Goal: Task Accomplishment & Management: Complete application form

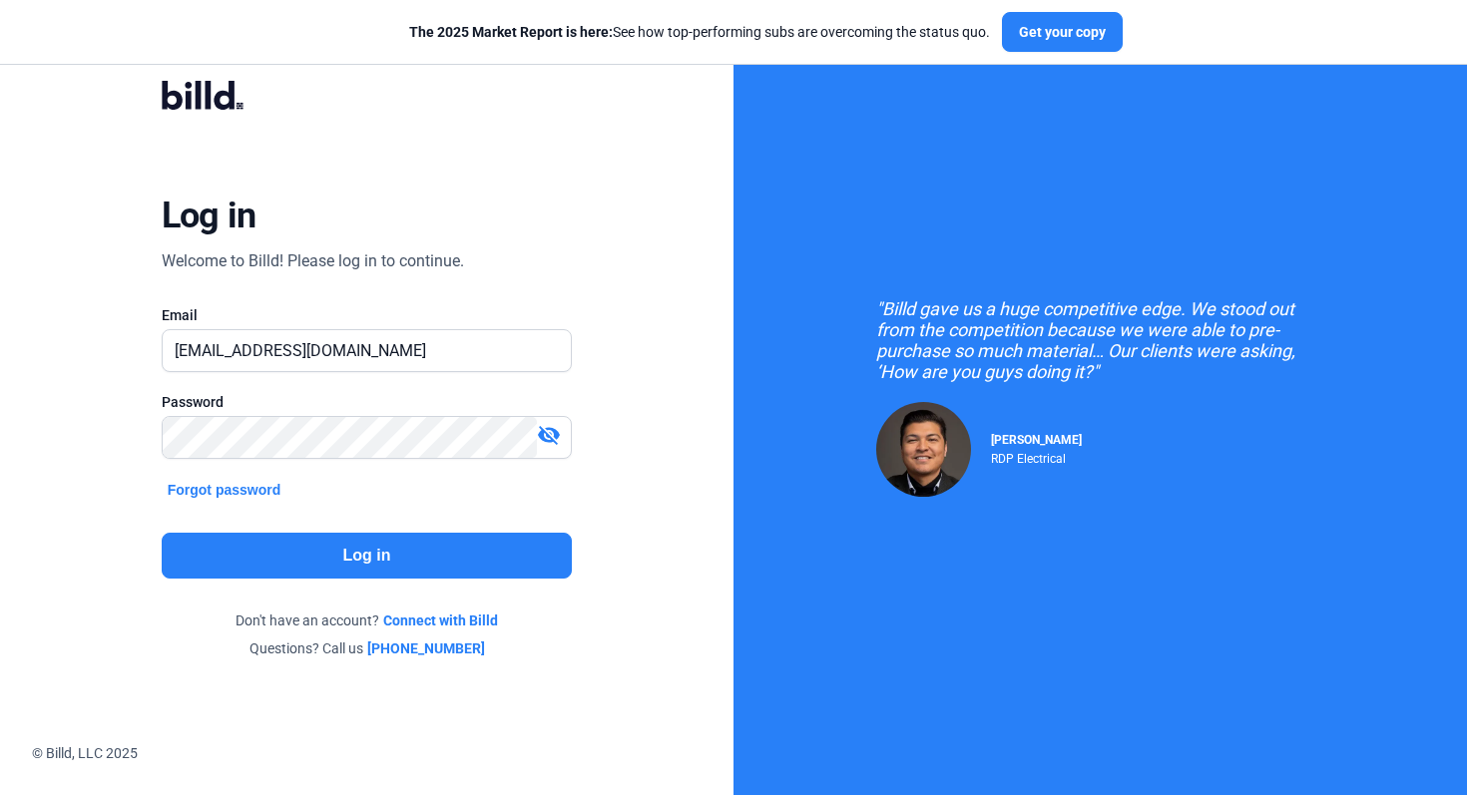
click at [402, 563] on button "Log in" at bounding box center [367, 556] width 411 height 46
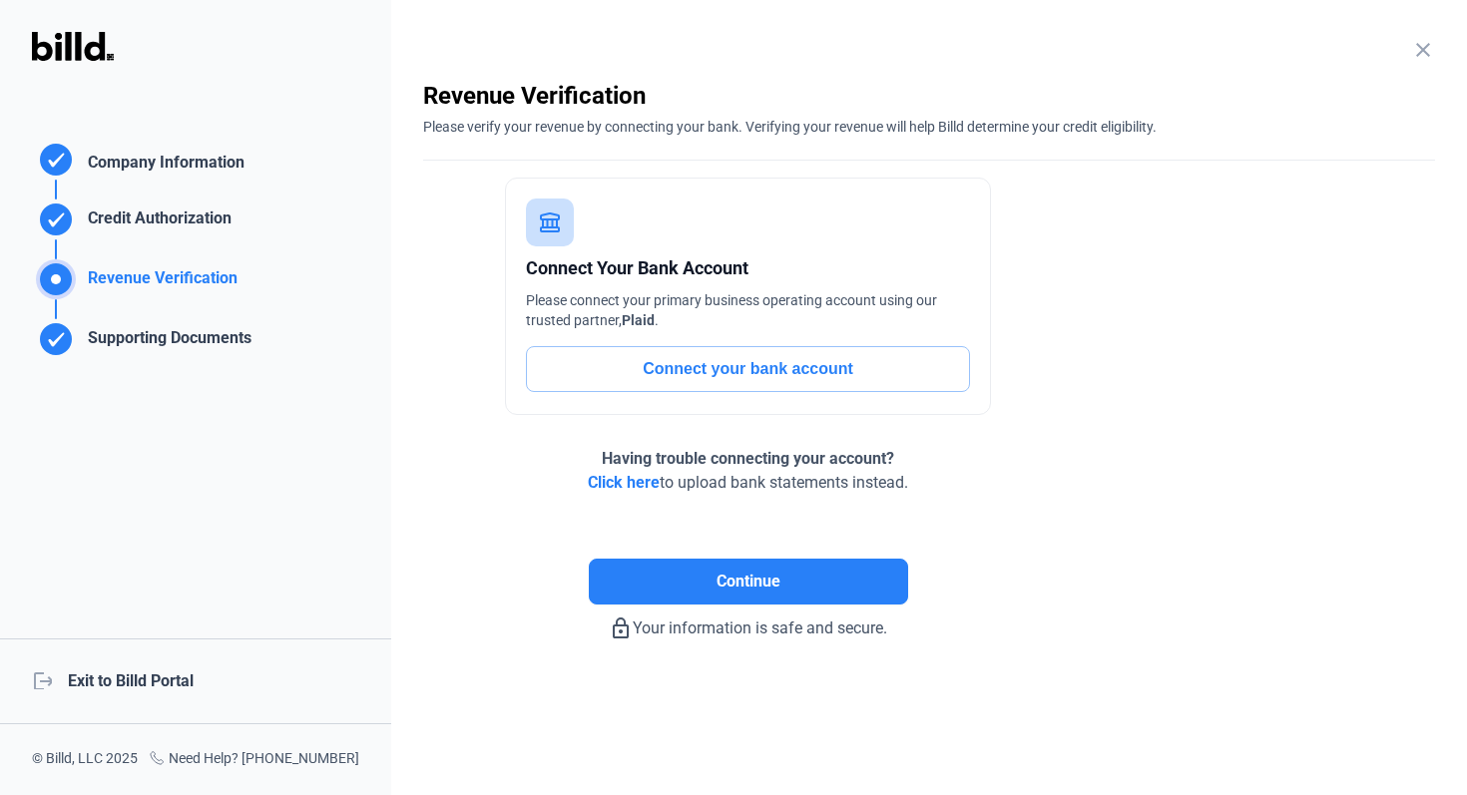
click at [147, 690] on div "logout Exit to Billd Portal" at bounding box center [195, 682] width 391 height 86
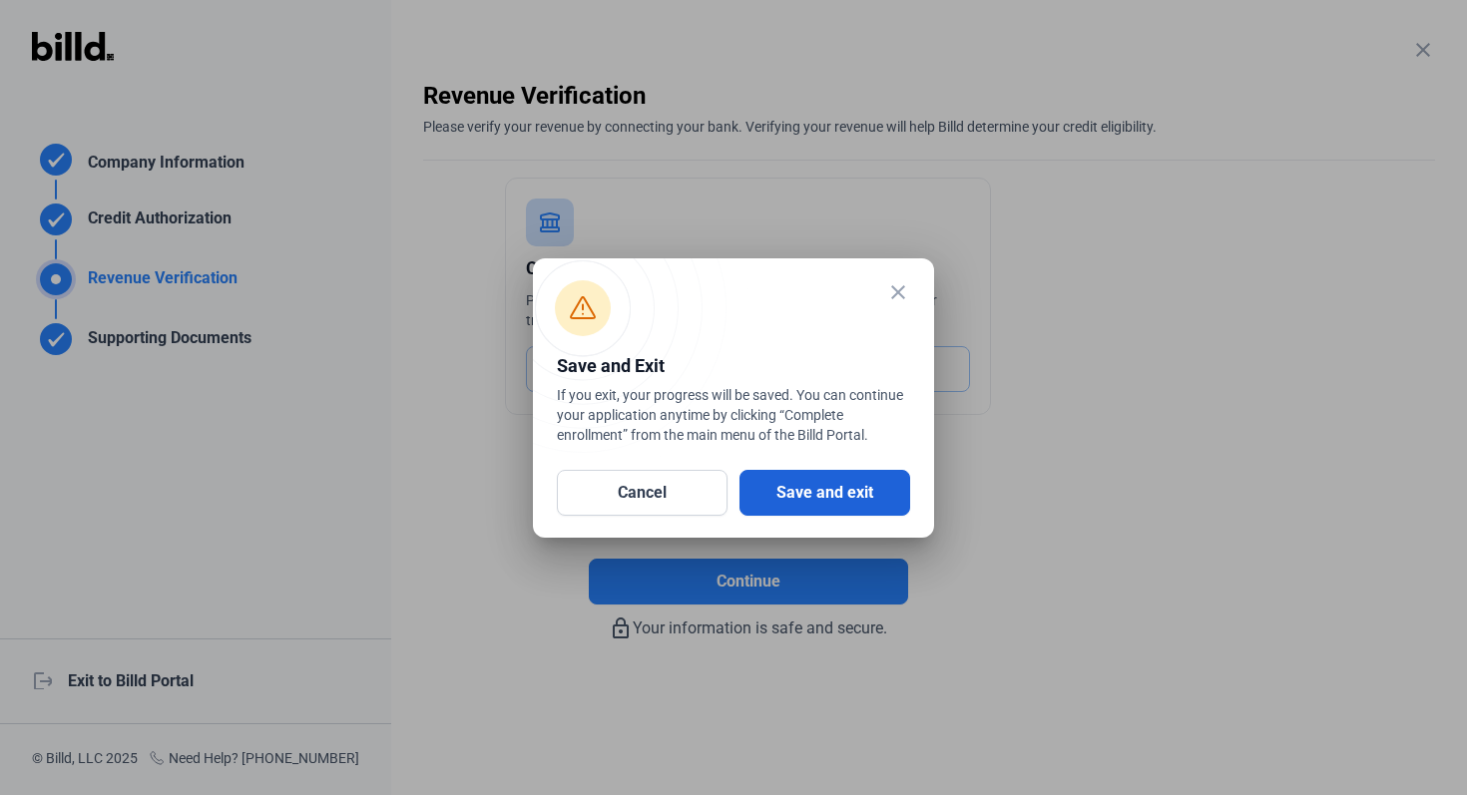
click at [763, 489] on button "Save and exit" at bounding box center [824, 493] width 171 height 46
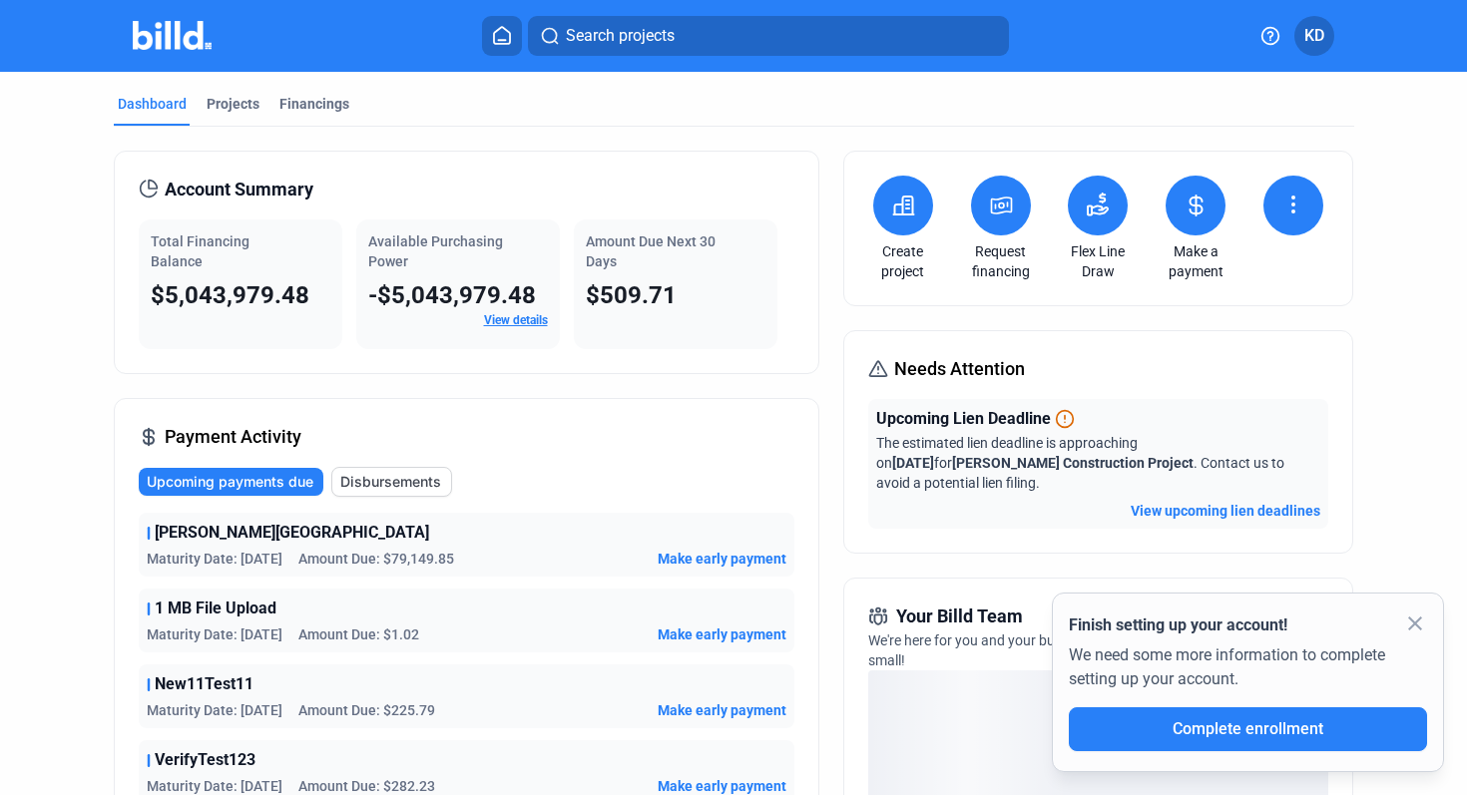
click at [1003, 201] on icon at bounding box center [1001, 206] width 20 height 16
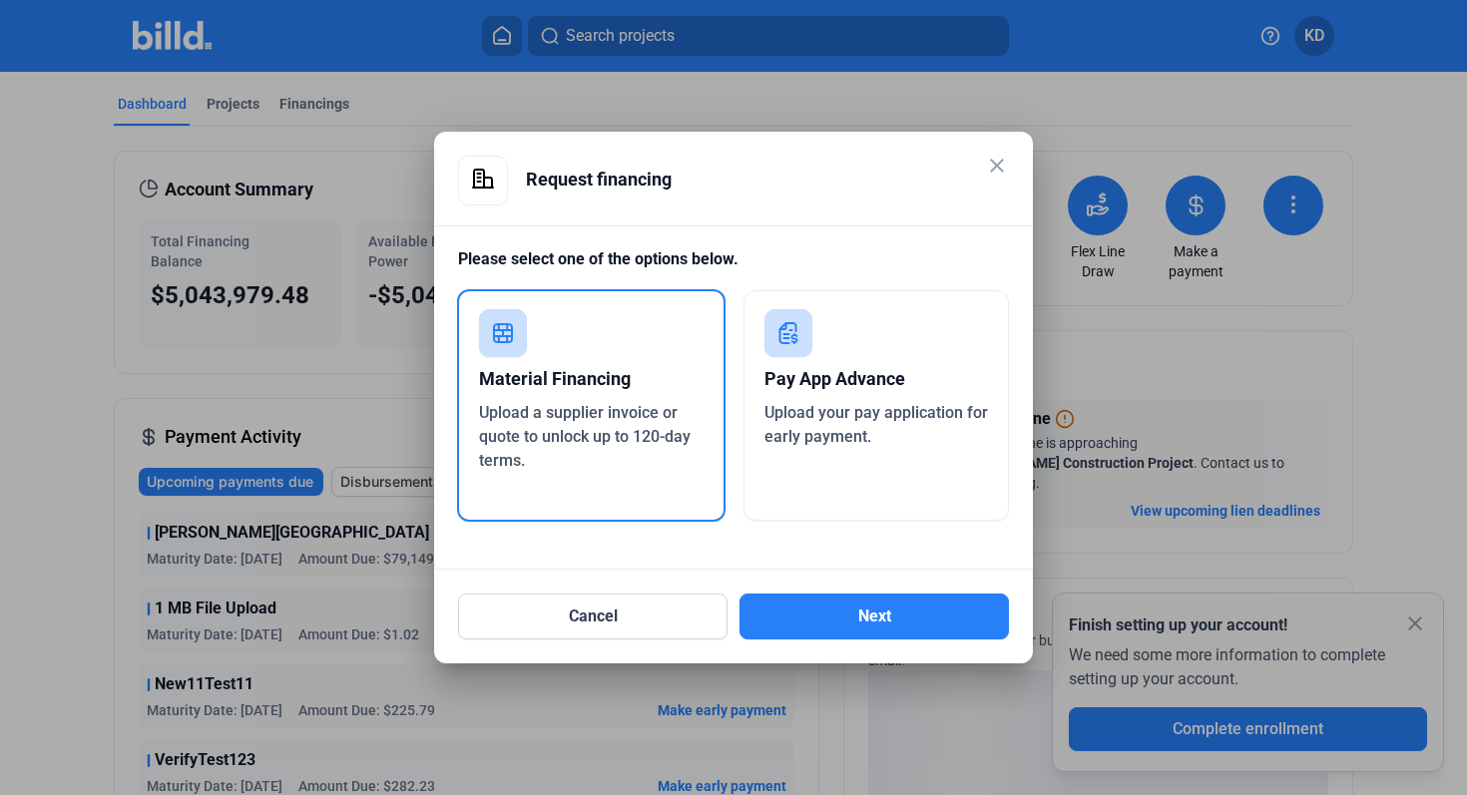
click at [583, 407] on span "Upload a supplier invoice or quote to unlock up to 120-day terms." at bounding box center [585, 436] width 212 height 67
click at [963, 618] on button "Next" at bounding box center [873, 617] width 269 height 46
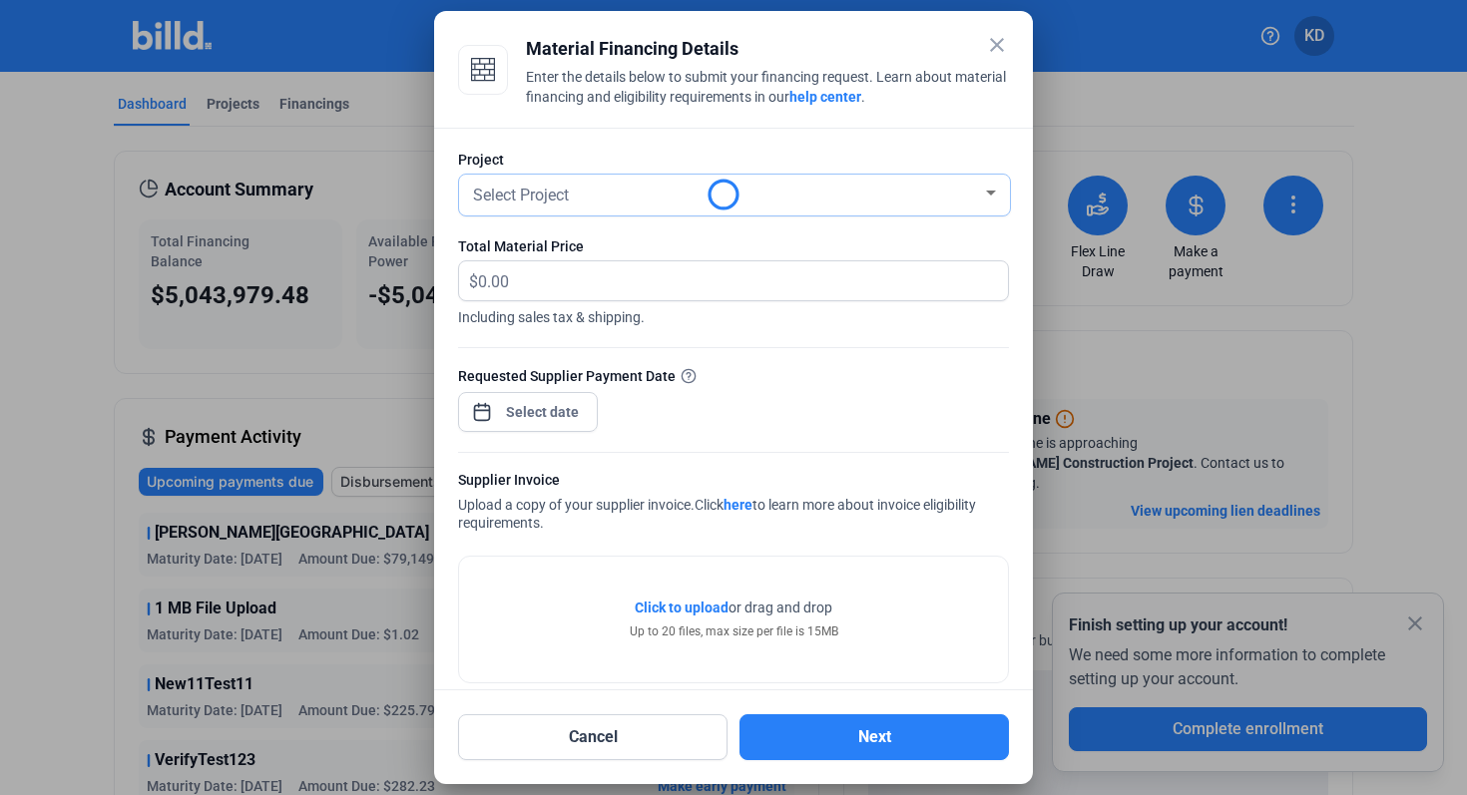
click at [575, 213] on div "Select Project" at bounding box center [734, 195] width 531 height 41
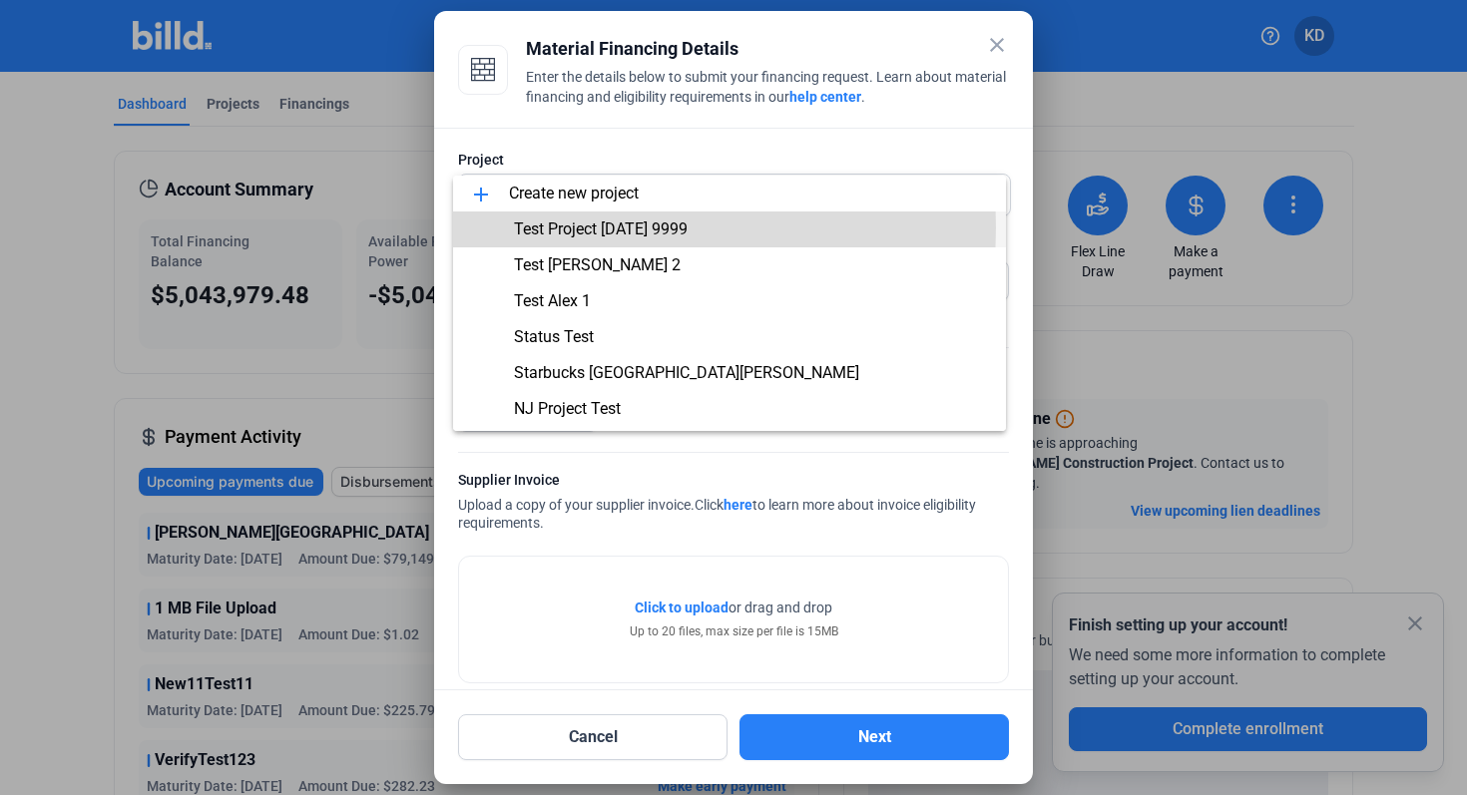
click at [580, 227] on span "Test Project [DATE] 9999" at bounding box center [601, 228] width 174 height 19
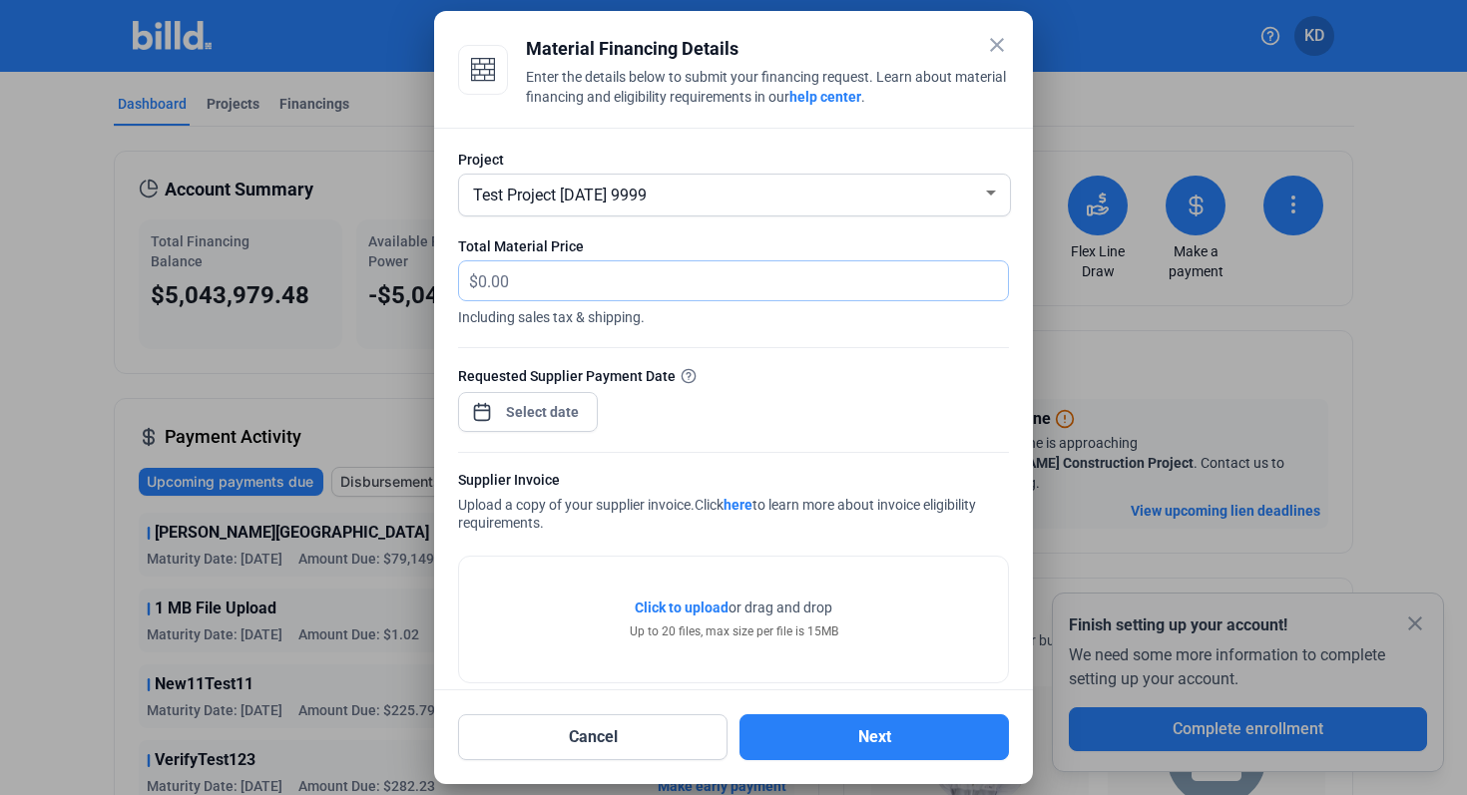
click at [579, 279] on input "text" at bounding box center [743, 280] width 530 height 39
type input "60,000"
click at [561, 407] on div "close Material Financing Details Enter the details below to submit your financi…" at bounding box center [733, 397] width 1467 height 795
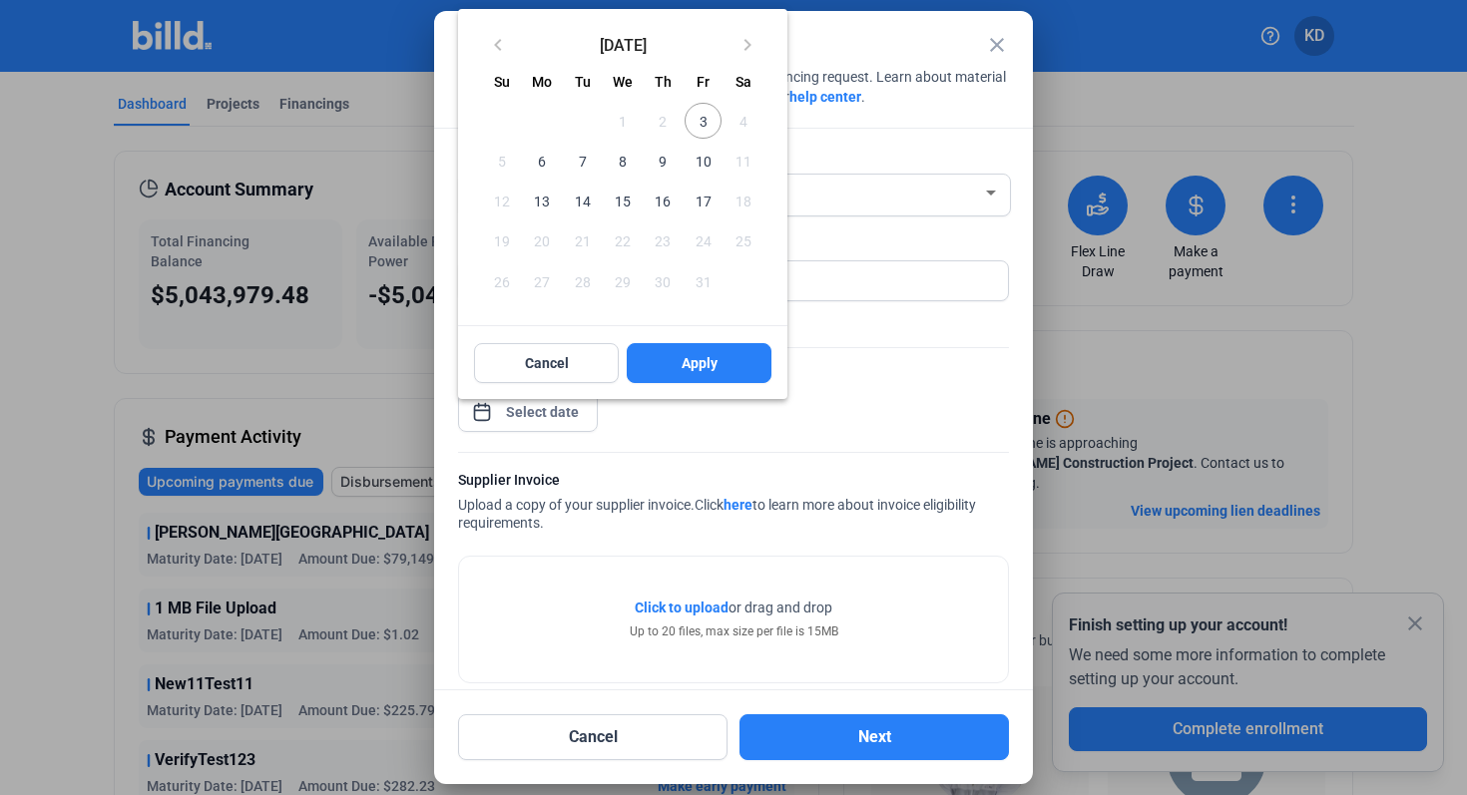
click at [710, 123] on span "3" at bounding box center [702, 121] width 36 height 36
click at [729, 357] on button "Apply" at bounding box center [699, 363] width 145 height 40
type input "[DATE]"
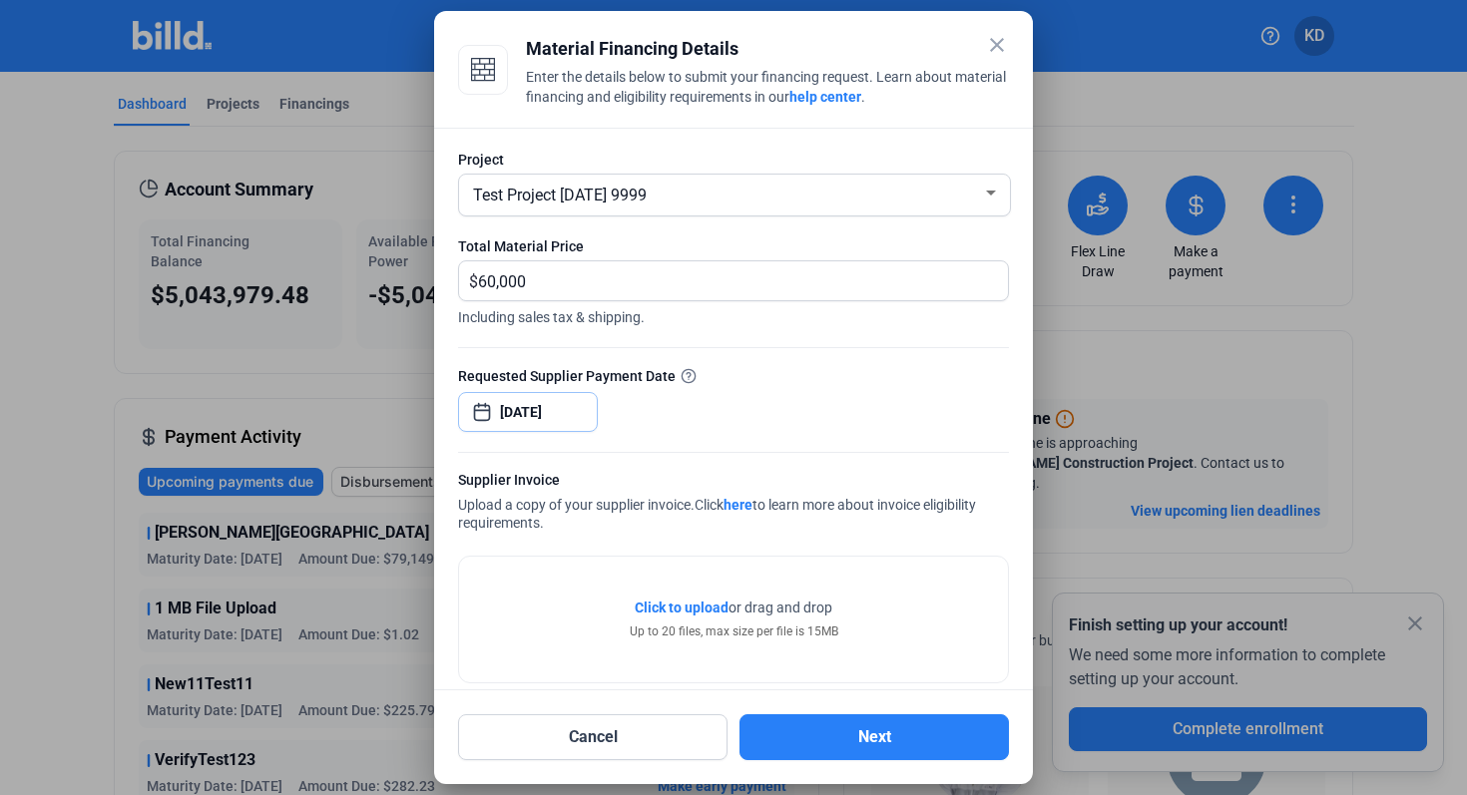
scroll to position [108, 0]
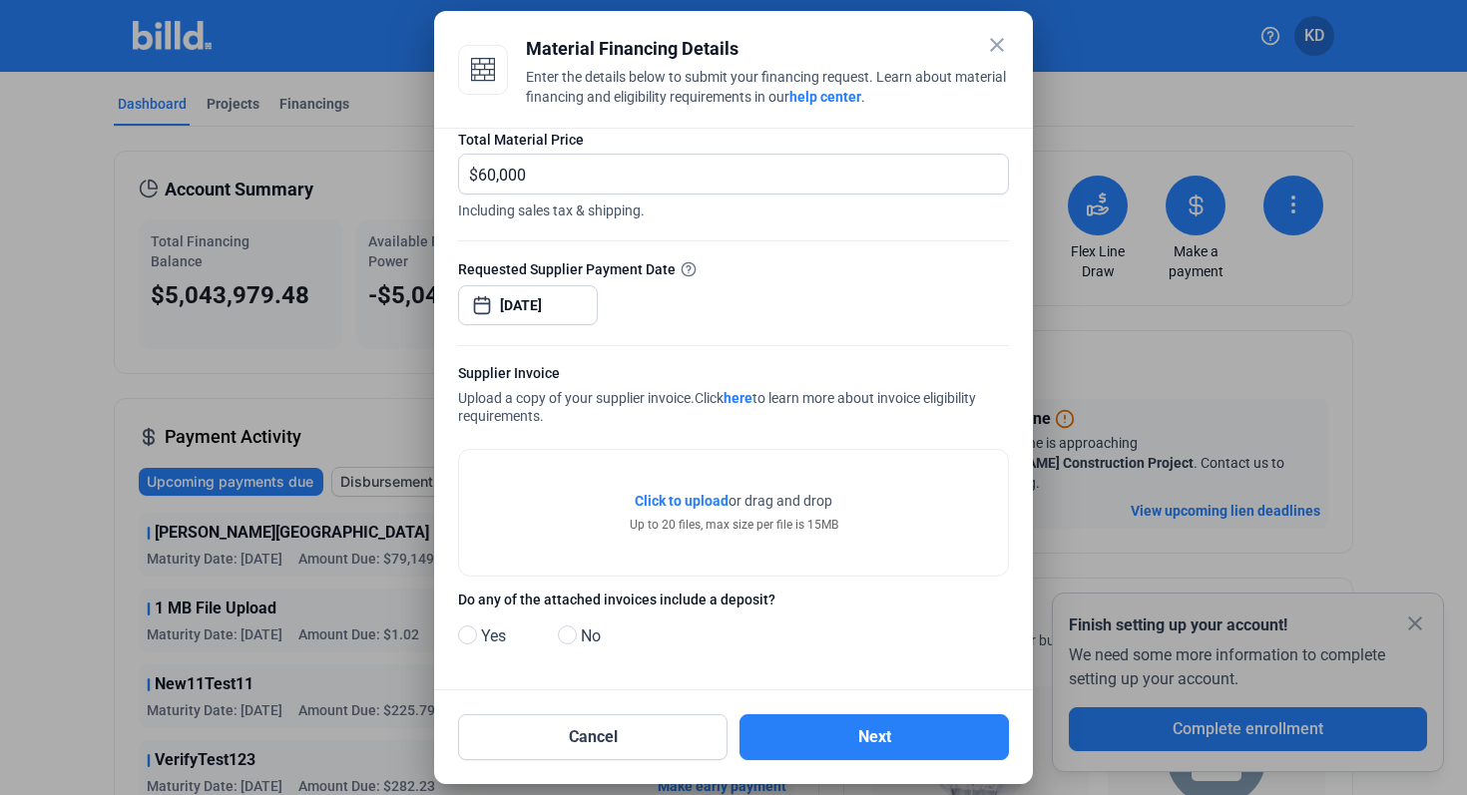
click at [685, 497] on span "Click to upload" at bounding box center [682, 501] width 94 height 16
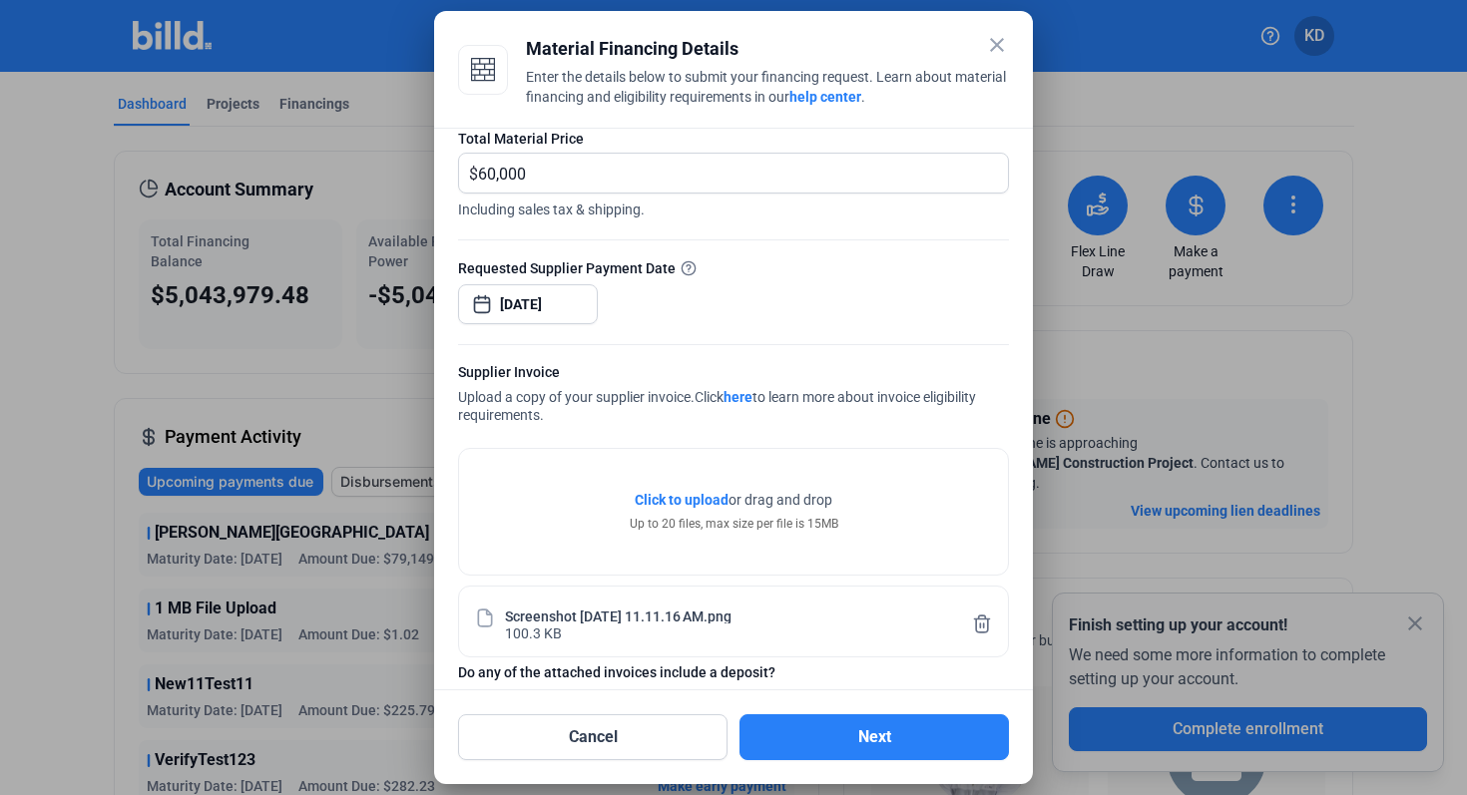
scroll to position [182, 0]
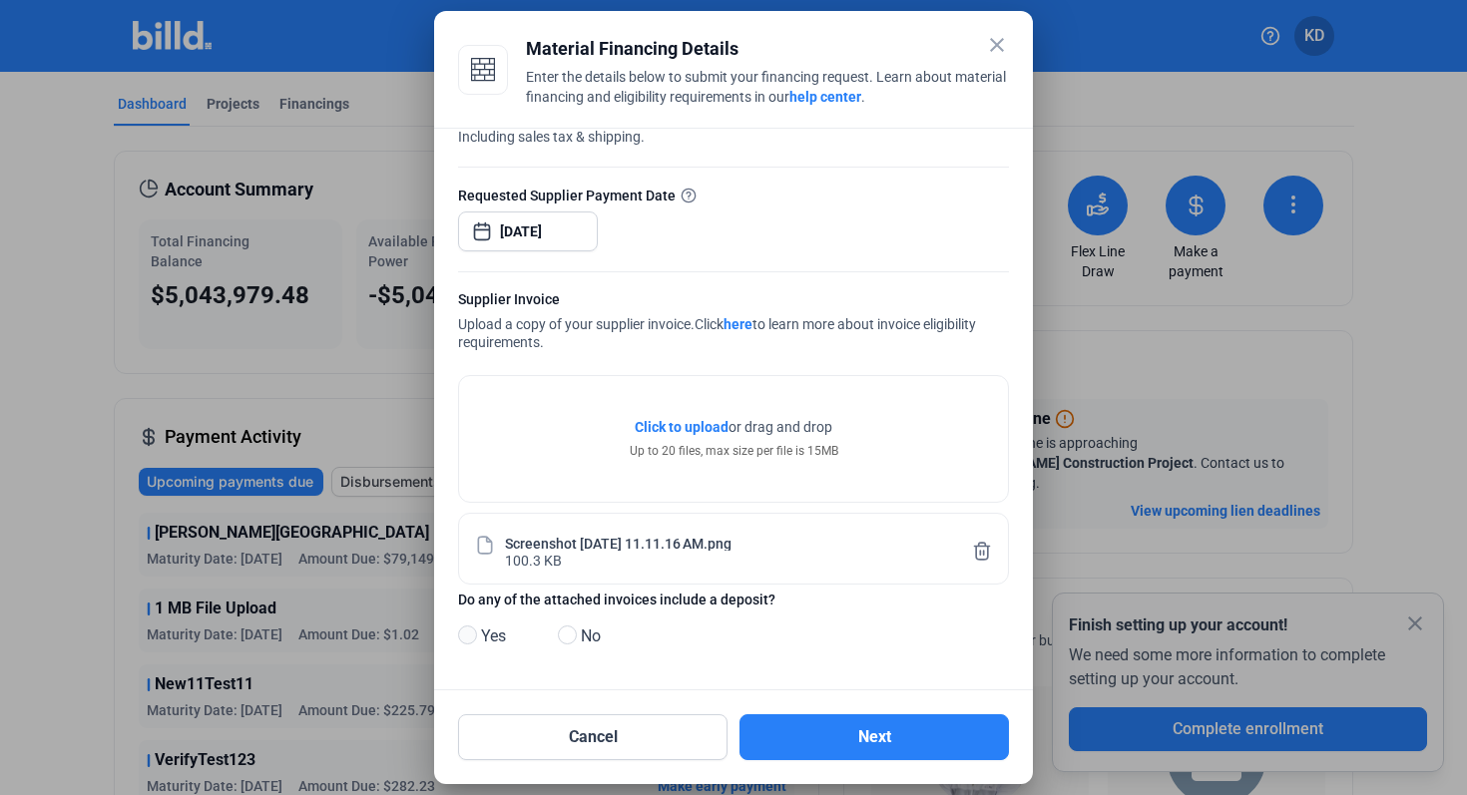
click at [469, 640] on span at bounding box center [467, 635] width 19 height 19
click at [469, 640] on input "Yes" at bounding box center [465, 636] width 15 height 15
radio input "true"
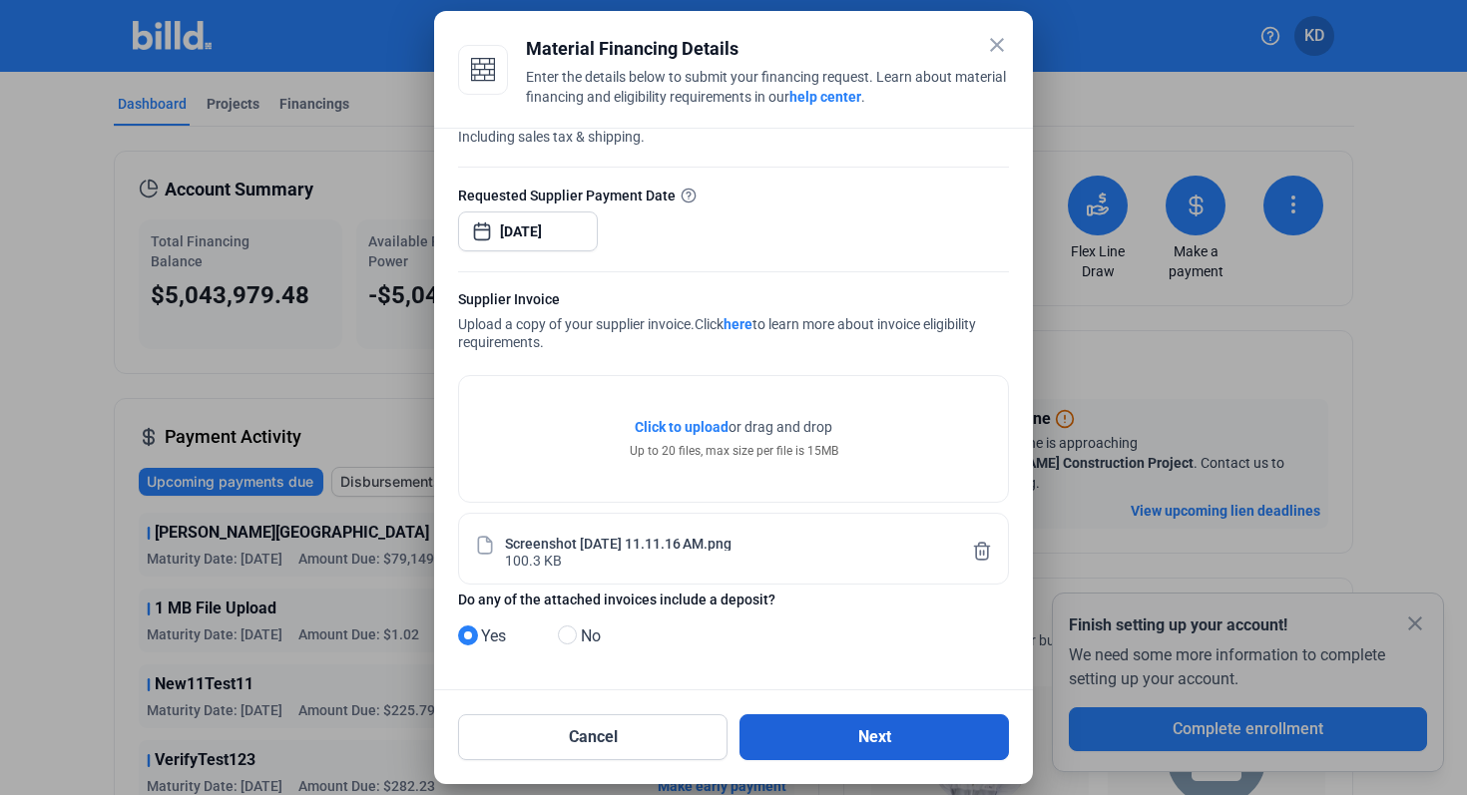
click at [858, 745] on button "Next" at bounding box center [873, 737] width 269 height 46
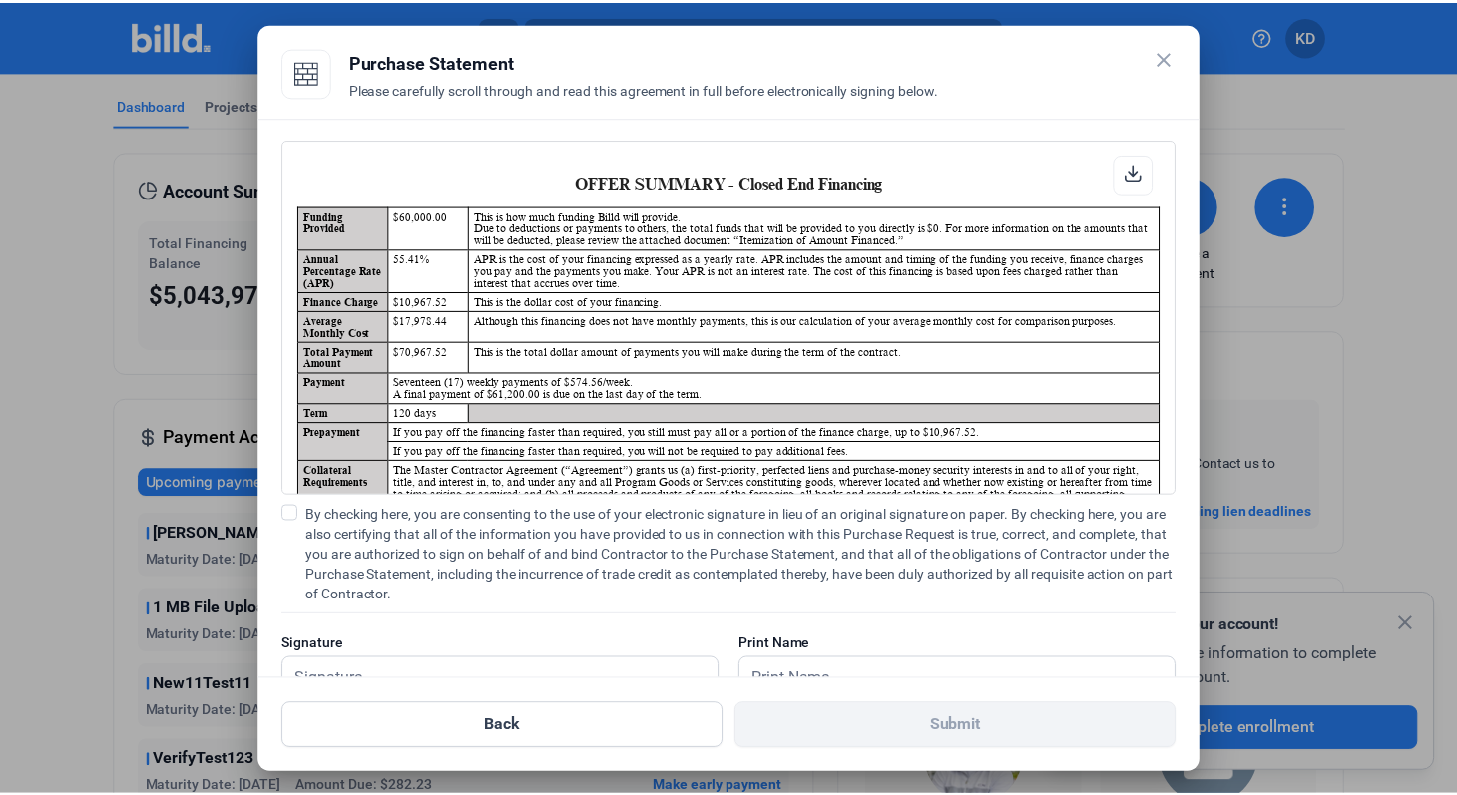
scroll to position [1, 0]
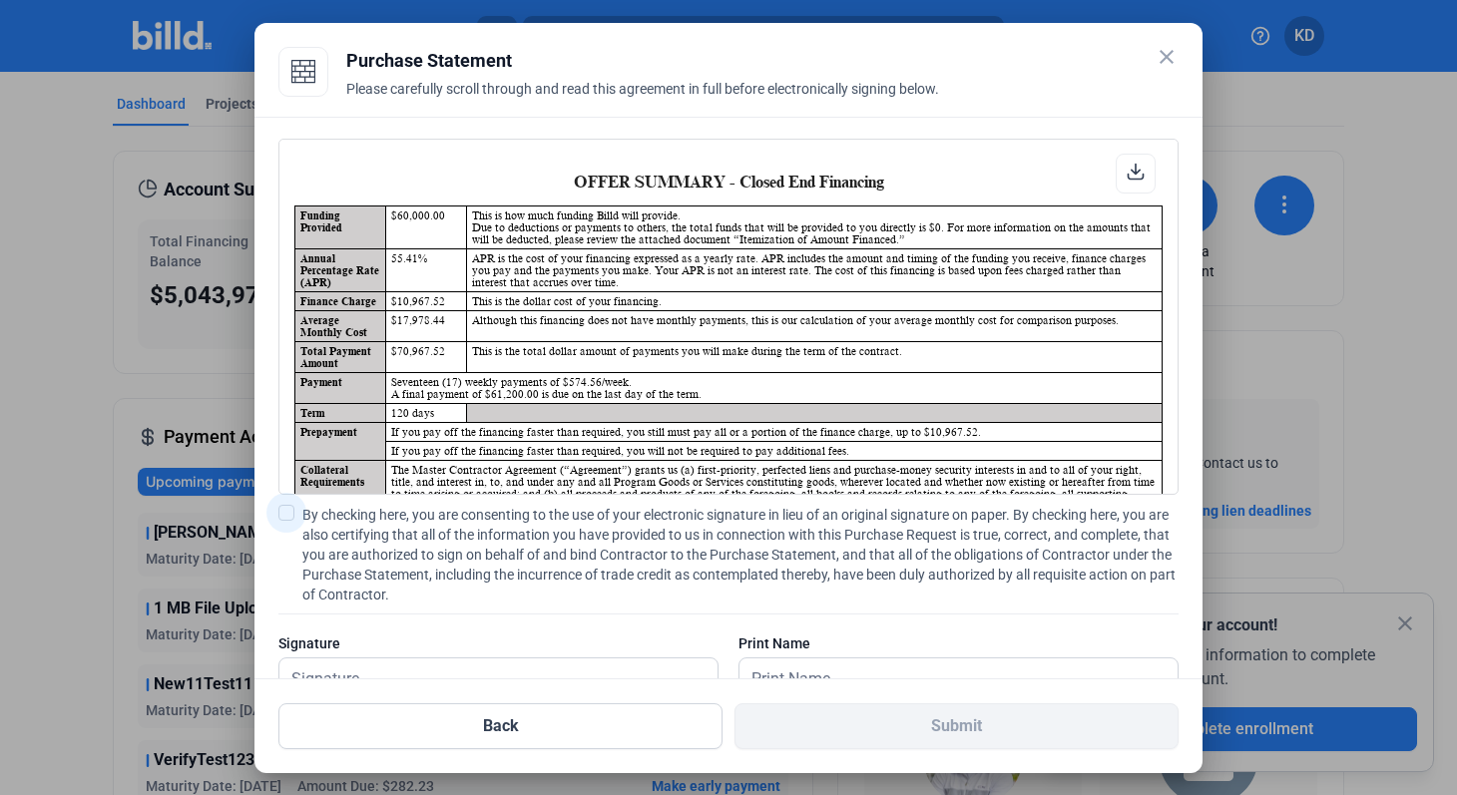
click at [286, 511] on span at bounding box center [286, 513] width 16 height 16
click at [0, 0] on input "By checking here, you are consenting to the use of your electronic signature in…" at bounding box center [0, 0] width 0 height 0
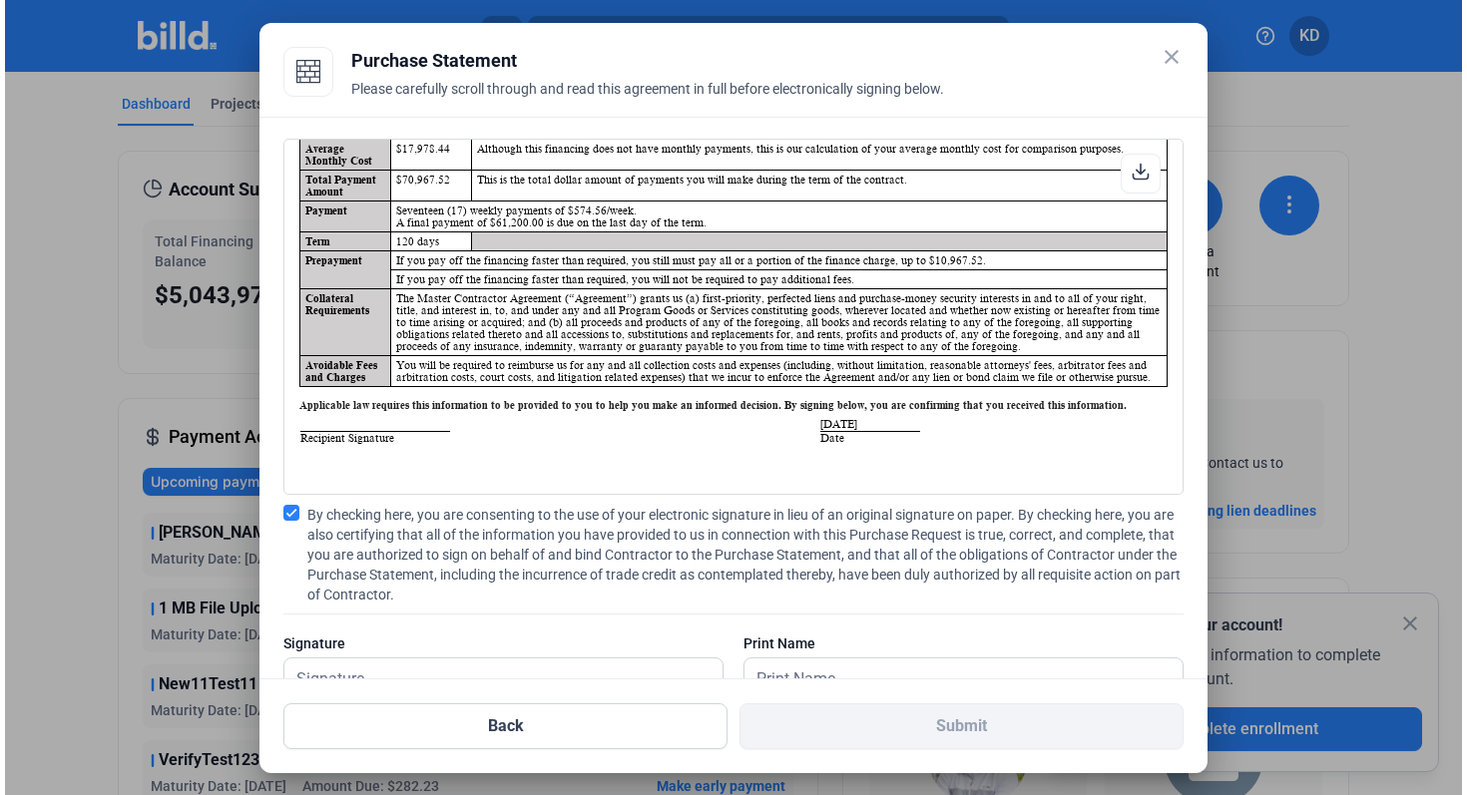
scroll to position [196, 0]
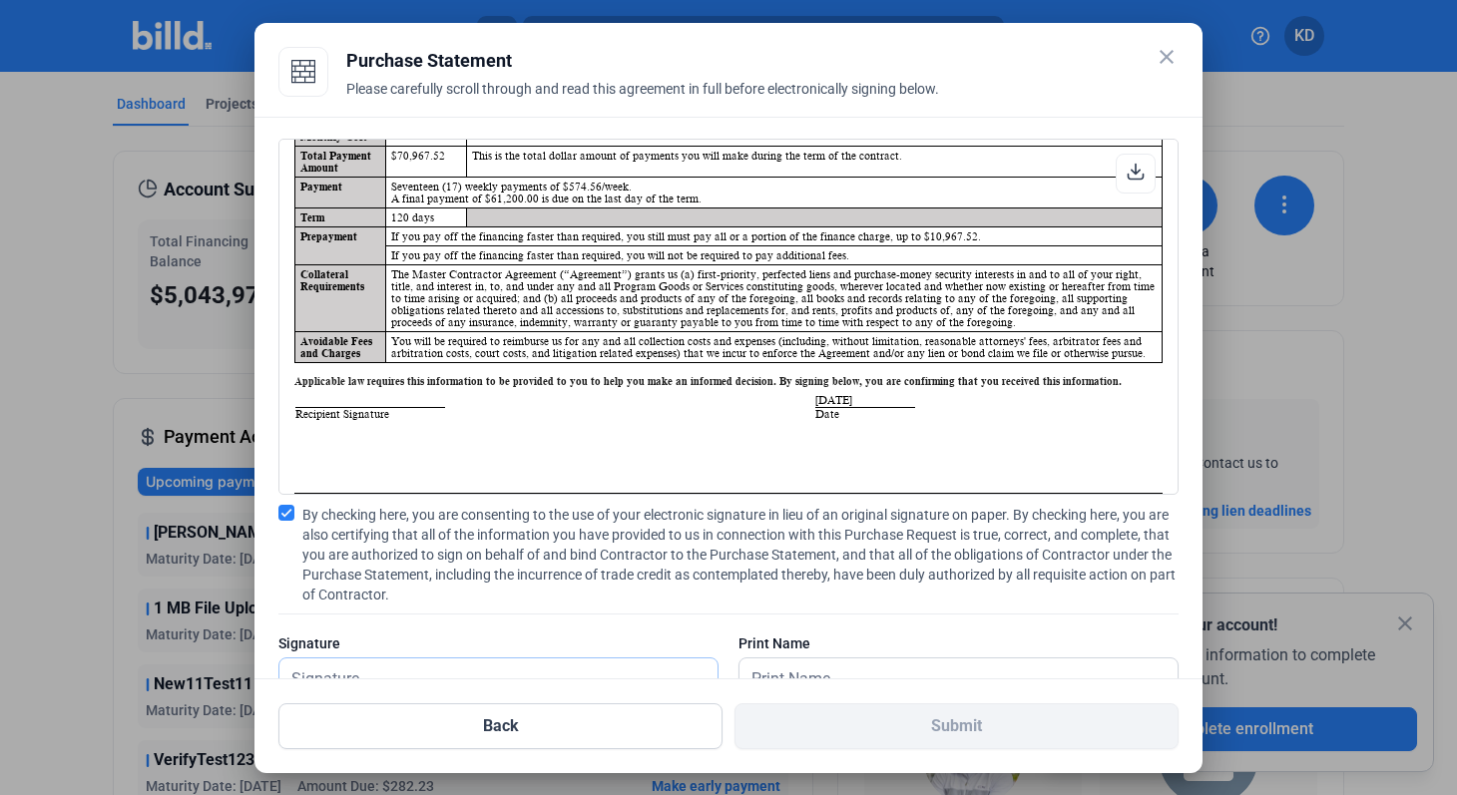
click at [383, 665] on input "text" at bounding box center [487, 678] width 416 height 41
type input "kat test"
click at [857, 672] on input "text" at bounding box center [947, 678] width 416 height 41
type input "kat test"
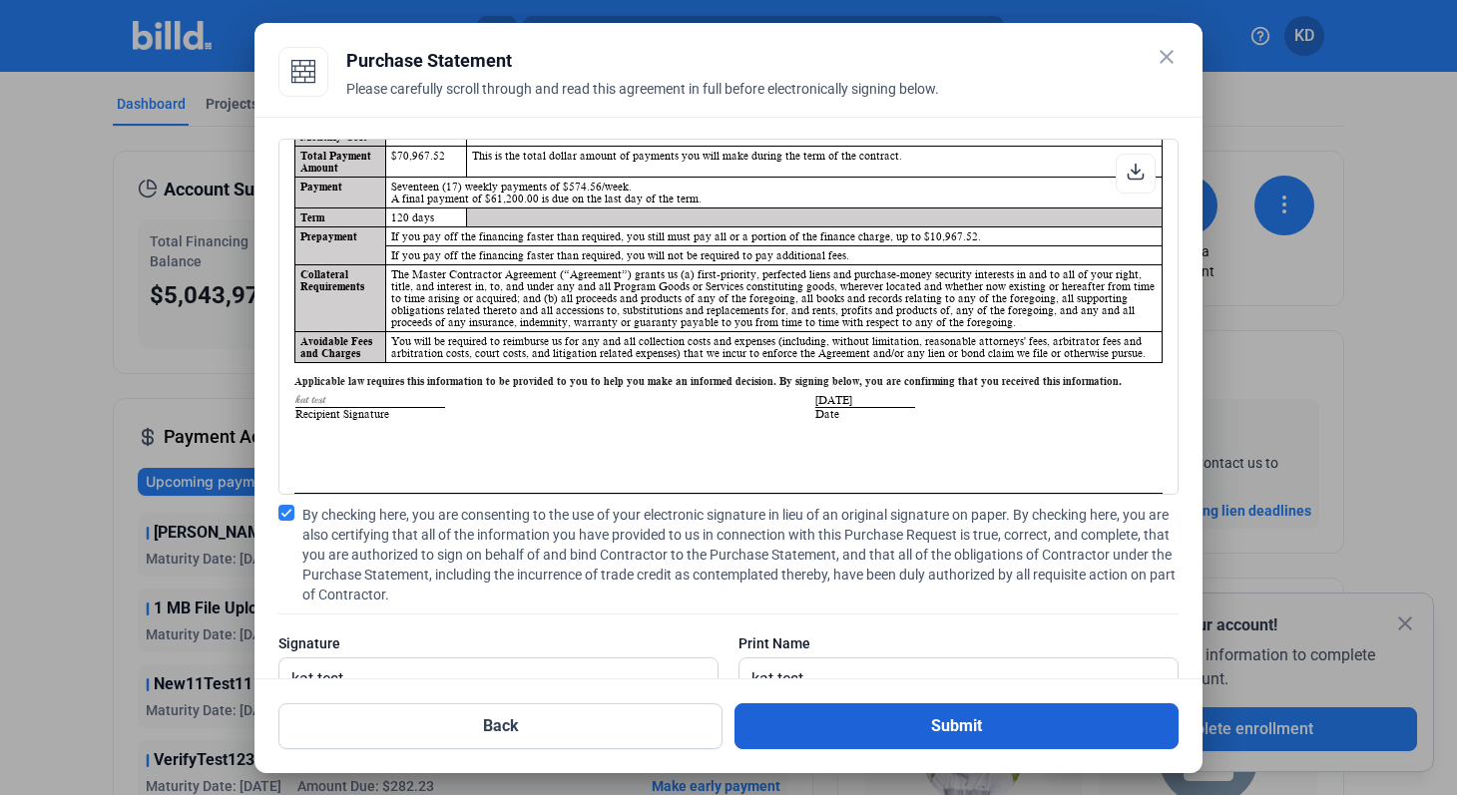
click at [885, 740] on button "Submit" at bounding box center [956, 726] width 444 height 46
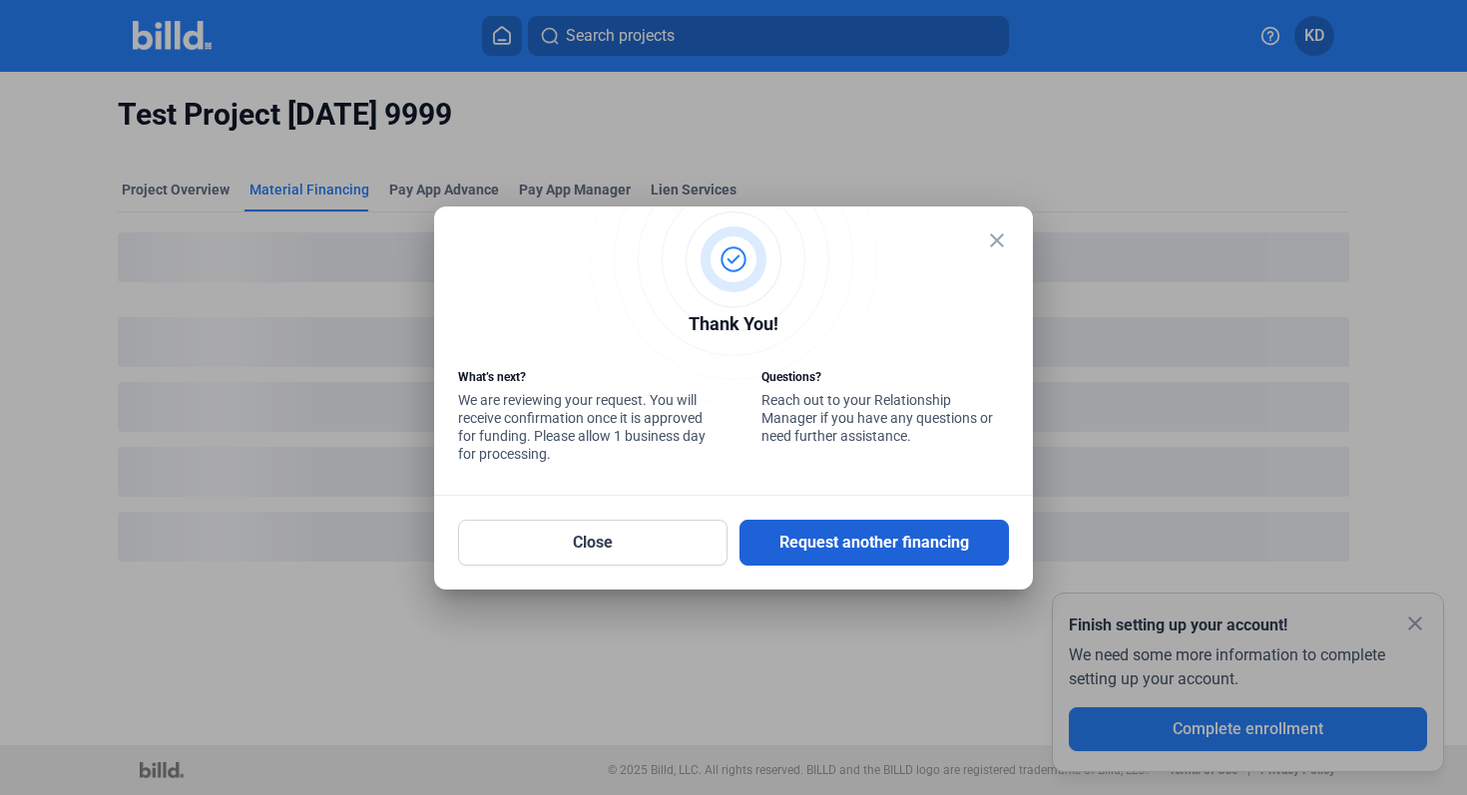
click at [867, 549] on button "Request another financing" at bounding box center [873, 543] width 269 height 46
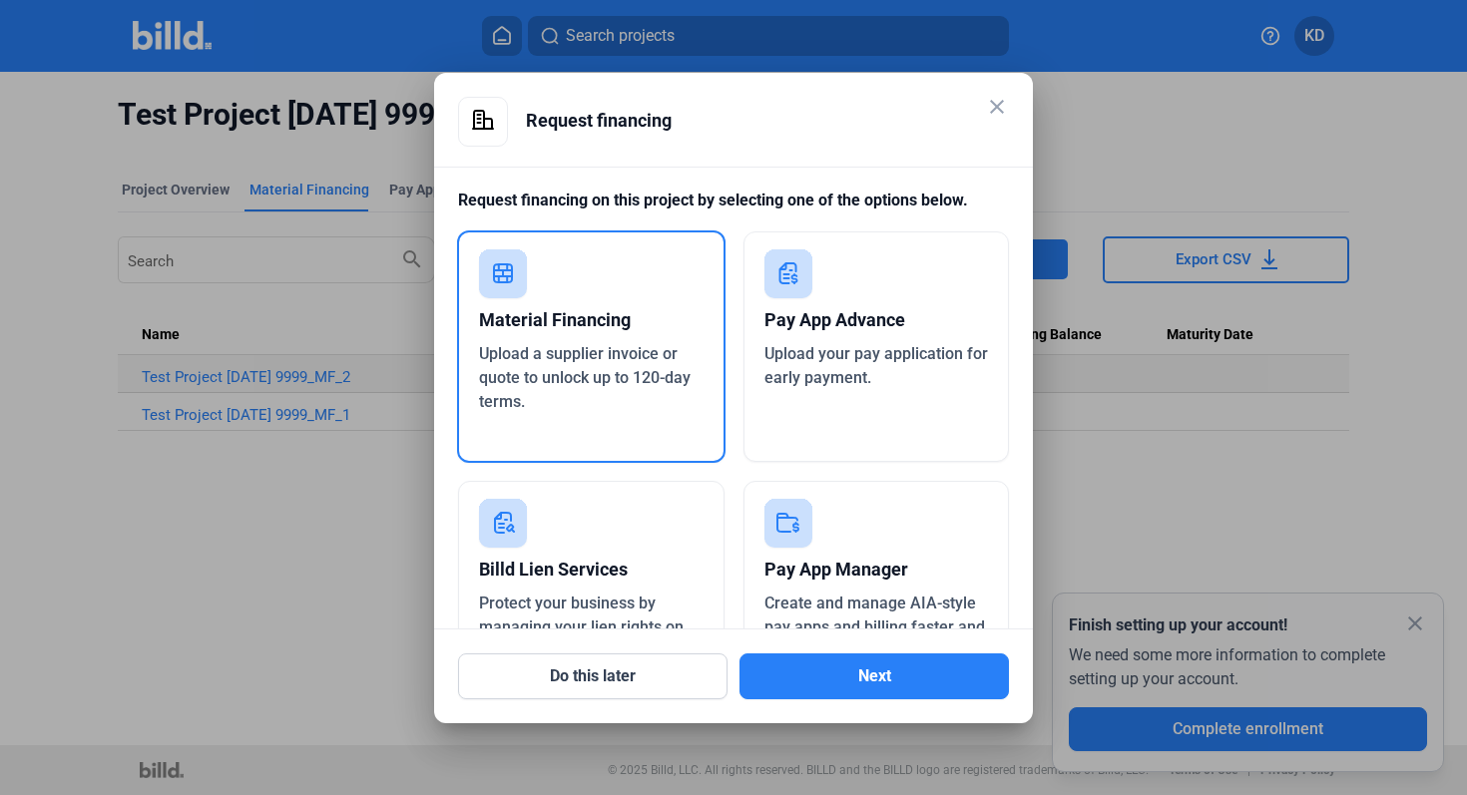
click at [1006, 102] on mat-icon "close" at bounding box center [997, 107] width 24 height 24
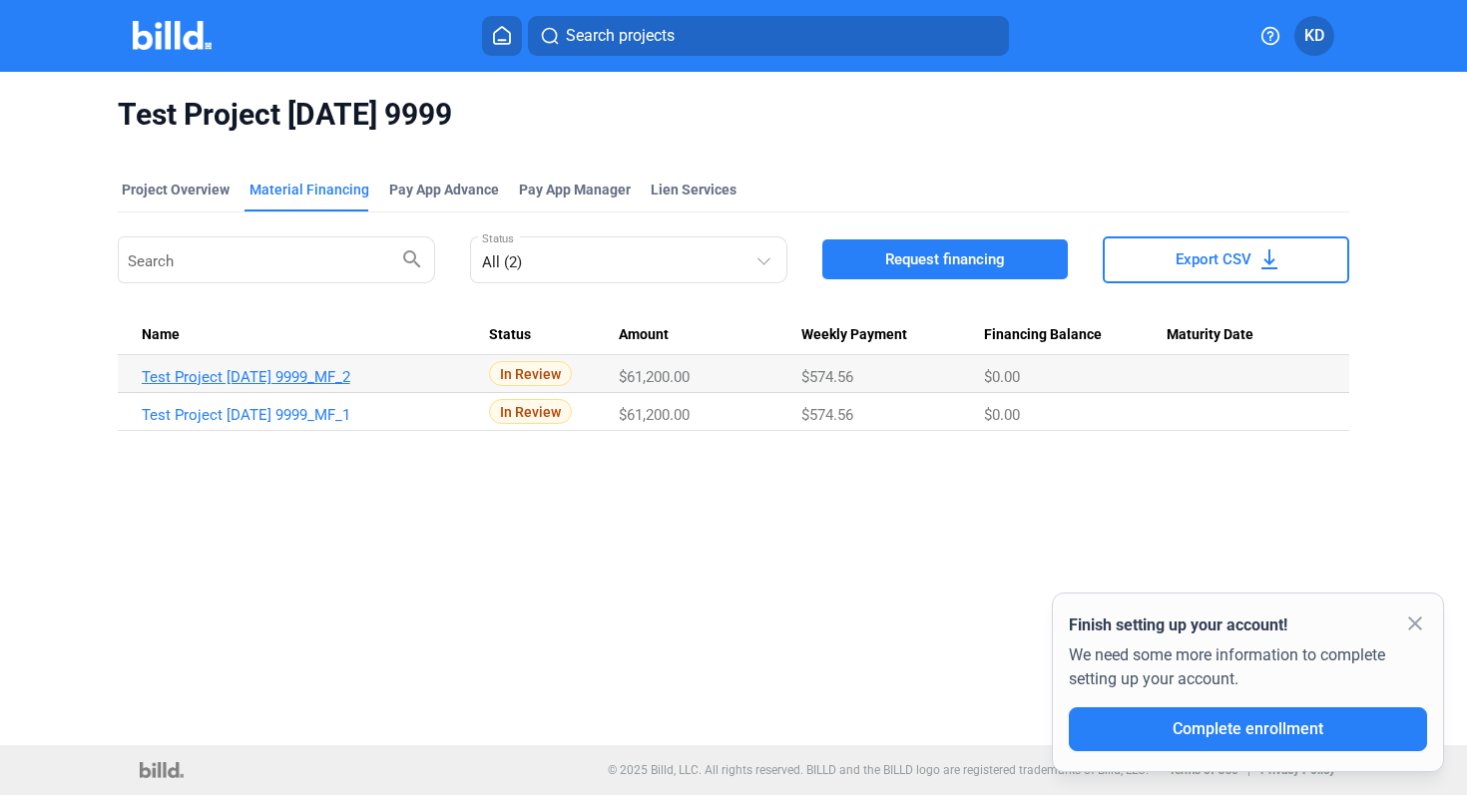
drag, startPoint x: 374, startPoint y: 374, endPoint x: 144, endPoint y: 374, distance: 230.5
click at [144, 374] on link "Test Project [DATE] 9999_MF_2" at bounding box center [306, 377] width 329 height 18
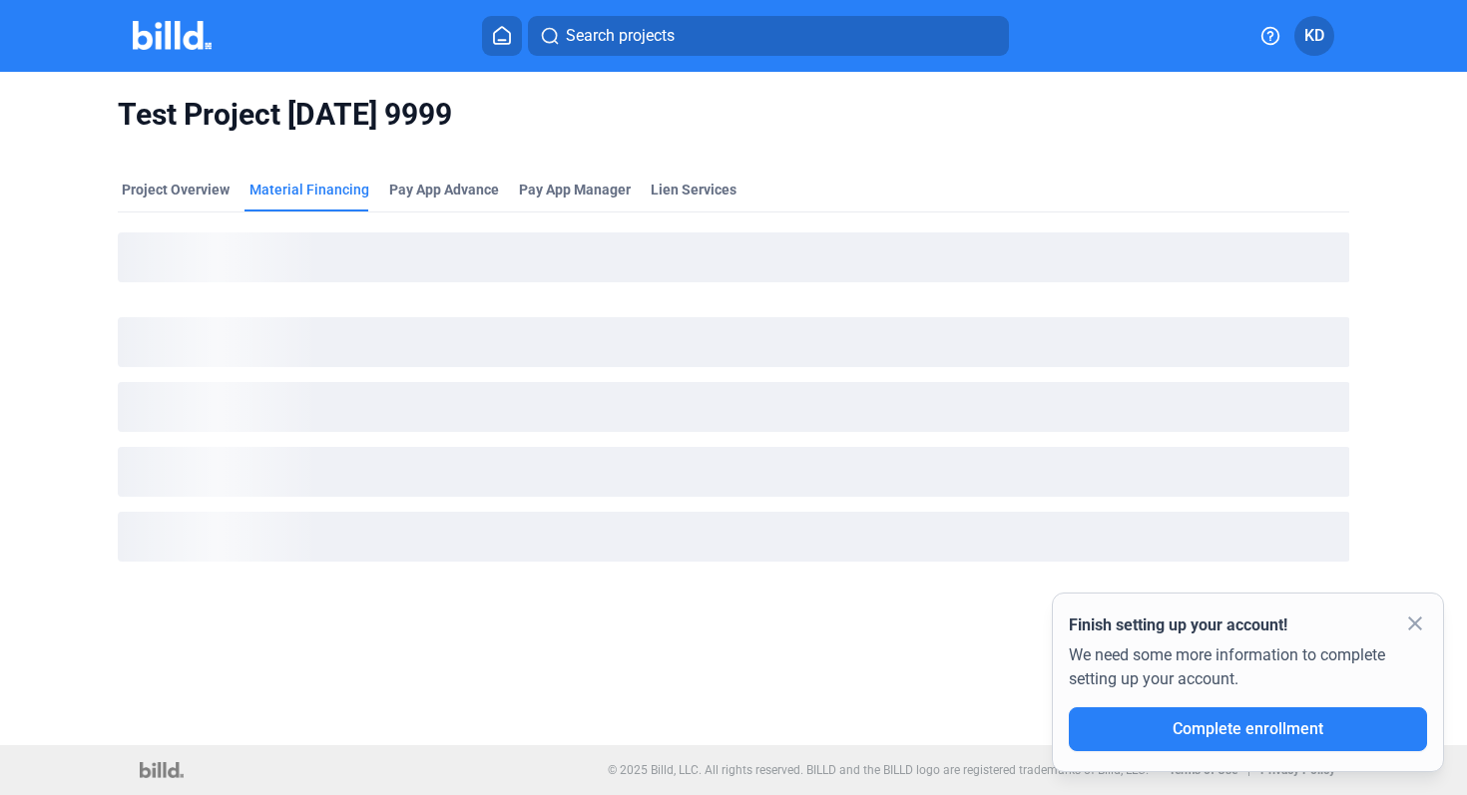
copy link "Test Project [DATE] 9999_MF_2"
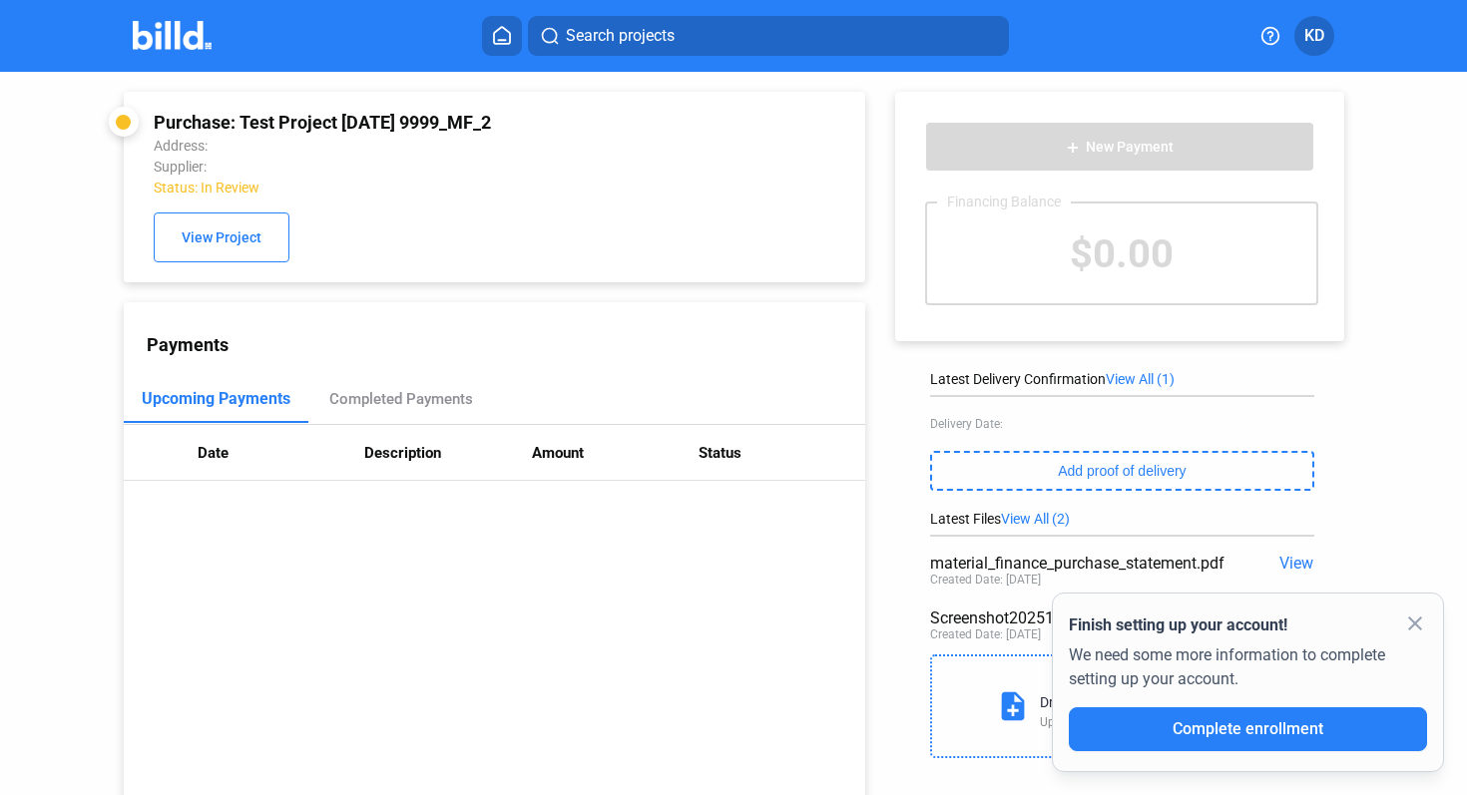
drag, startPoint x: 524, startPoint y: 123, endPoint x: 238, endPoint y: 120, distance: 285.4
click at [238, 120] on div "Purchase: Test Project [DATE] 9999_MF_2" at bounding box center [427, 122] width 546 height 21
copy div "Test Project [DATE] 9999_MF_2"
click at [500, 43] on icon at bounding box center [502, 35] width 16 height 17
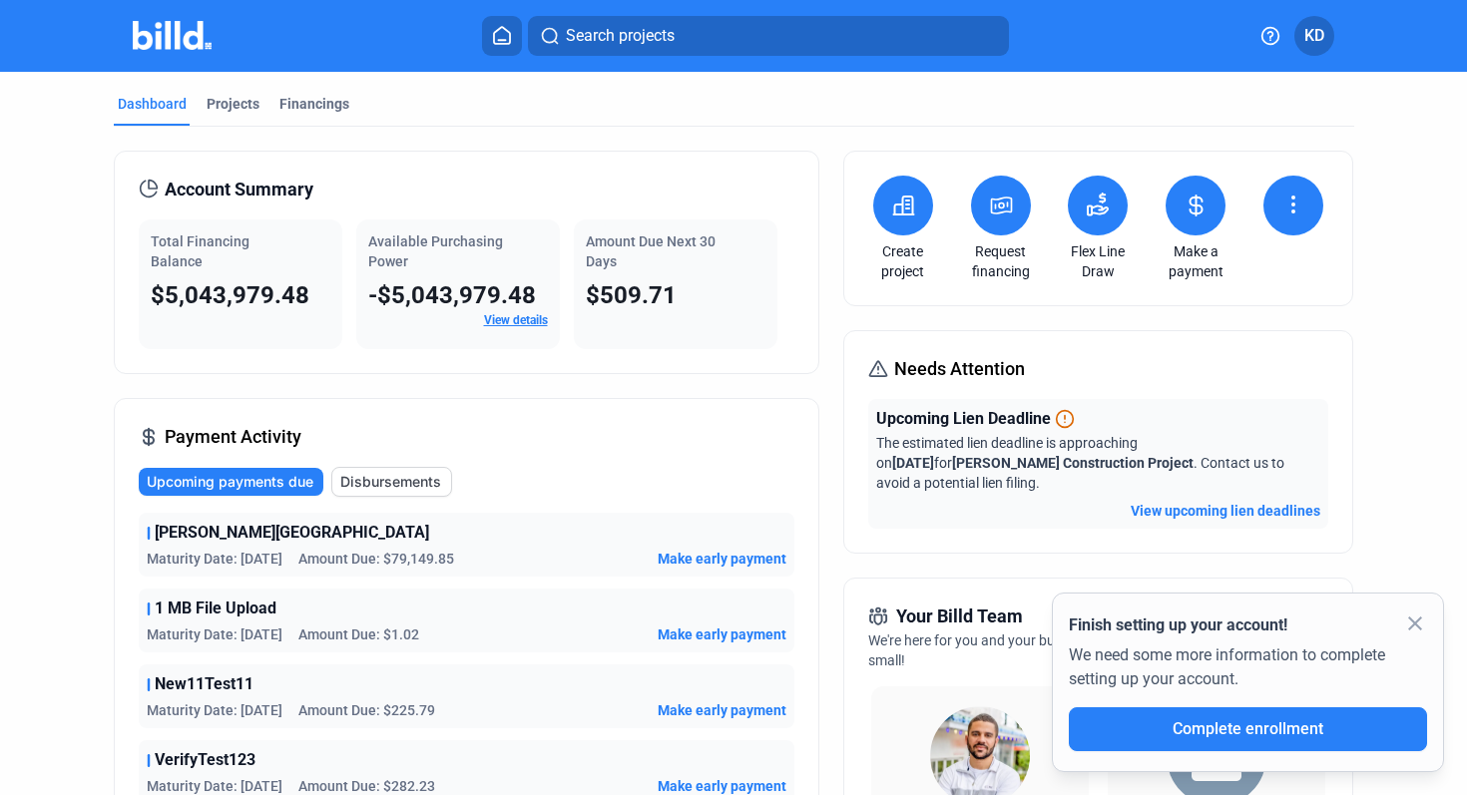
click at [1422, 622] on mat-icon "close" at bounding box center [1415, 624] width 24 height 24
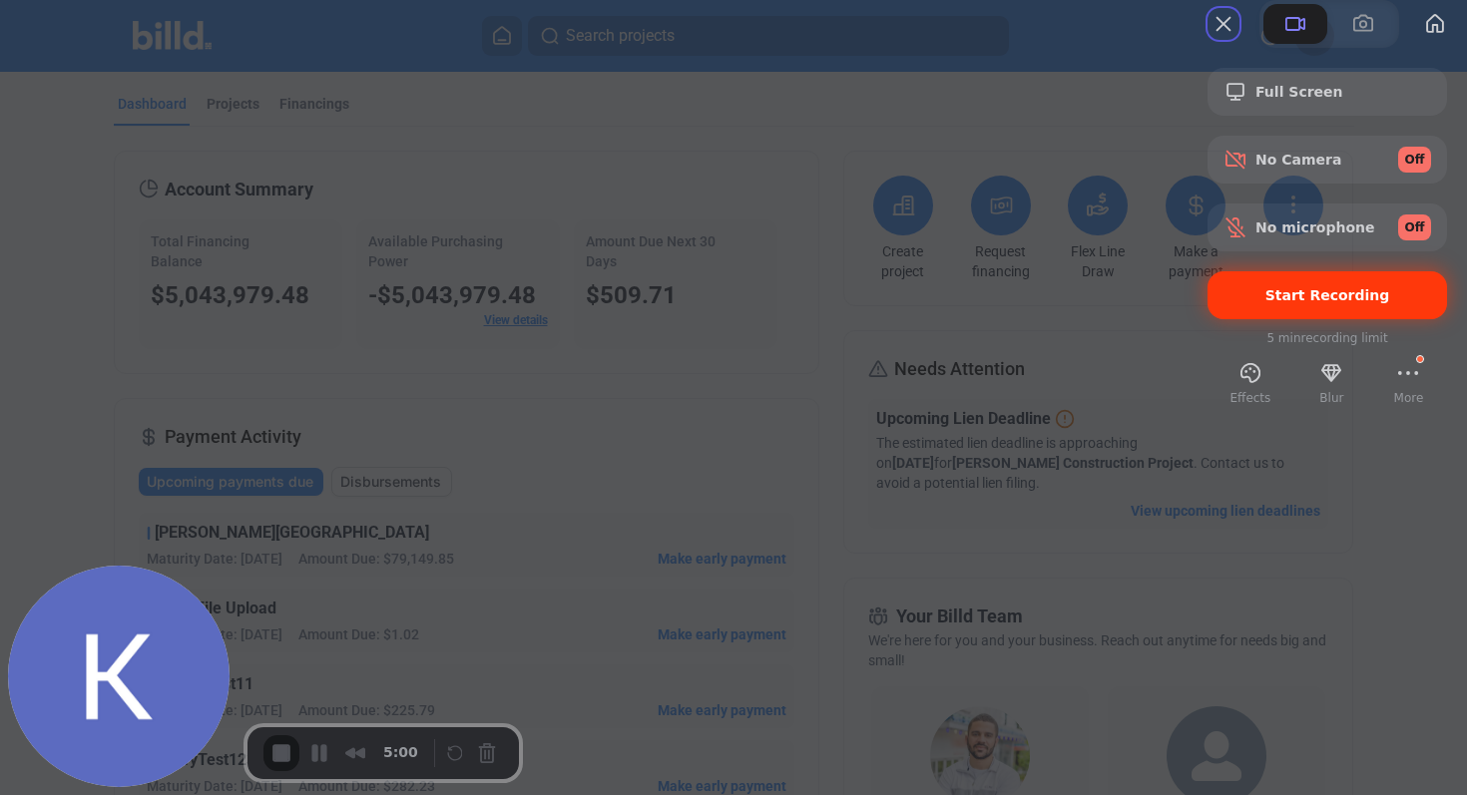
click at [1268, 303] on span "Start Recording" at bounding box center [1327, 295] width 125 height 16
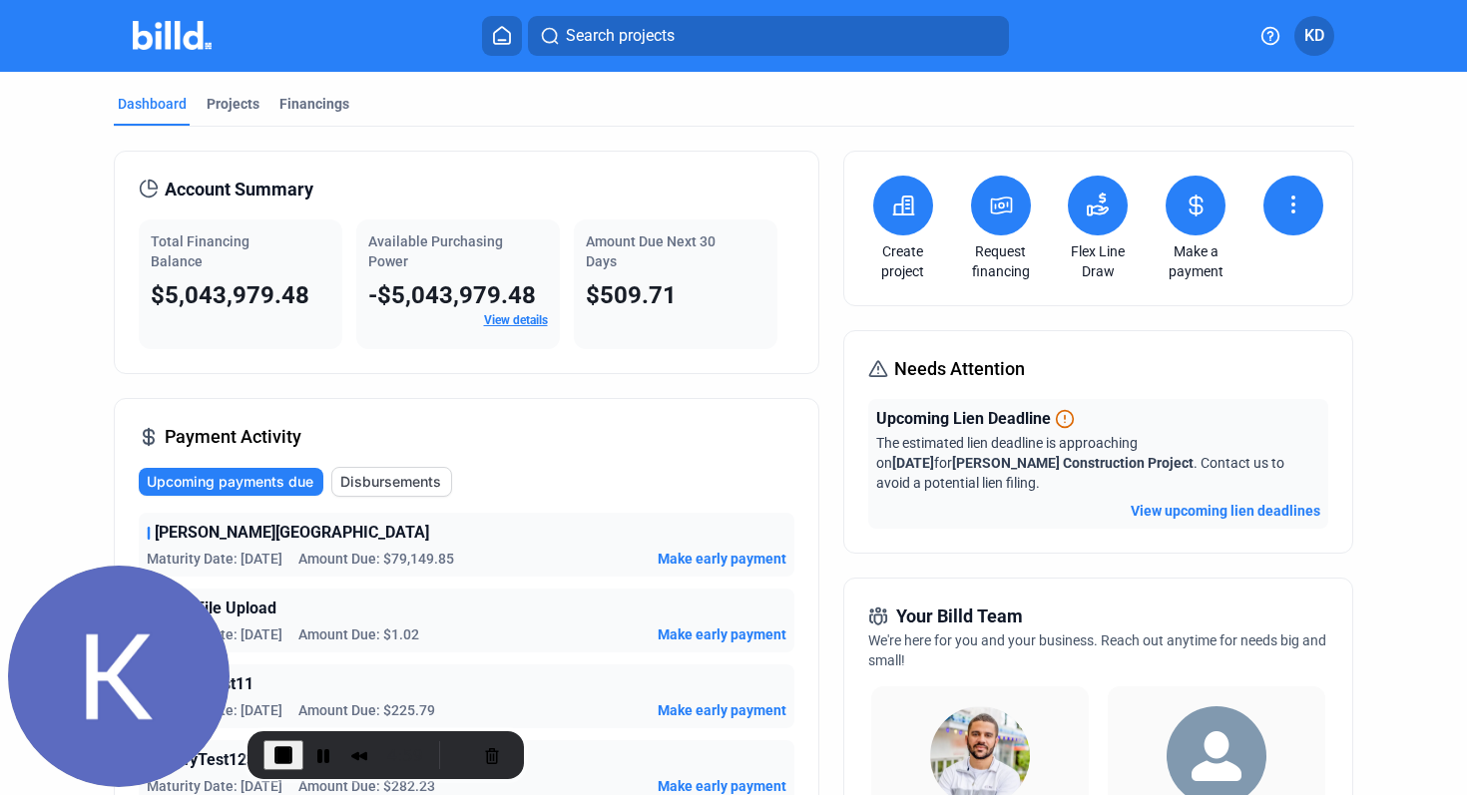
click at [989, 186] on button at bounding box center [1001, 206] width 60 height 60
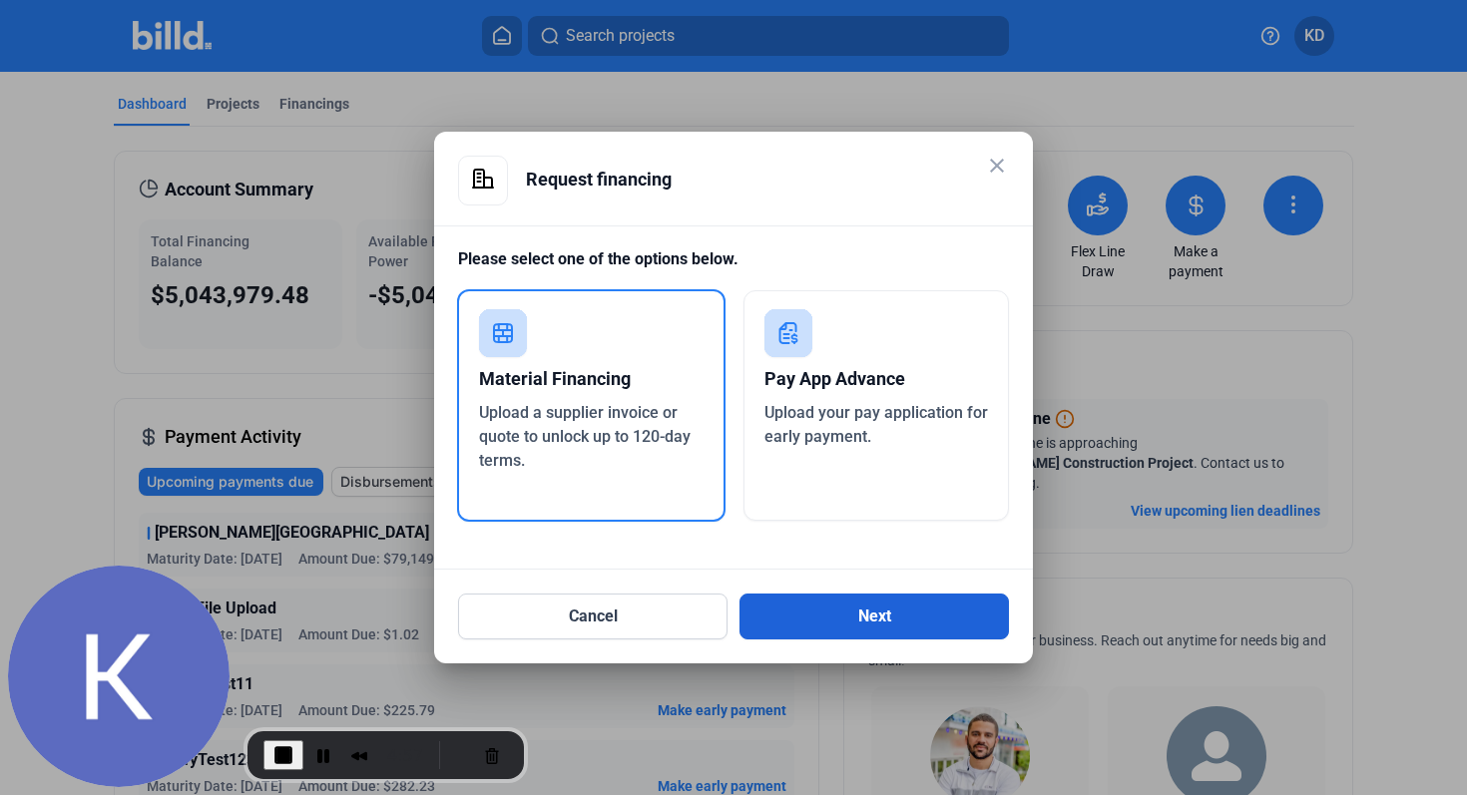
click at [820, 618] on button "Next" at bounding box center [873, 617] width 269 height 46
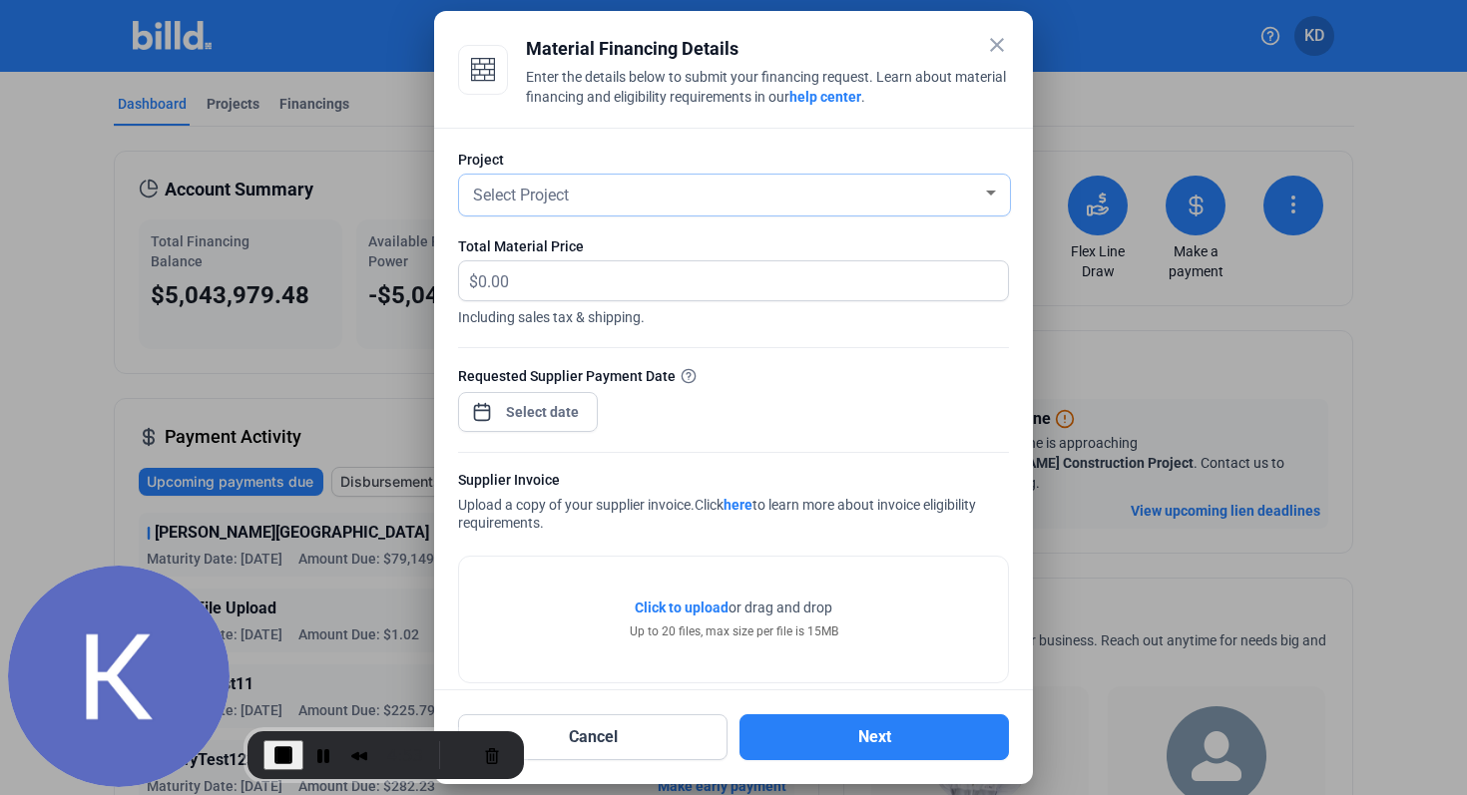
click at [649, 197] on div "Select Project" at bounding box center [725, 194] width 513 height 28
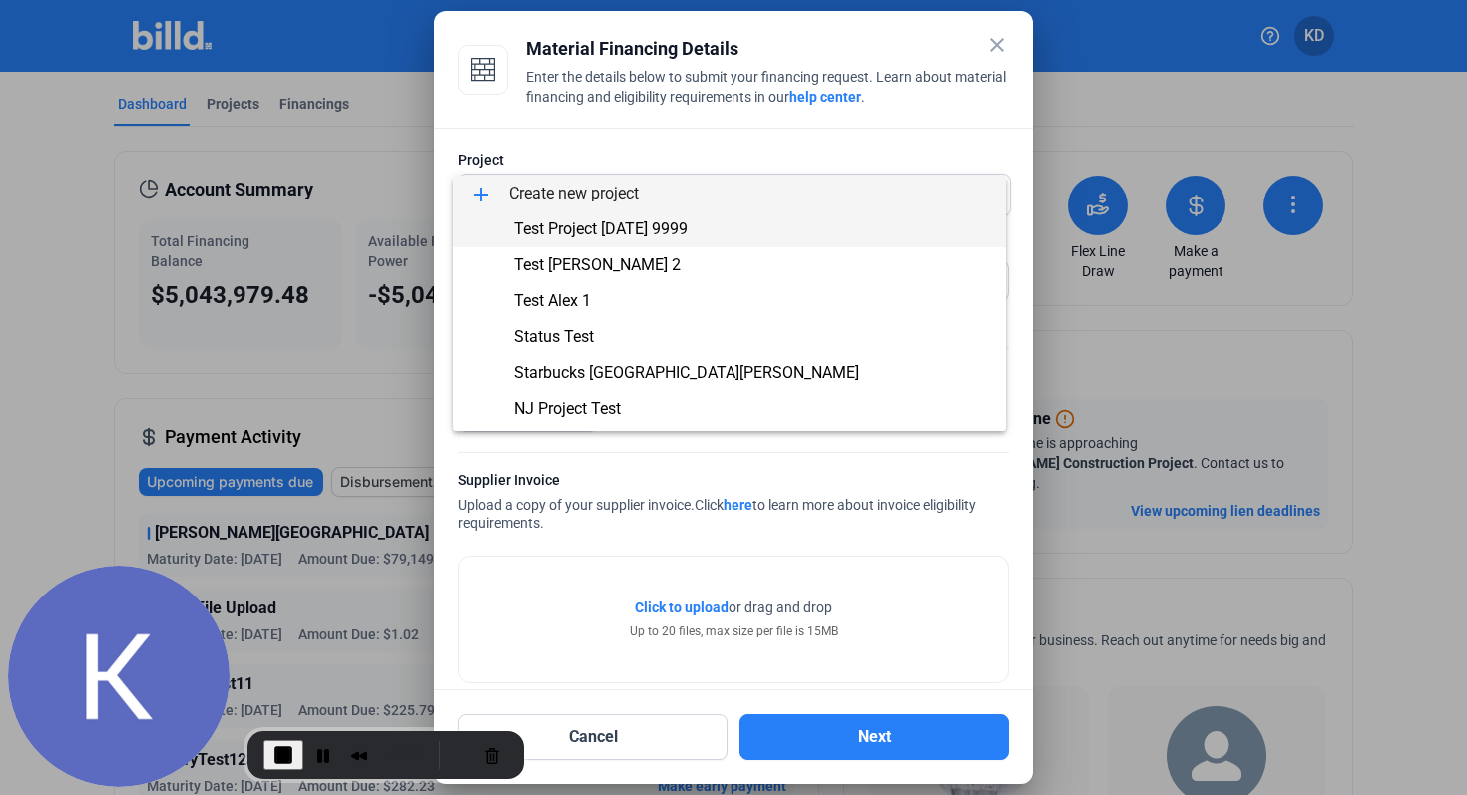
click at [636, 229] on span "Test Project [DATE] 9999" at bounding box center [601, 228] width 174 height 19
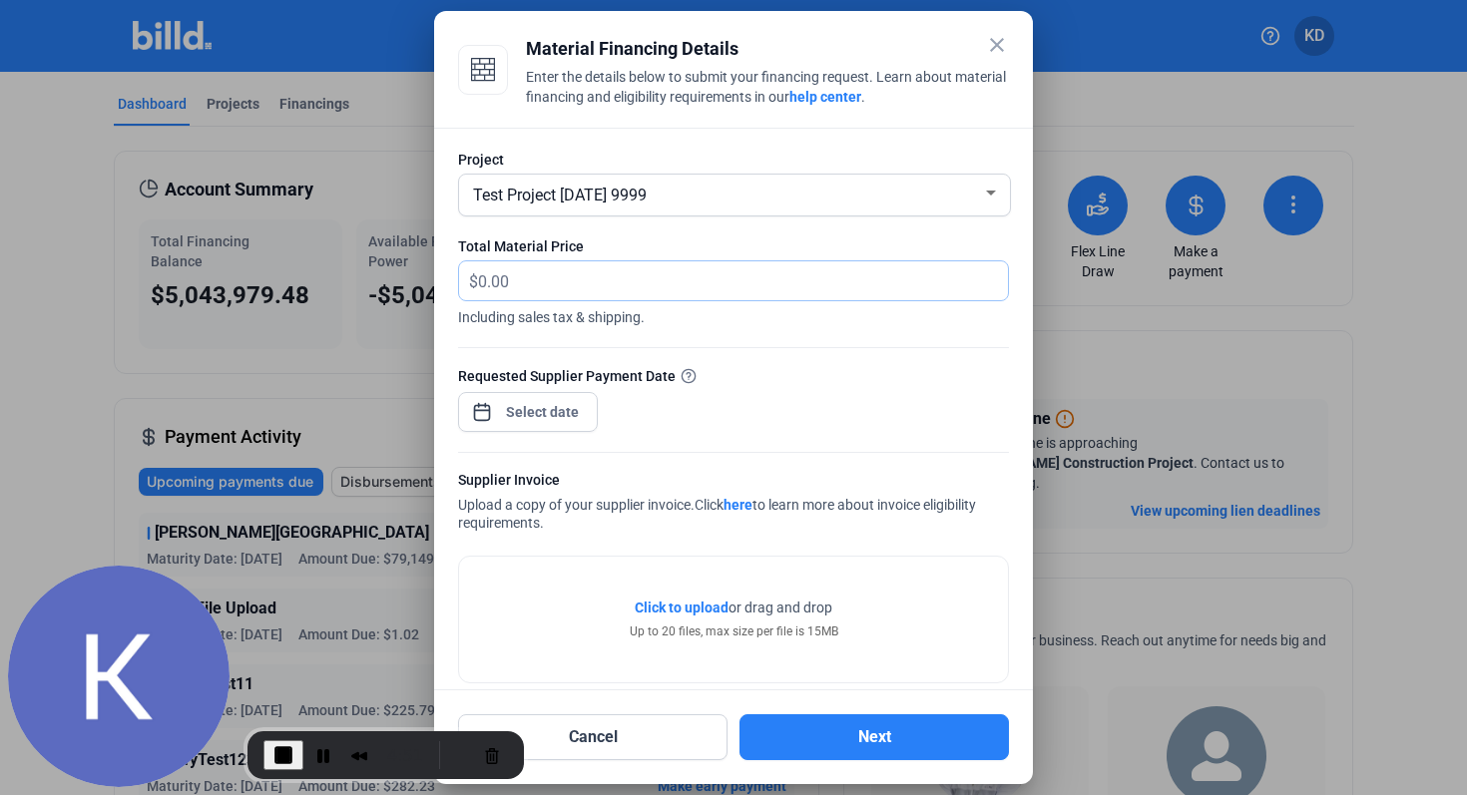
click at [570, 275] on input "text" at bounding box center [731, 280] width 507 height 39
type input "60,000"
click at [556, 405] on div "close Material Financing Details Enter the details below to submit your financi…" at bounding box center [733, 397] width 1467 height 795
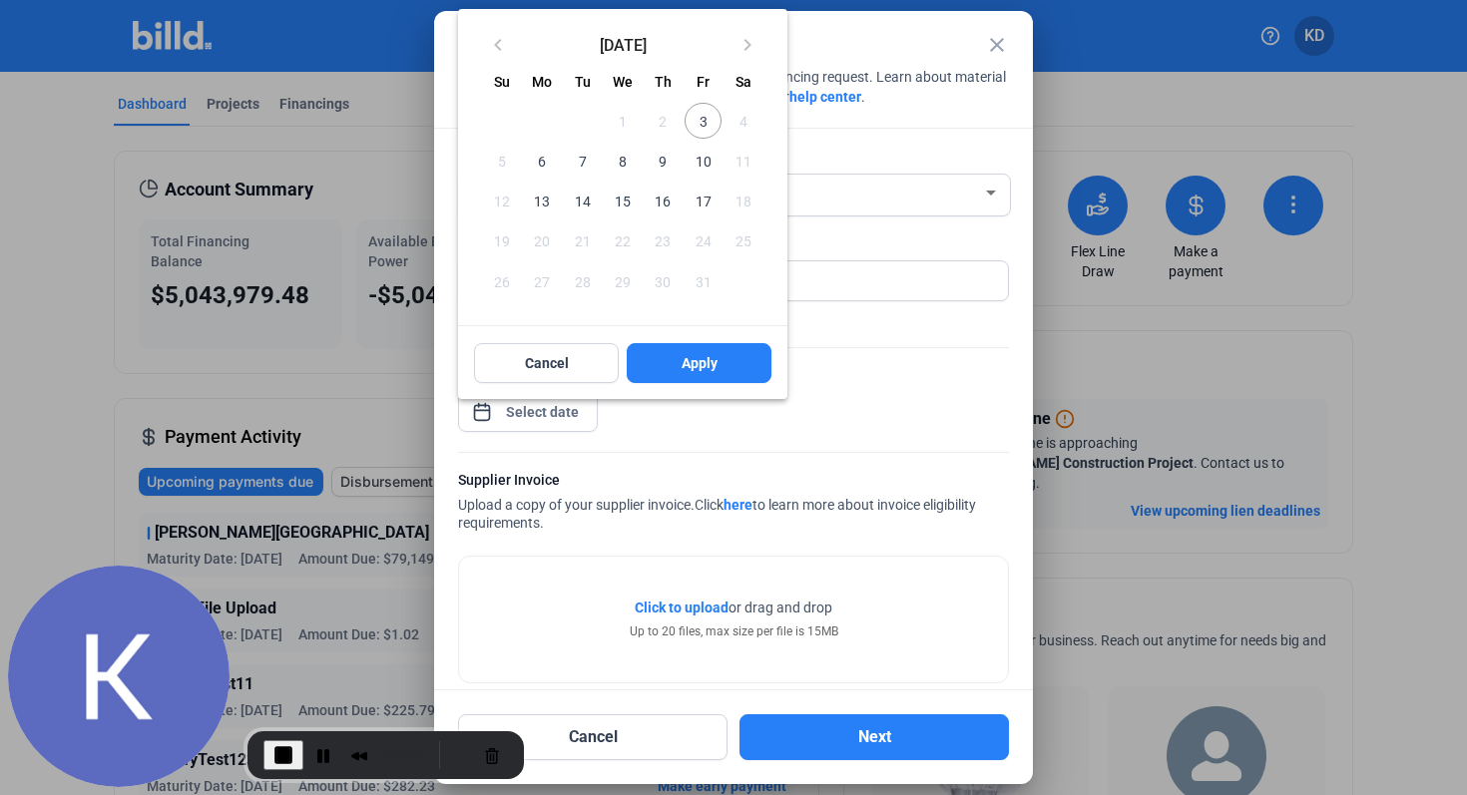
click at [706, 114] on span "3" at bounding box center [702, 121] width 36 height 36
click at [716, 356] on span "Apply" at bounding box center [699, 363] width 36 height 20
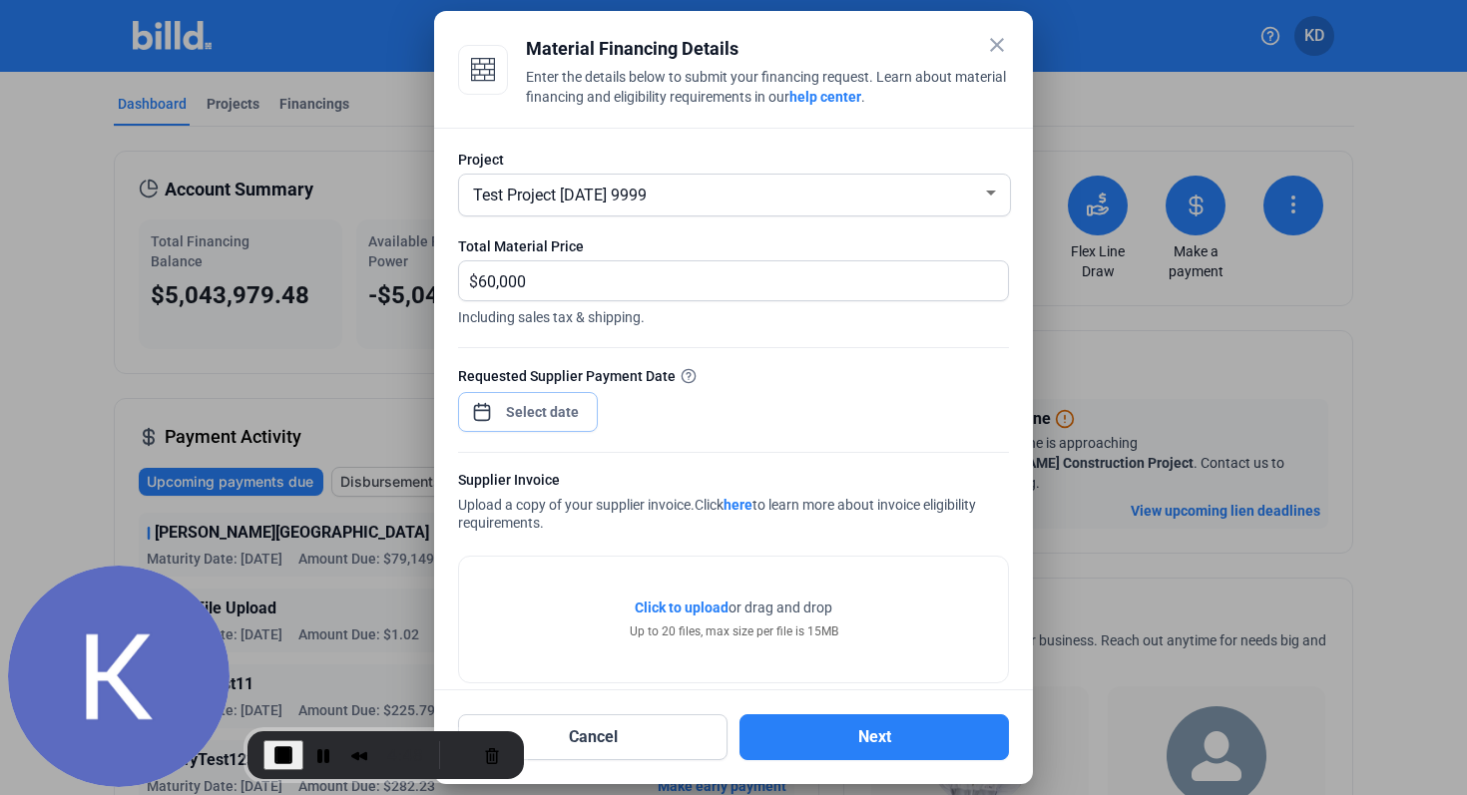
scroll to position [108, 0]
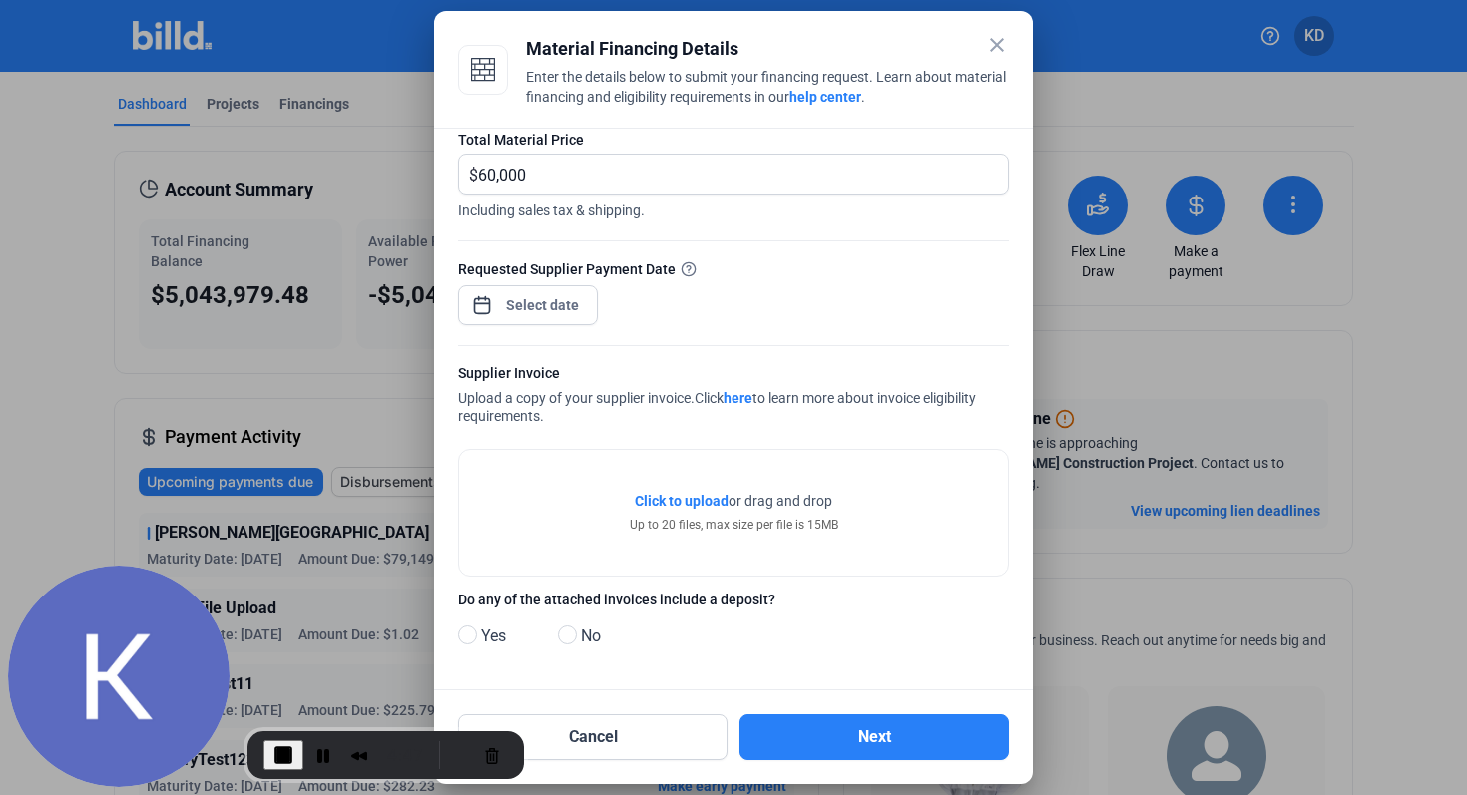
click at [680, 501] on span "Click to upload" at bounding box center [682, 501] width 94 height 16
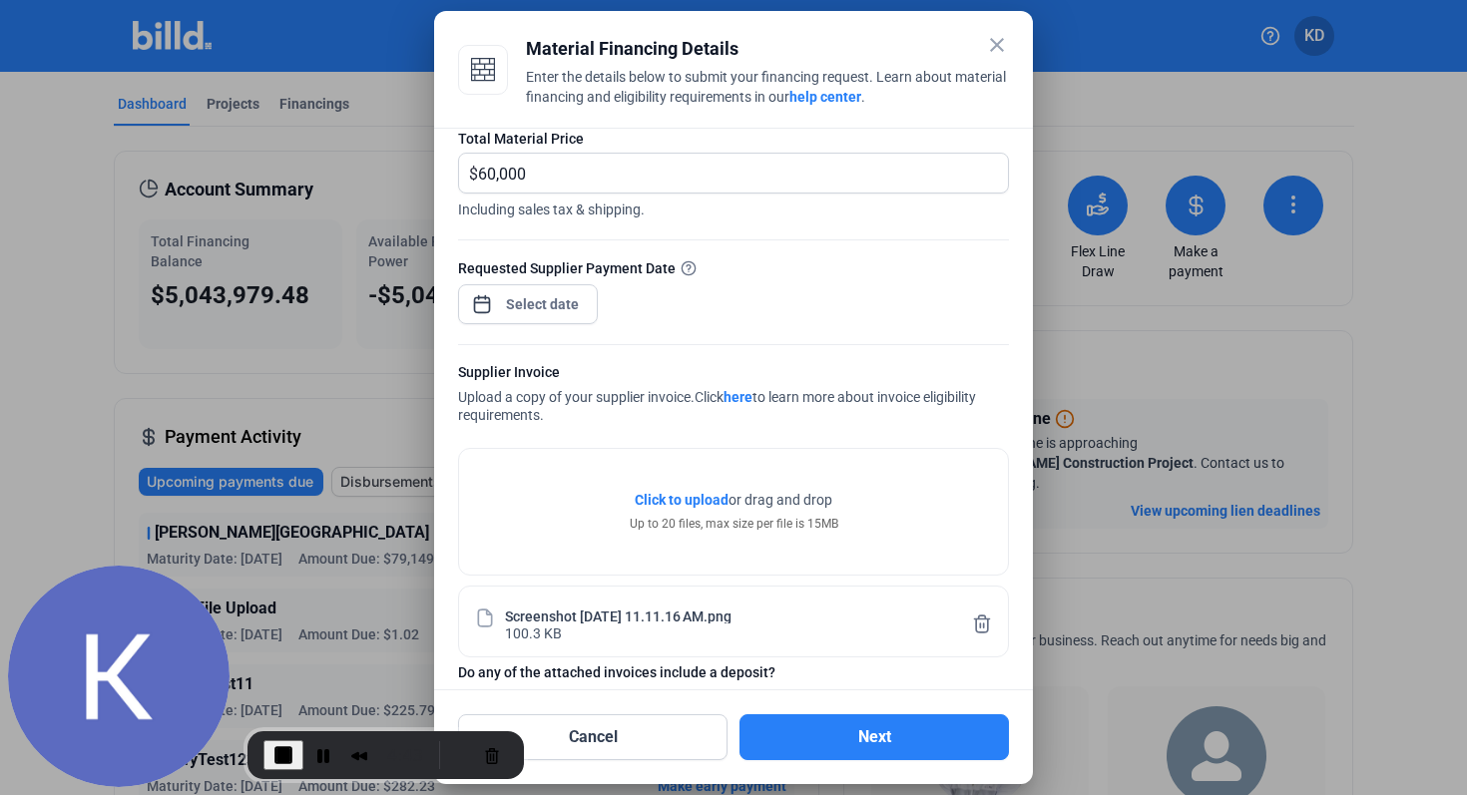
scroll to position [182, 0]
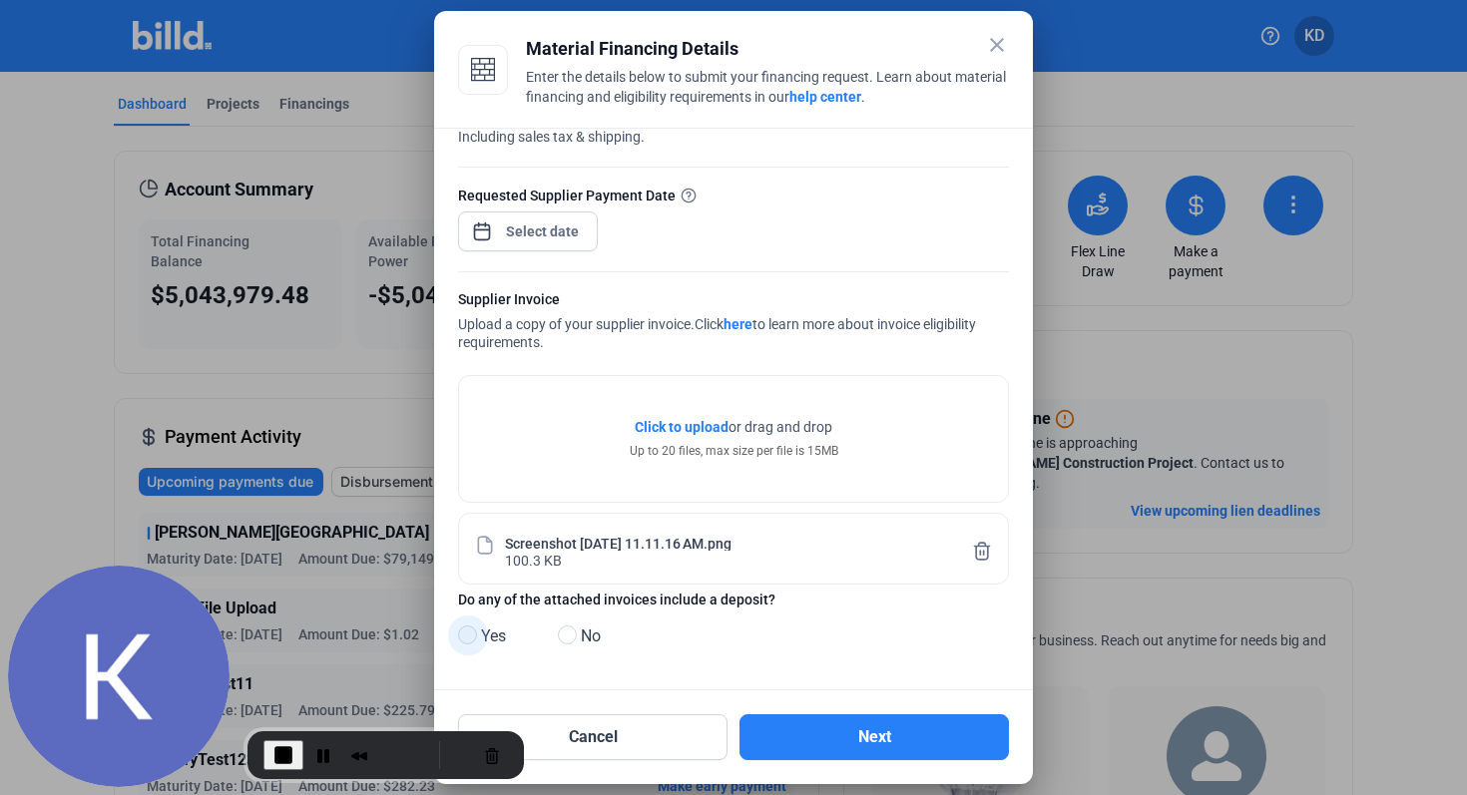
click at [465, 642] on span at bounding box center [467, 635] width 19 height 19
click at [465, 642] on input "Yes" at bounding box center [465, 636] width 15 height 15
radio input "true"
click at [807, 727] on button "Next" at bounding box center [873, 737] width 269 height 46
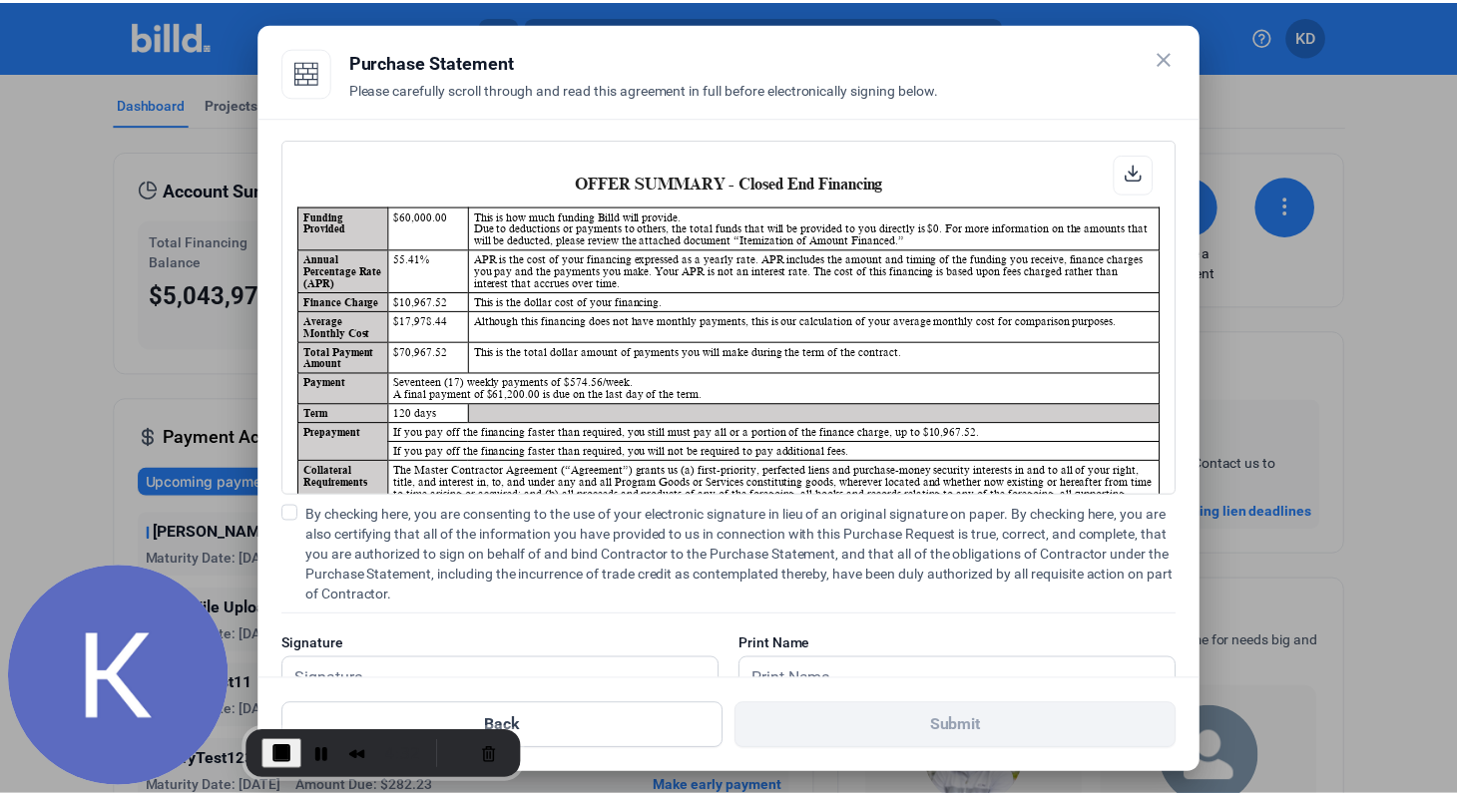
scroll to position [1, 0]
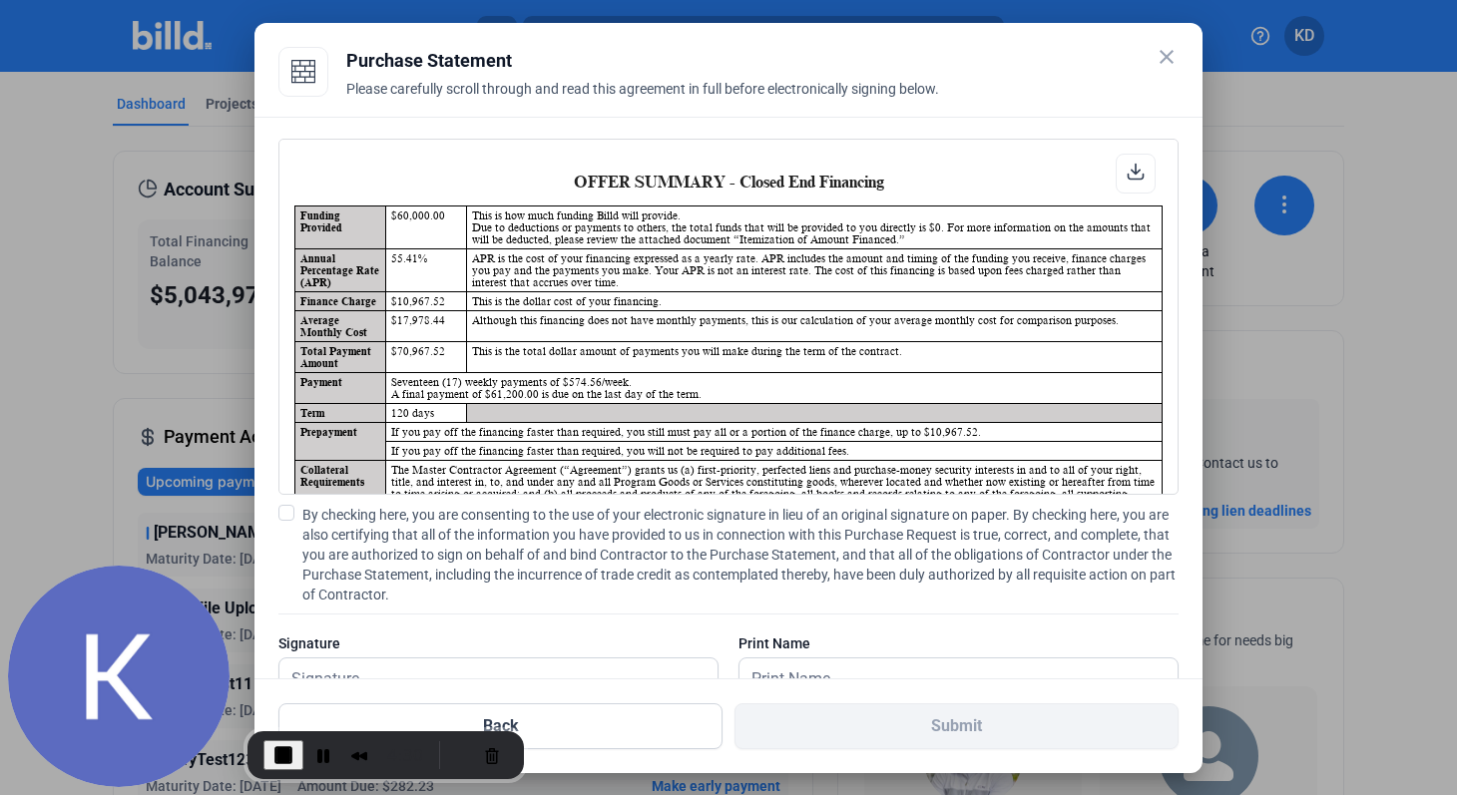
click at [294, 513] on label "By checking here, you are consenting to the use of your electronic signature in…" at bounding box center [728, 555] width 900 height 100
click at [0, 0] on input "By checking here, you are consenting to the use of your electronic signature in…" at bounding box center [0, 0] width 0 height 0
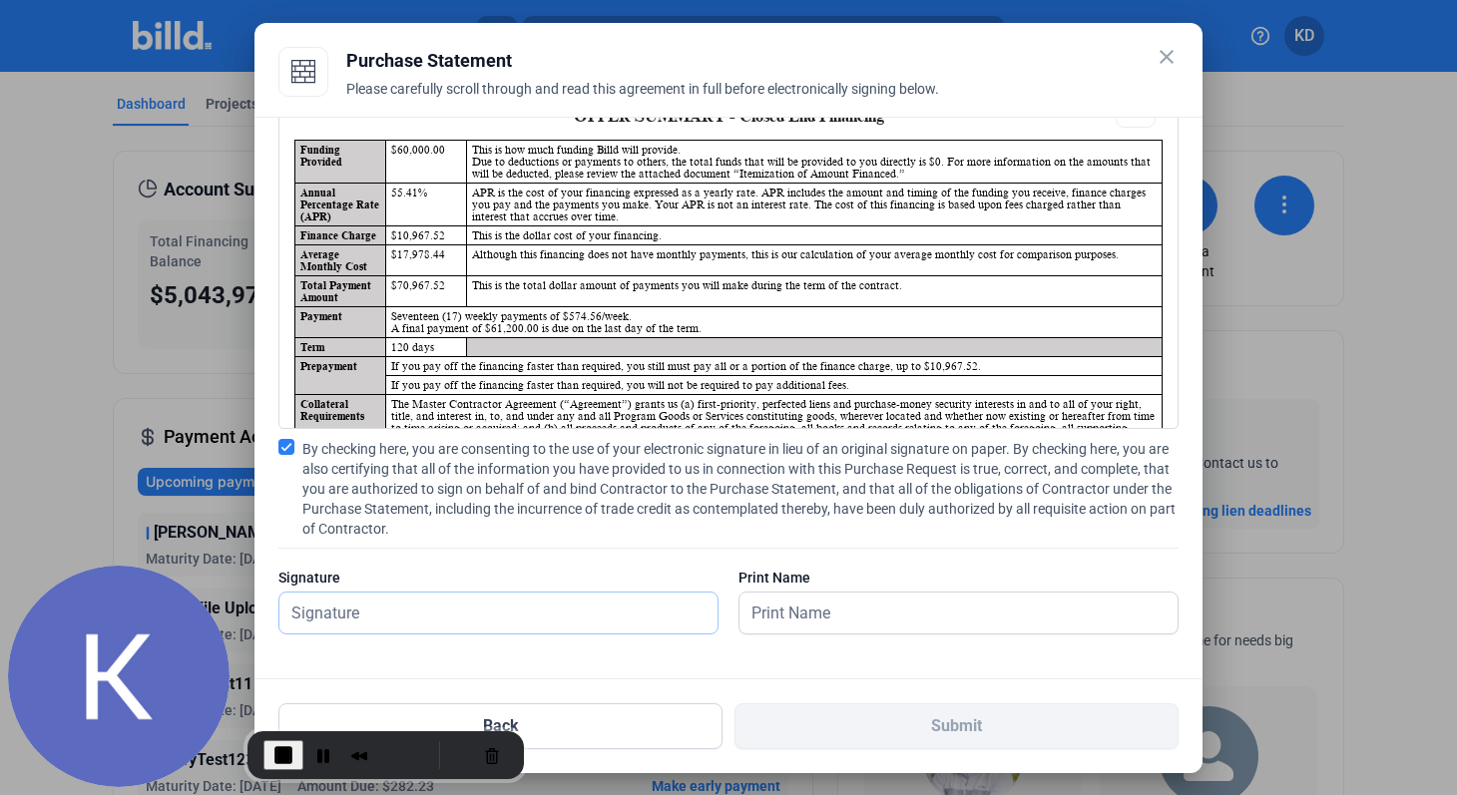
click at [406, 594] on input "text" at bounding box center [487, 613] width 416 height 41
type input "kat test"
click at [915, 625] on input "text" at bounding box center [947, 613] width 416 height 41
type input "kat test"
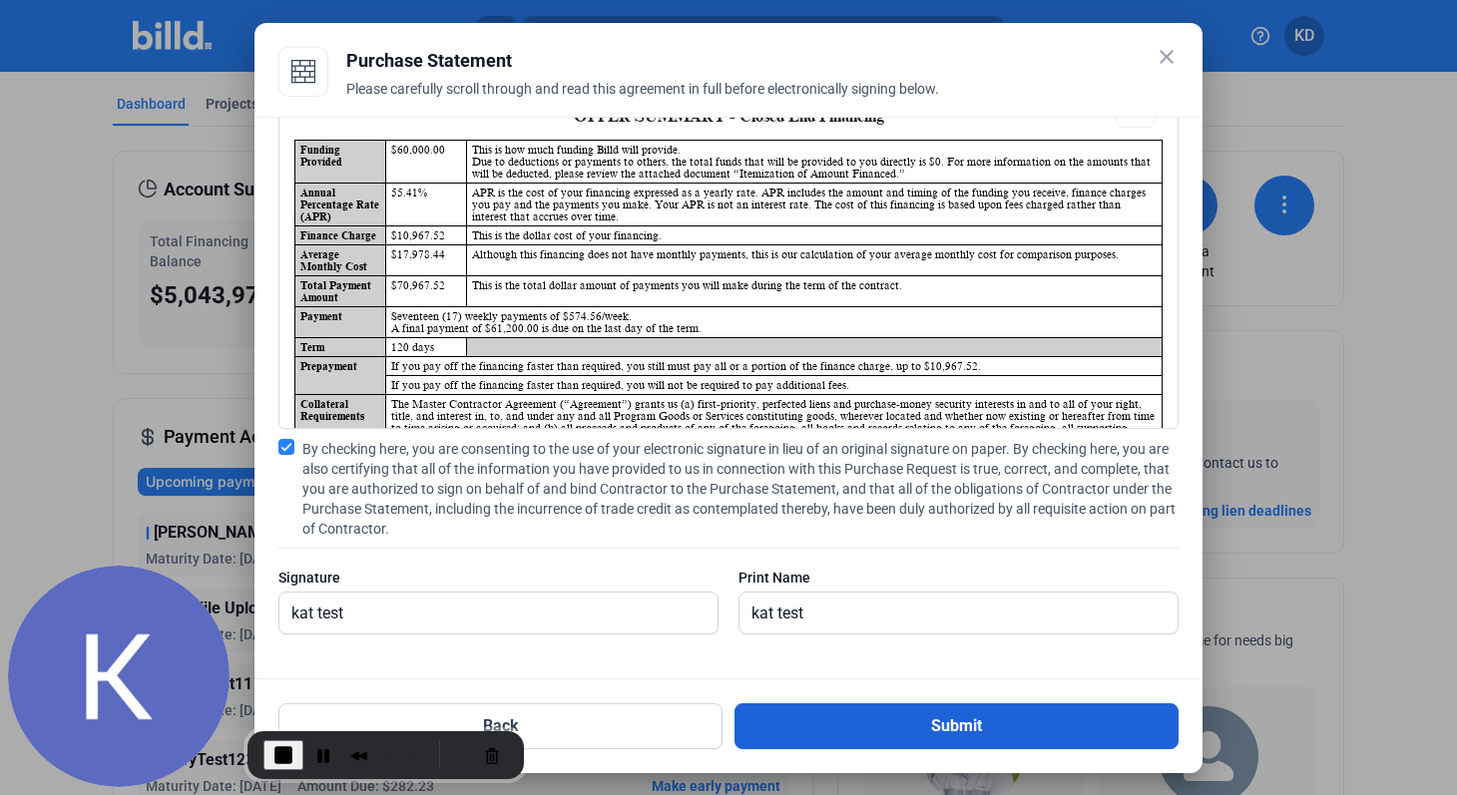
click at [815, 710] on button "Submit" at bounding box center [956, 726] width 444 height 46
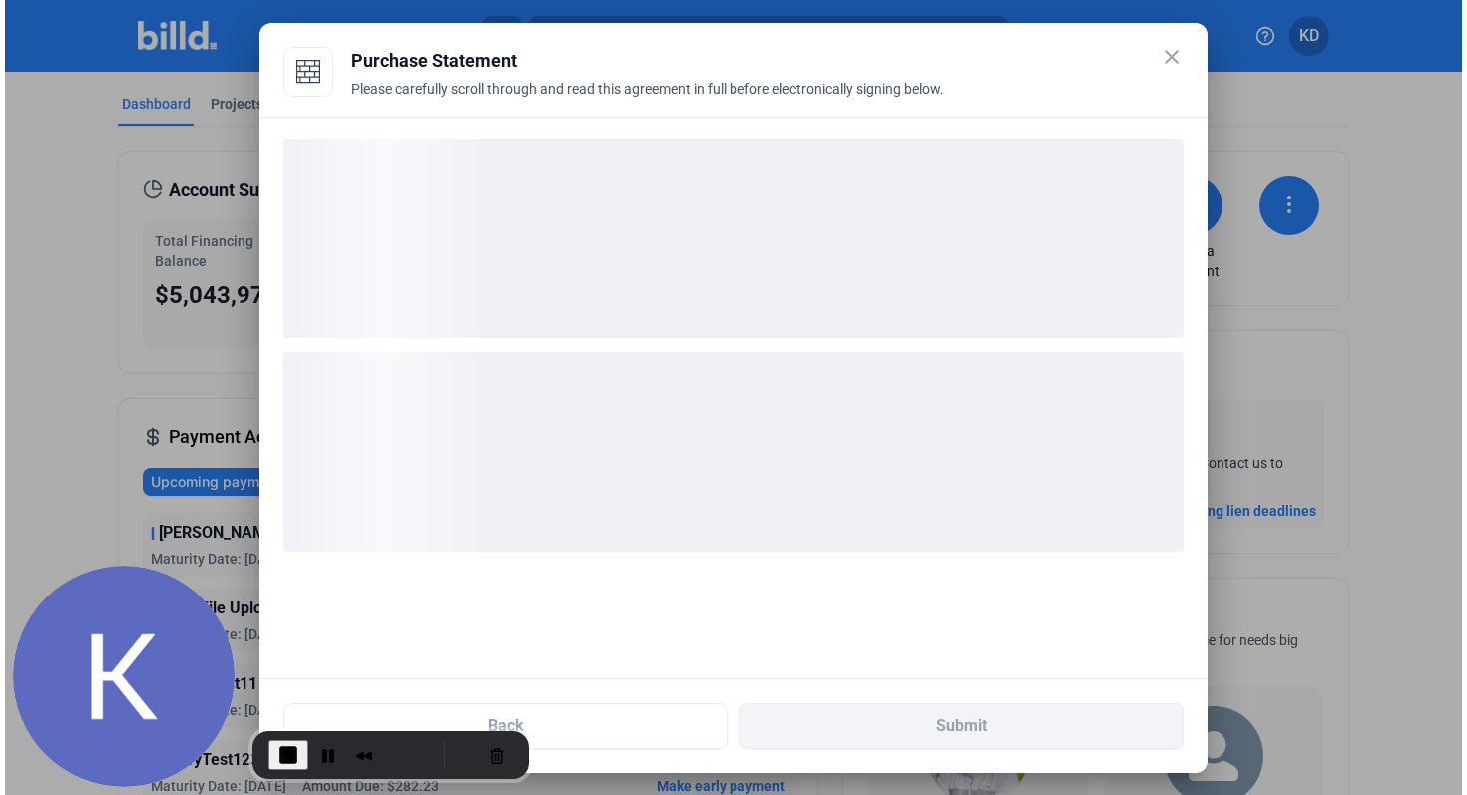
scroll to position [0, 0]
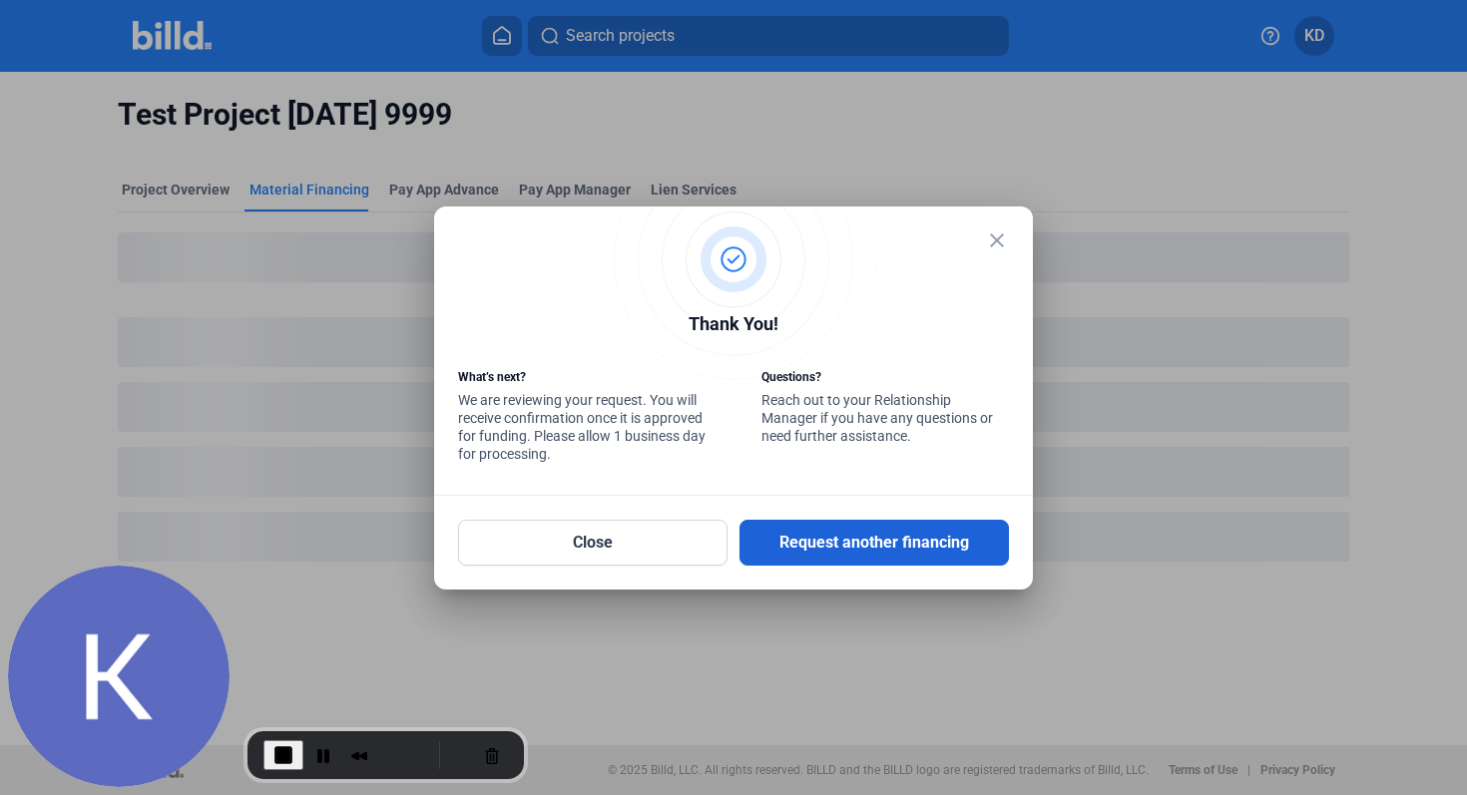
click at [859, 543] on button "Request another financing" at bounding box center [873, 543] width 269 height 46
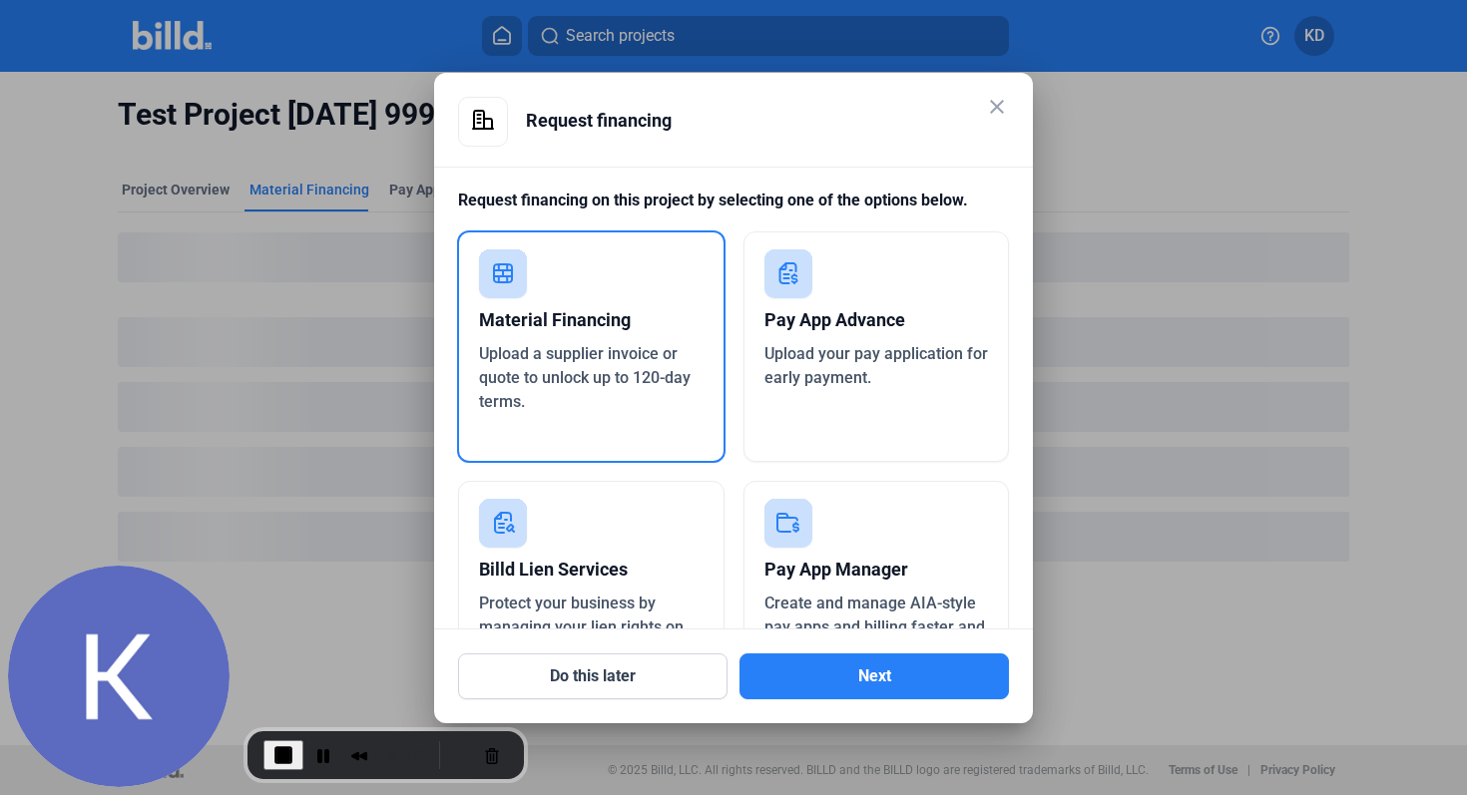
click at [812, 359] on span "Upload your pay application for early payment." at bounding box center [875, 365] width 223 height 43
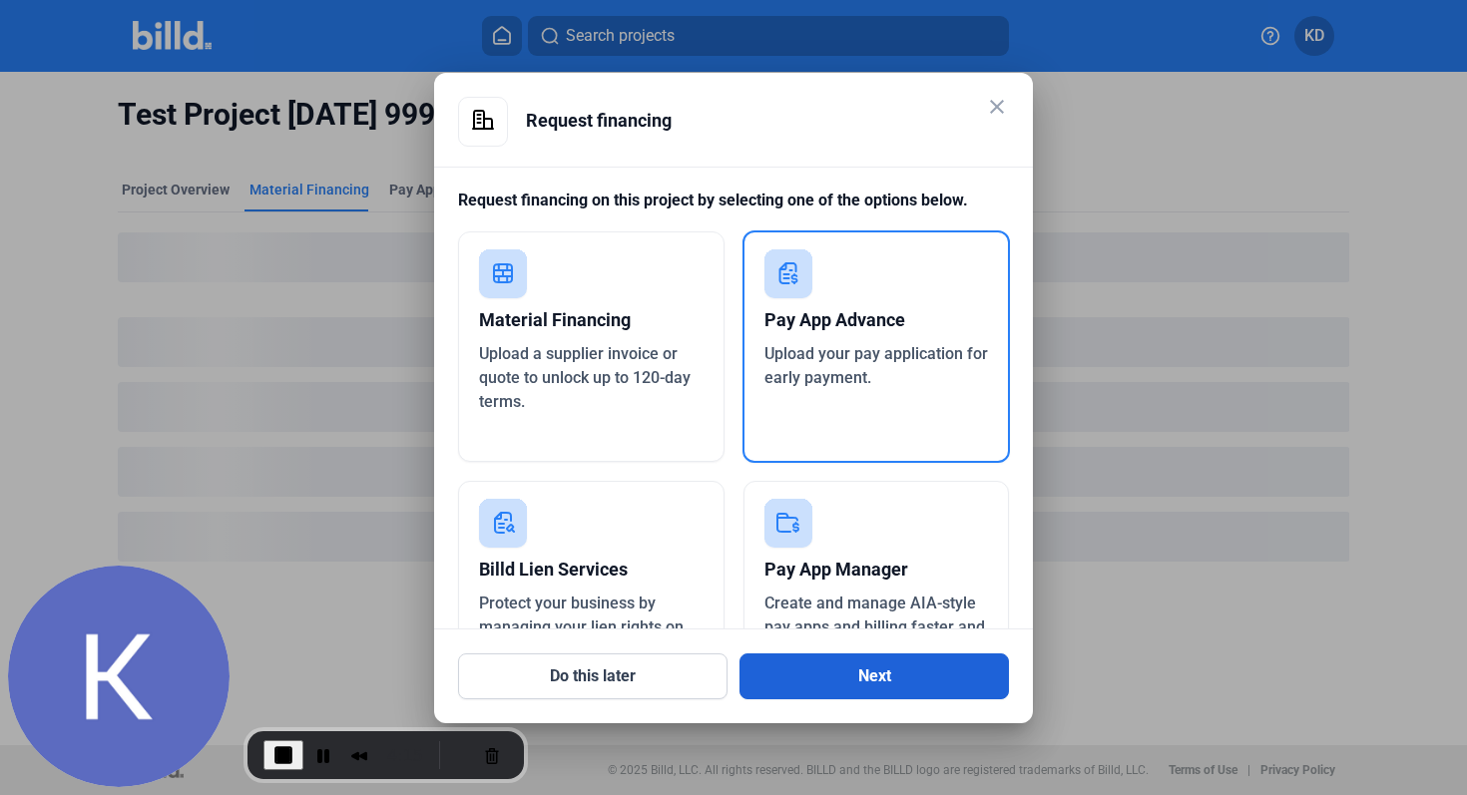
click at [846, 658] on button "Next" at bounding box center [873, 676] width 269 height 46
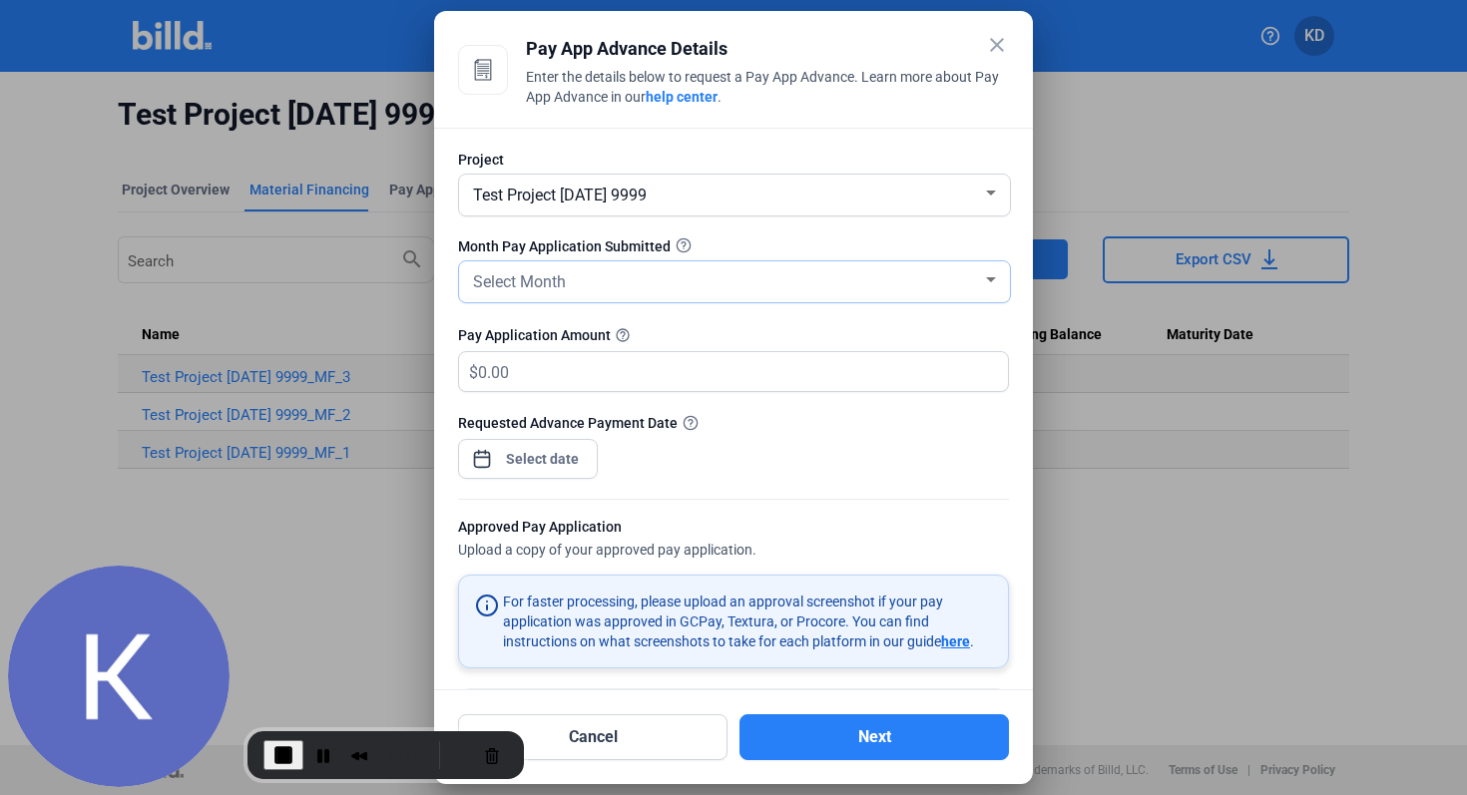
click at [583, 286] on div "Select Month" at bounding box center [725, 280] width 513 height 28
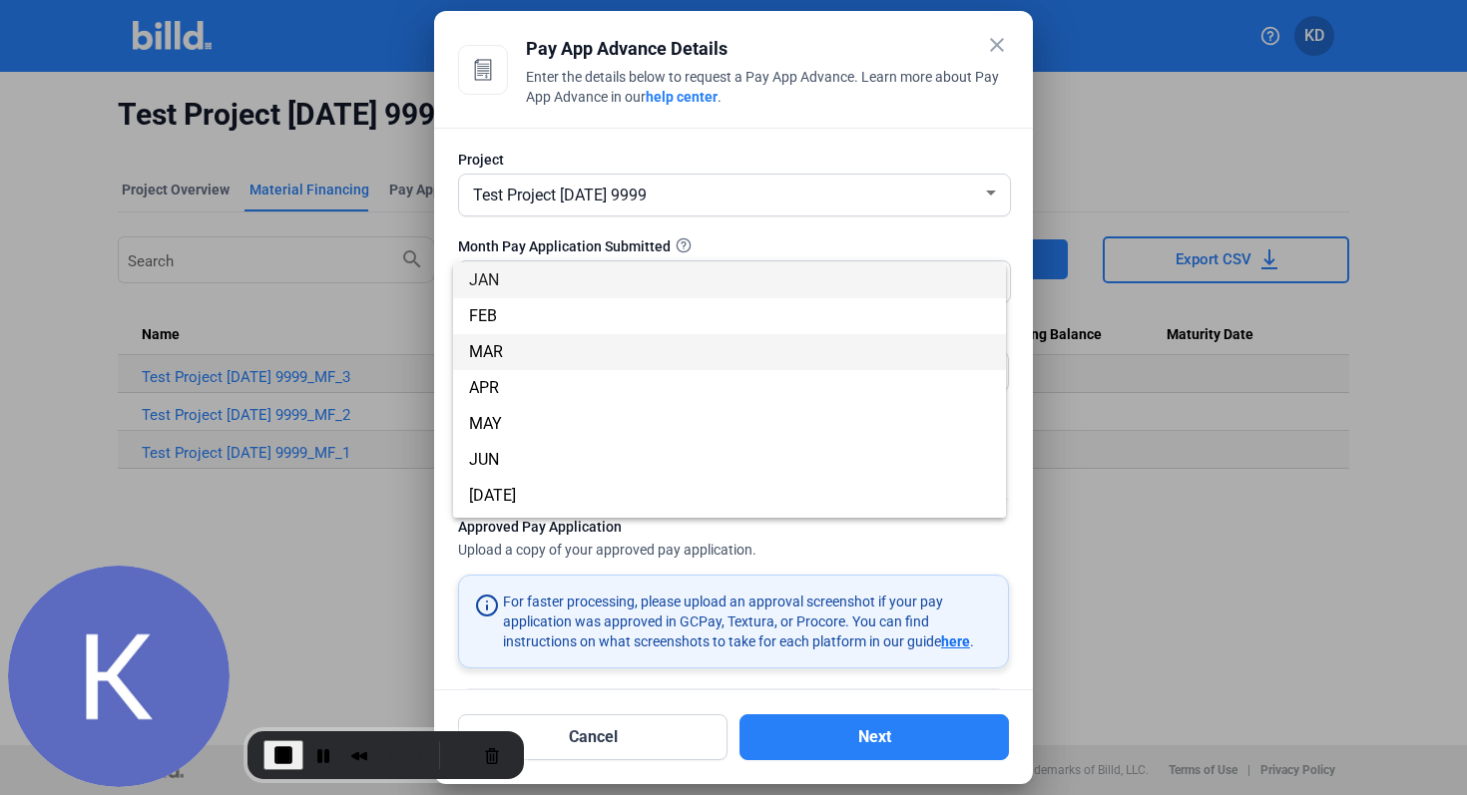
click at [578, 366] on span "MAR" at bounding box center [729, 352] width 521 height 36
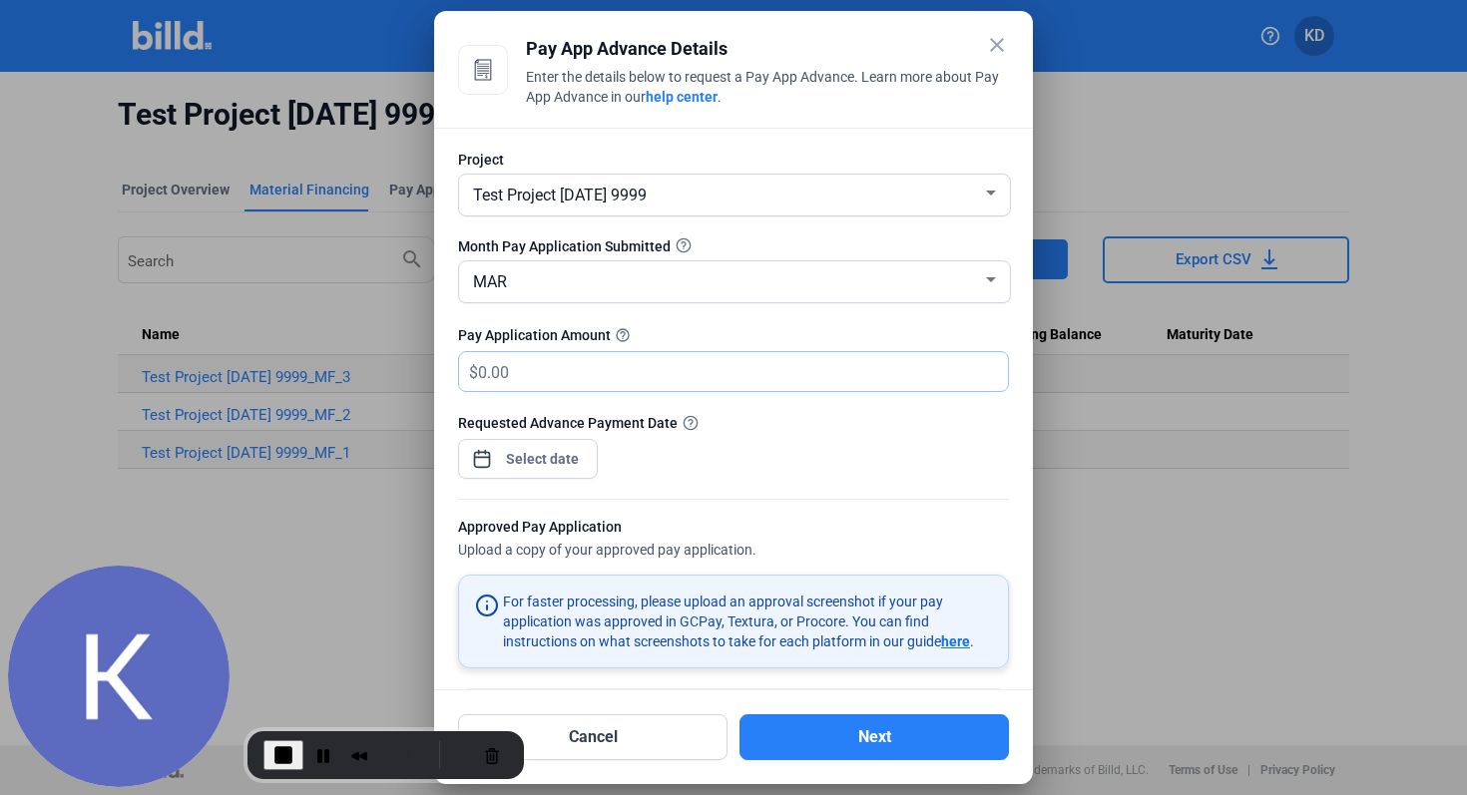
click at [578, 366] on input "text" at bounding box center [731, 371] width 507 height 39
type input "350,000"
click at [551, 464] on div "close Pay App Advance Details Enter the details below to request a Pay App Adva…" at bounding box center [733, 397] width 1467 height 795
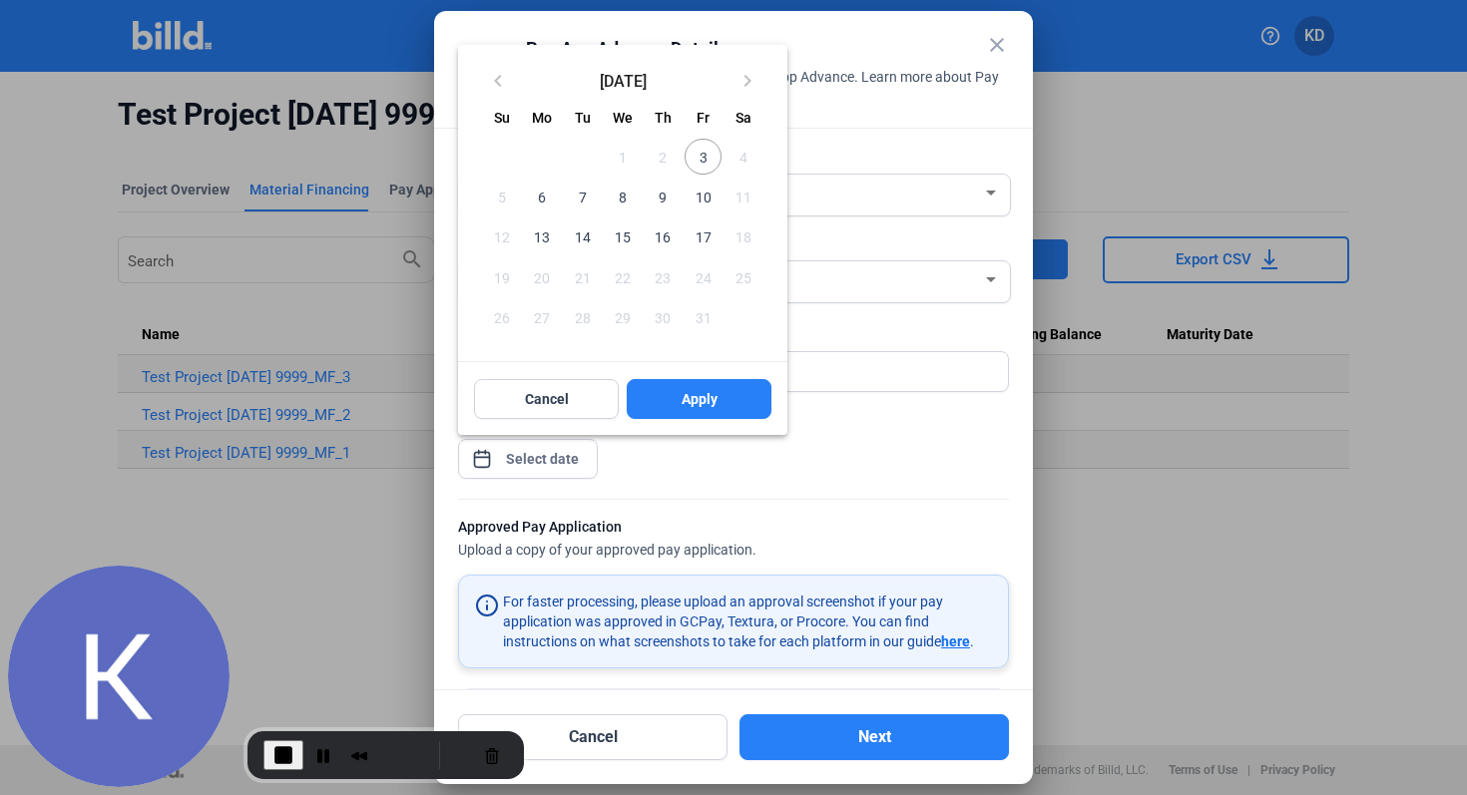
click at [693, 165] on span "3" at bounding box center [702, 157] width 36 height 36
click at [681, 396] on span "Apply" at bounding box center [699, 399] width 36 height 20
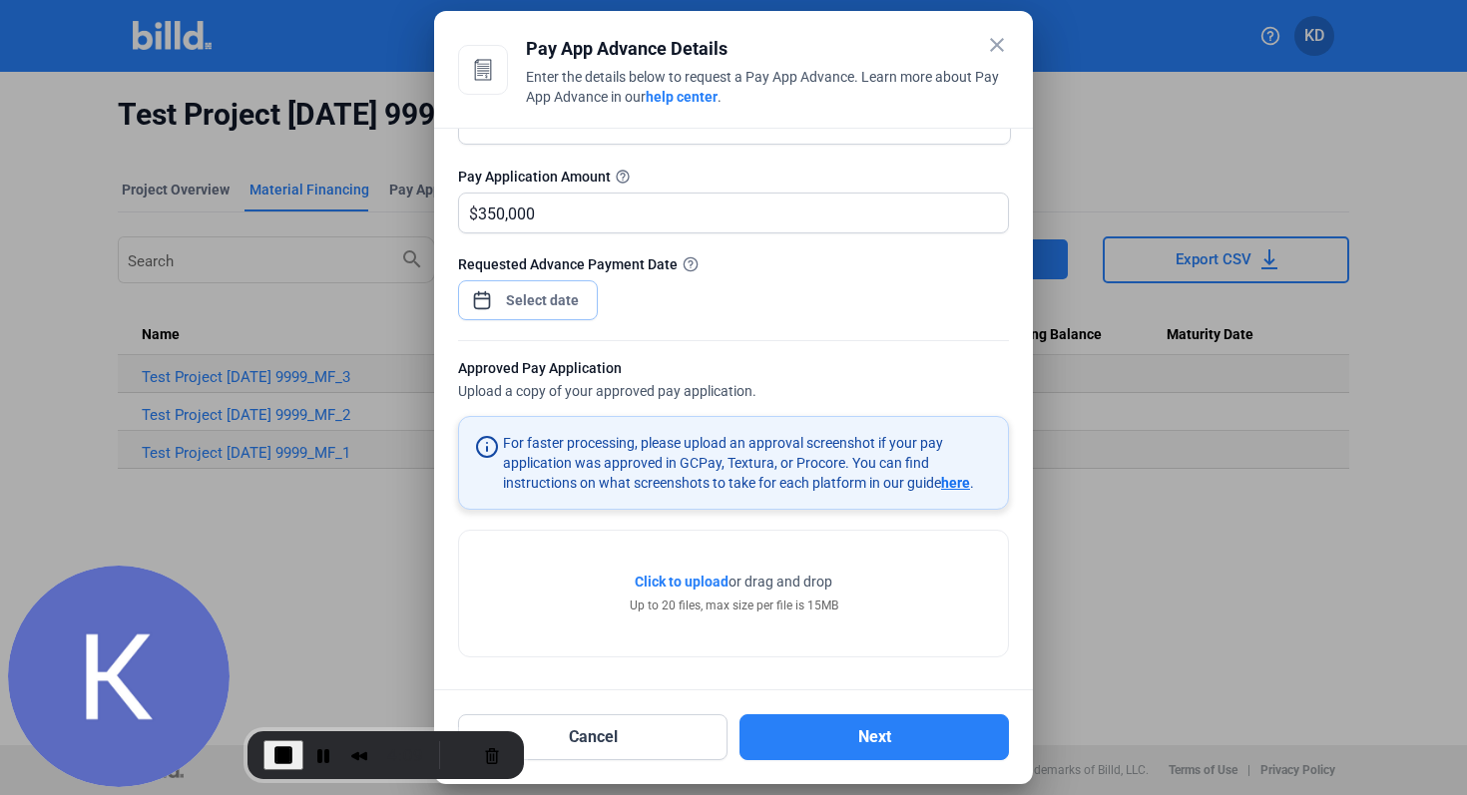
scroll to position [154, 0]
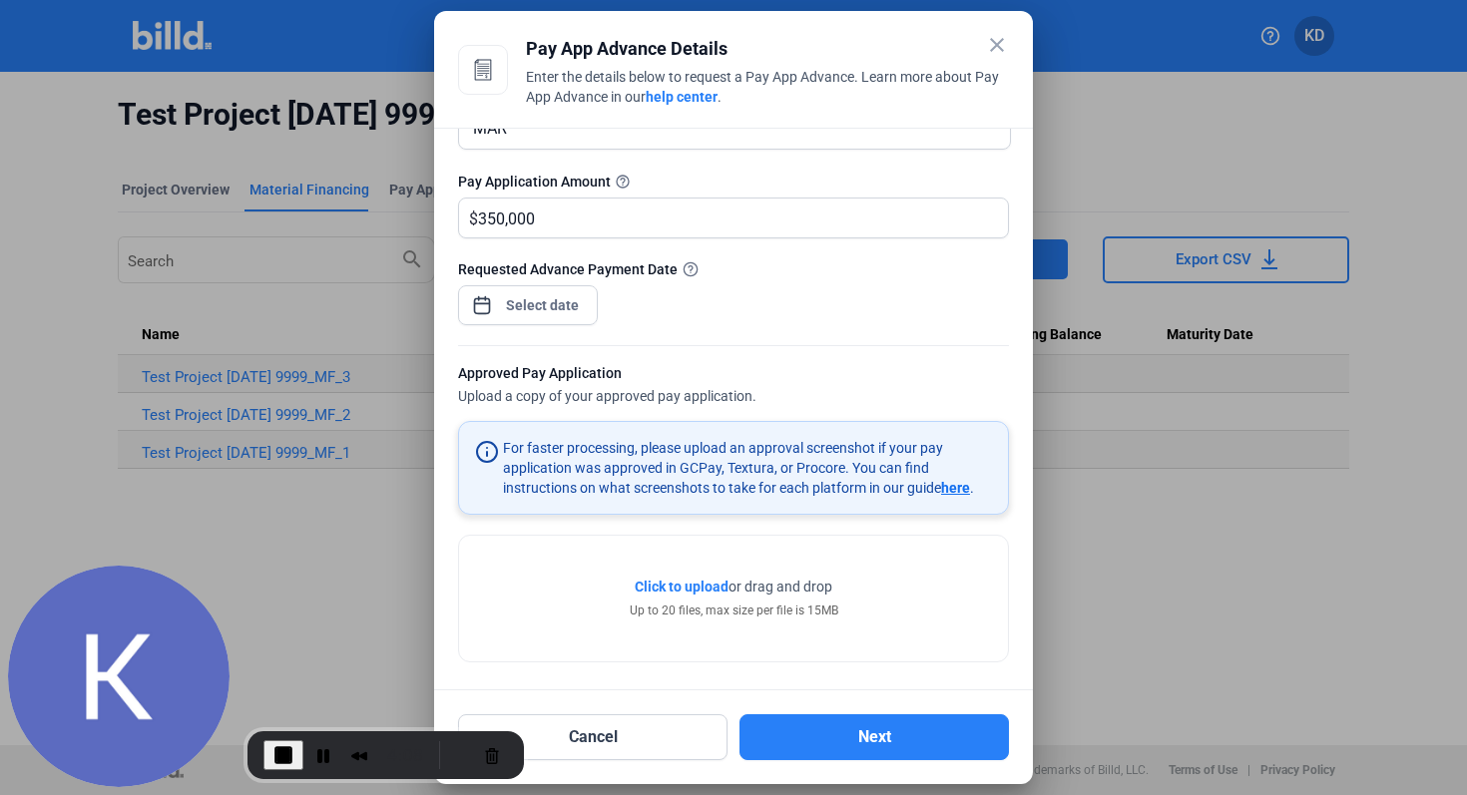
click at [704, 594] on span "Click to upload" at bounding box center [682, 587] width 94 height 16
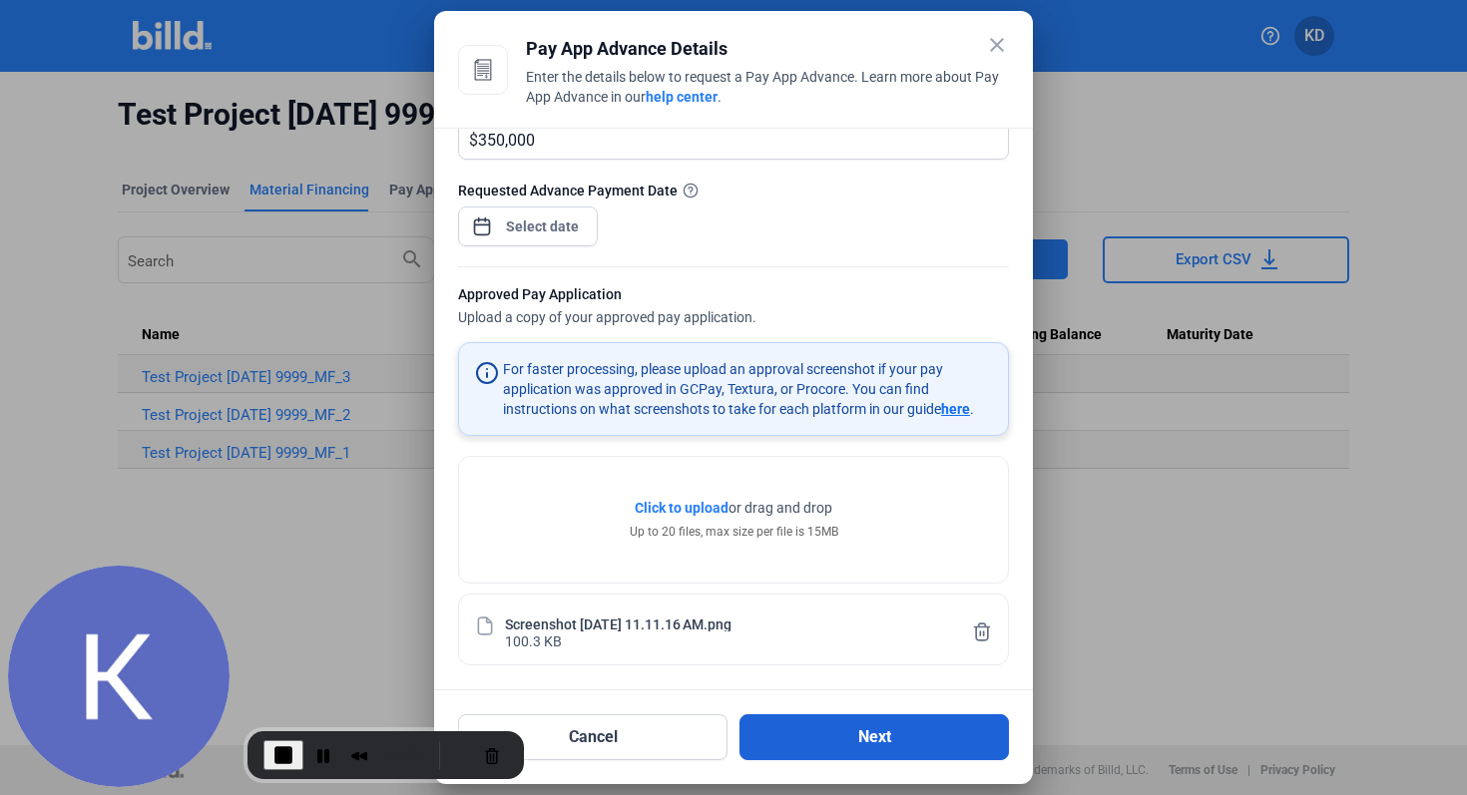
click at [834, 723] on button "Next" at bounding box center [873, 737] width 269 height 46
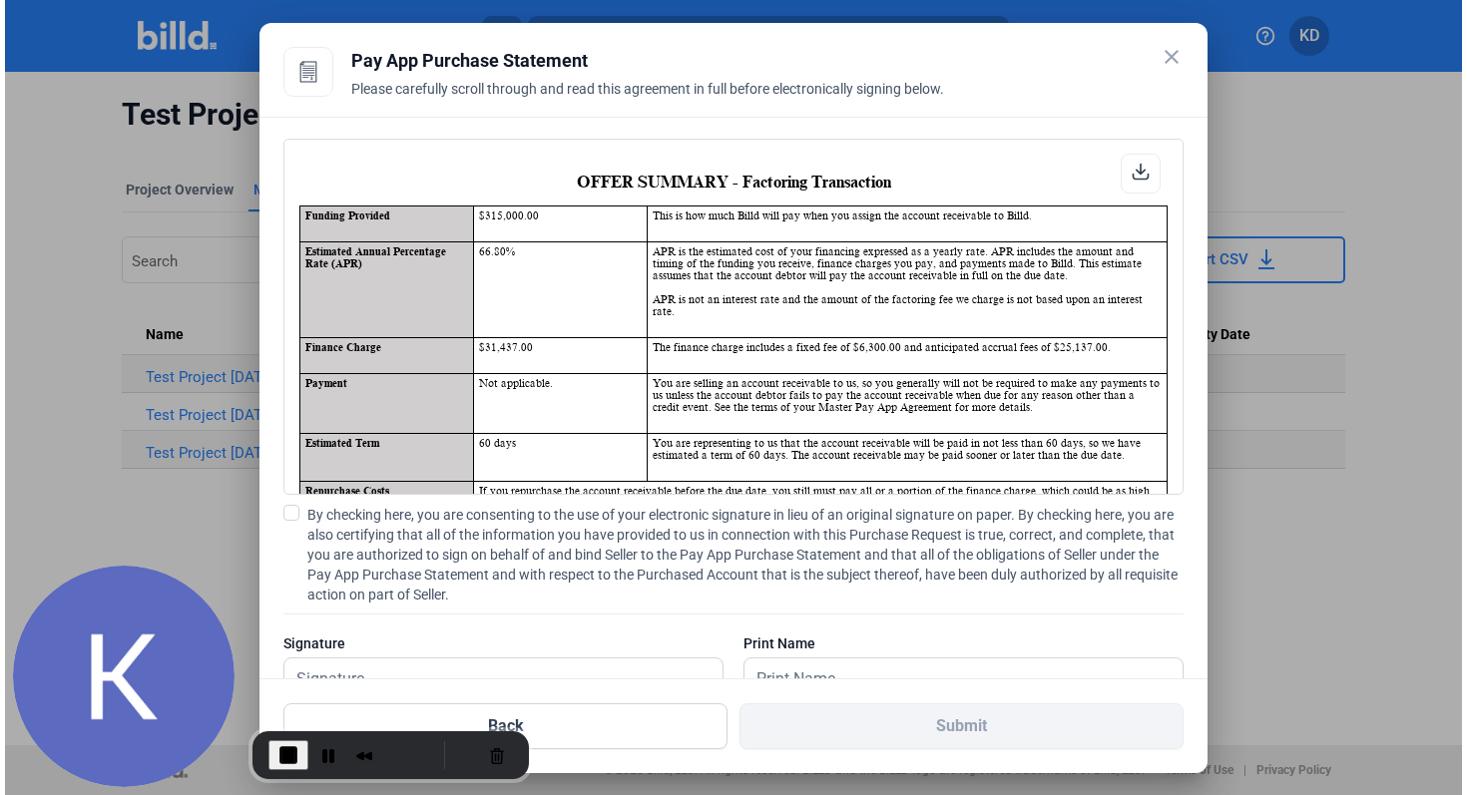
scroll to position [1, 0]
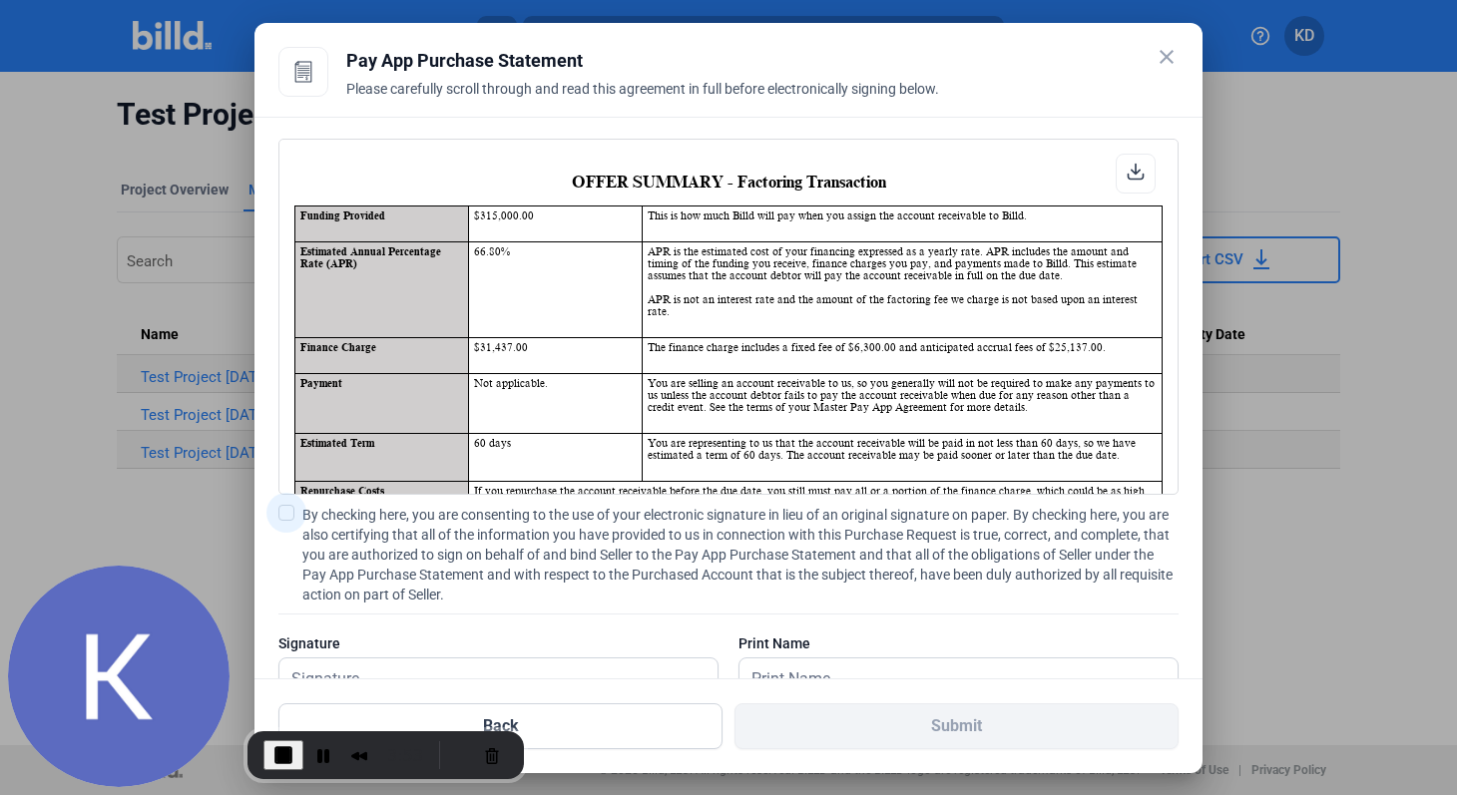
click at [278, 507] on span at bounding box center [286, 513] width 16 height 16
click at [0, 0] on input "By checking here, you are consenting to the use of your electronic signature in…" at bounding box center [0, 0] width 0 height 0
click at [343, 666] on input "text" at bounding box center [498, 678] width 438 height 41
type input "kat test"
click at [854, 669] on input "text" at bounding box center [947, 678] width 416 height 41
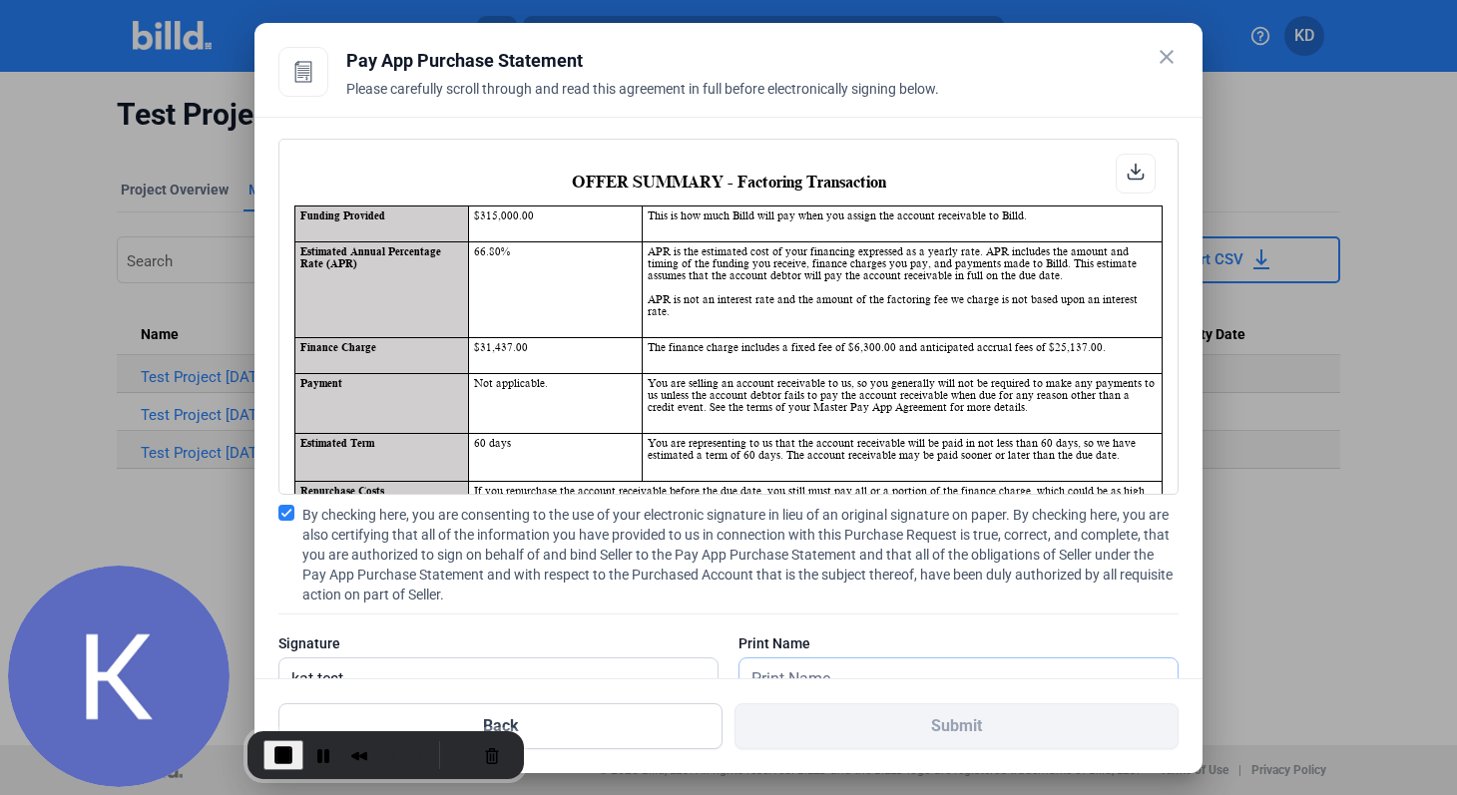
type input "kat test"
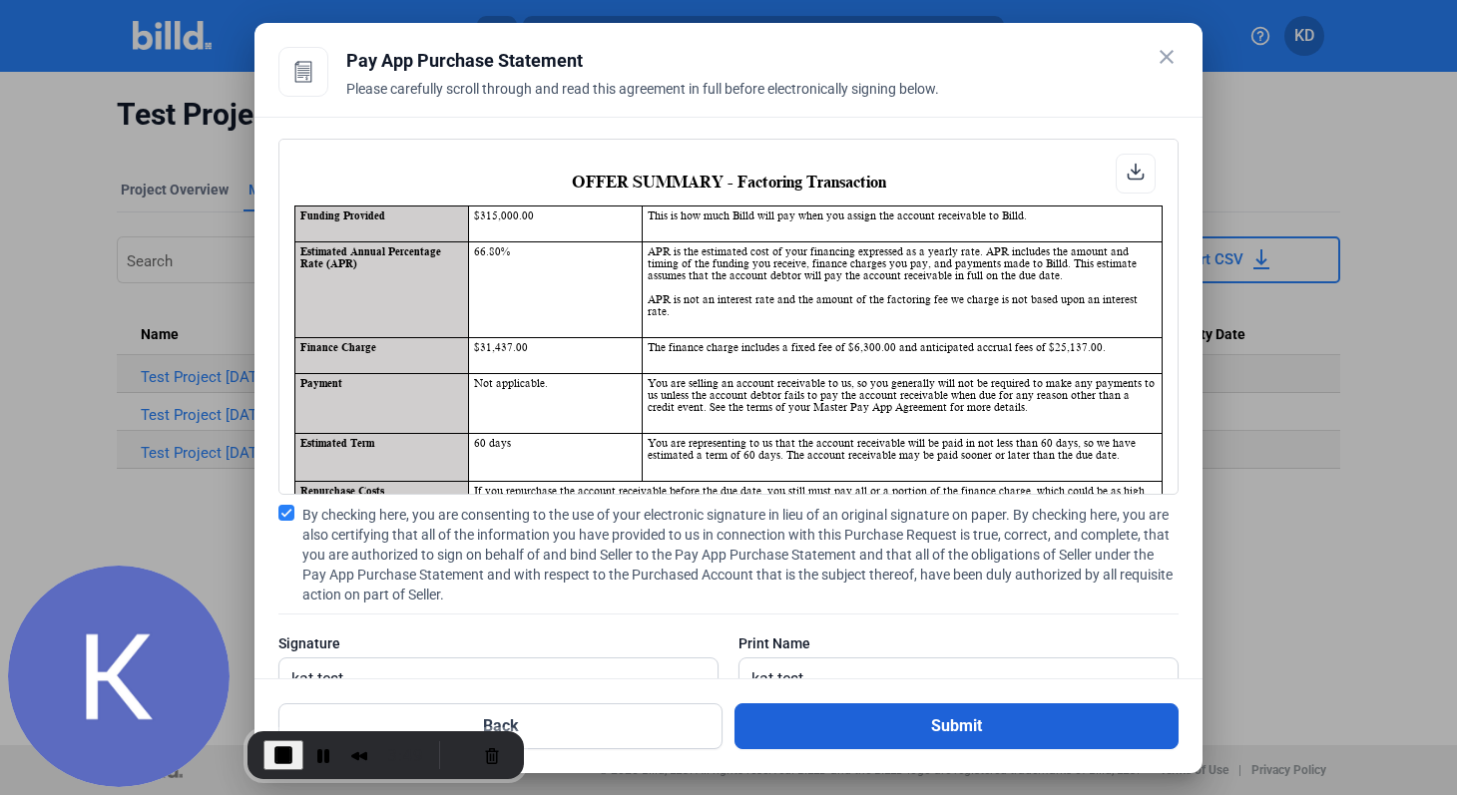
click at [805, 725] on button "Submit" at bounding box center [956, 726] width 444 height 46
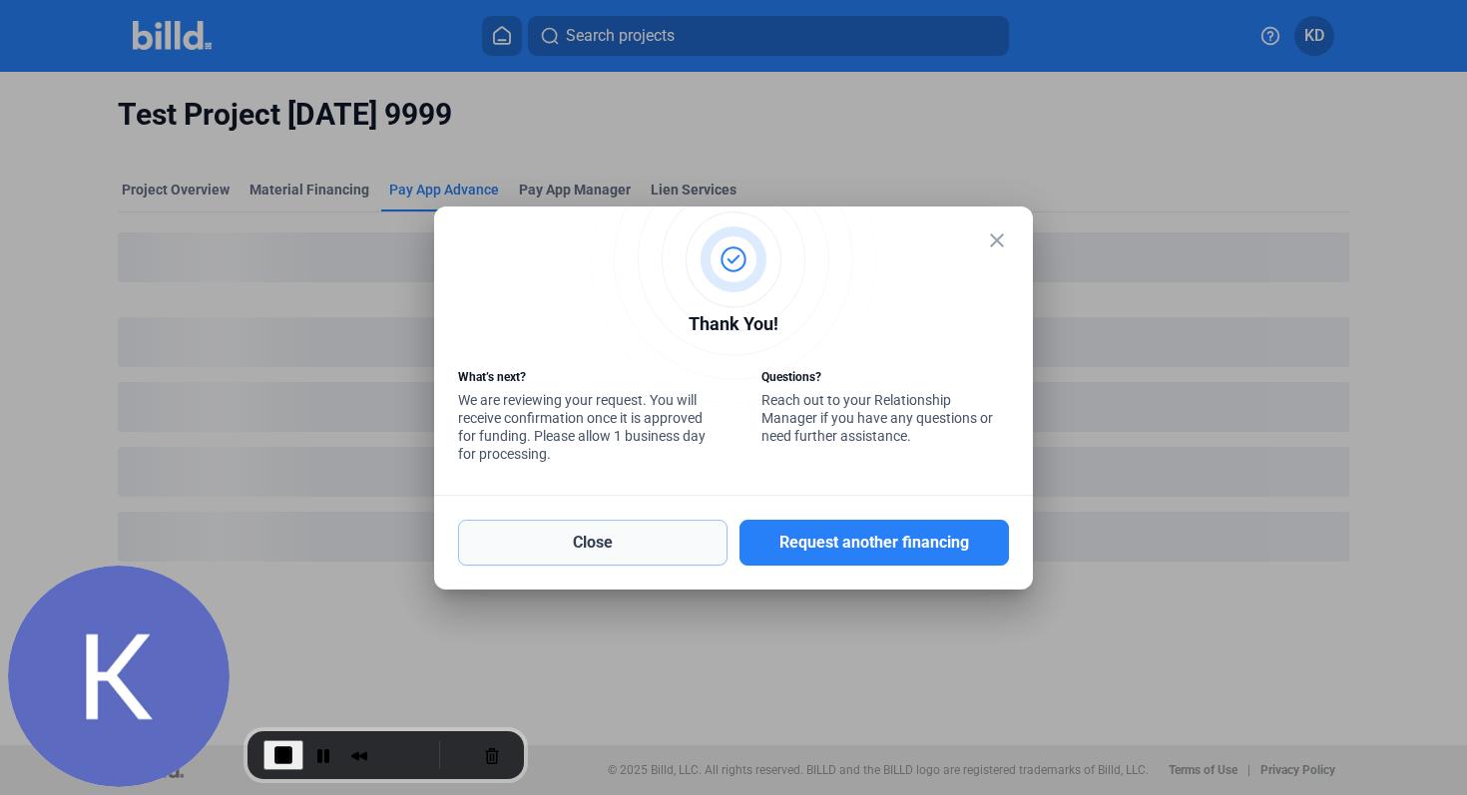
click at [610, 542] on button "Close" at bounding box center [592, 543] width 269 height 46
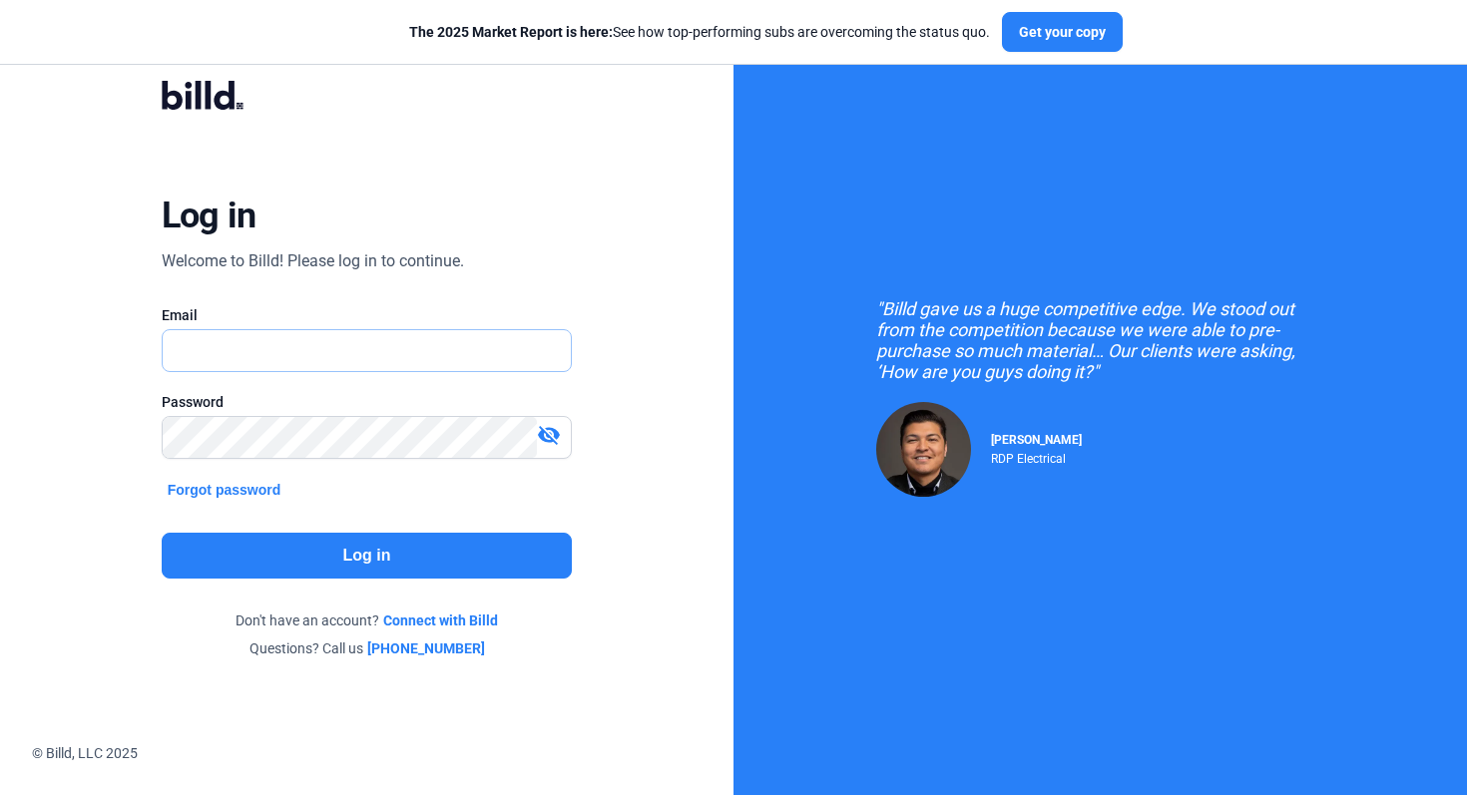
type input "[EMAIL_ADDRESS][DOMAIN_NAME]"
click at [370, 558] on button "Log in" at bounding box center [367, 556] width 411 height 46
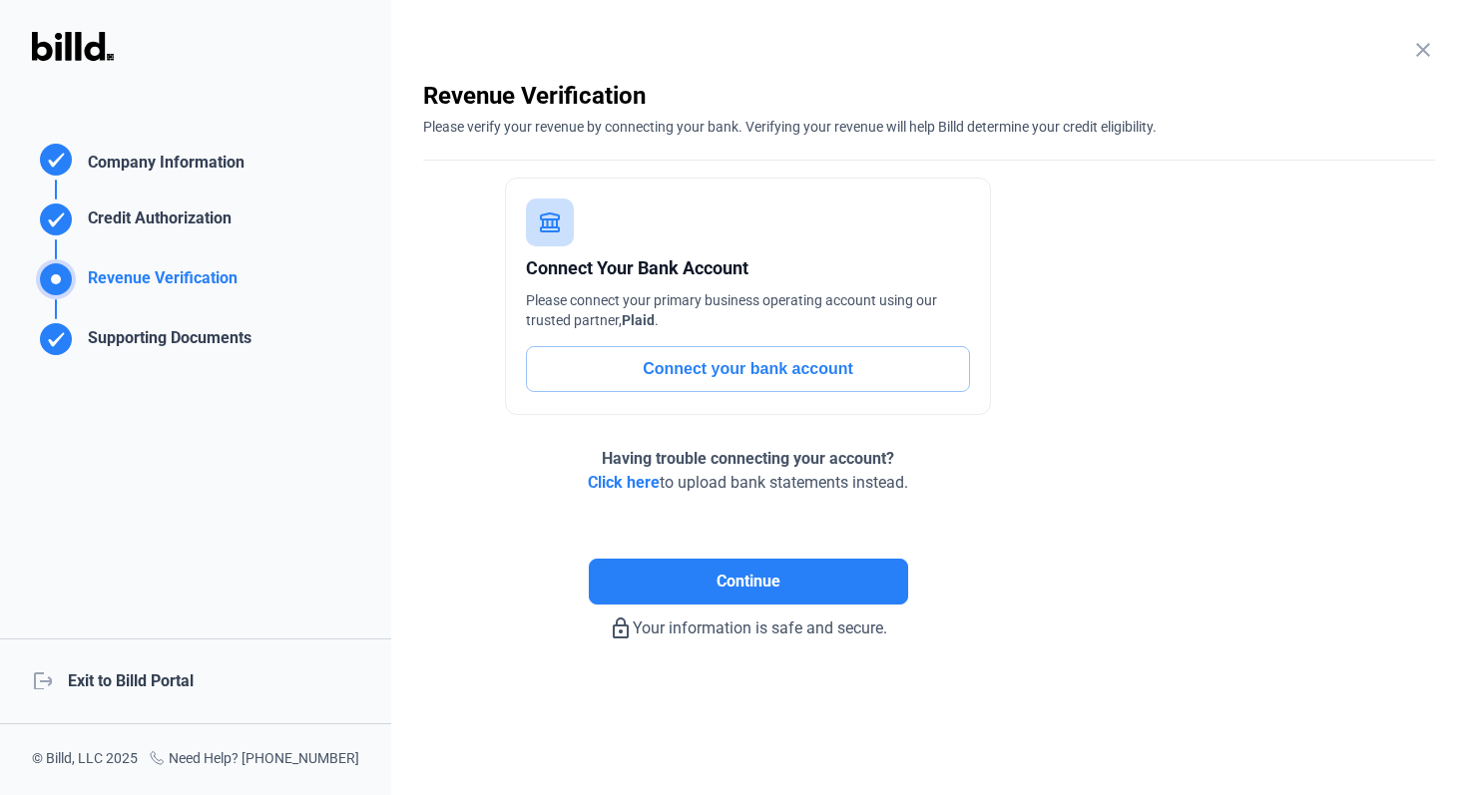
click at [235, 683] on div "logout Exit to Billd Portal" at bounding box center [195, 682] width 391 height 86
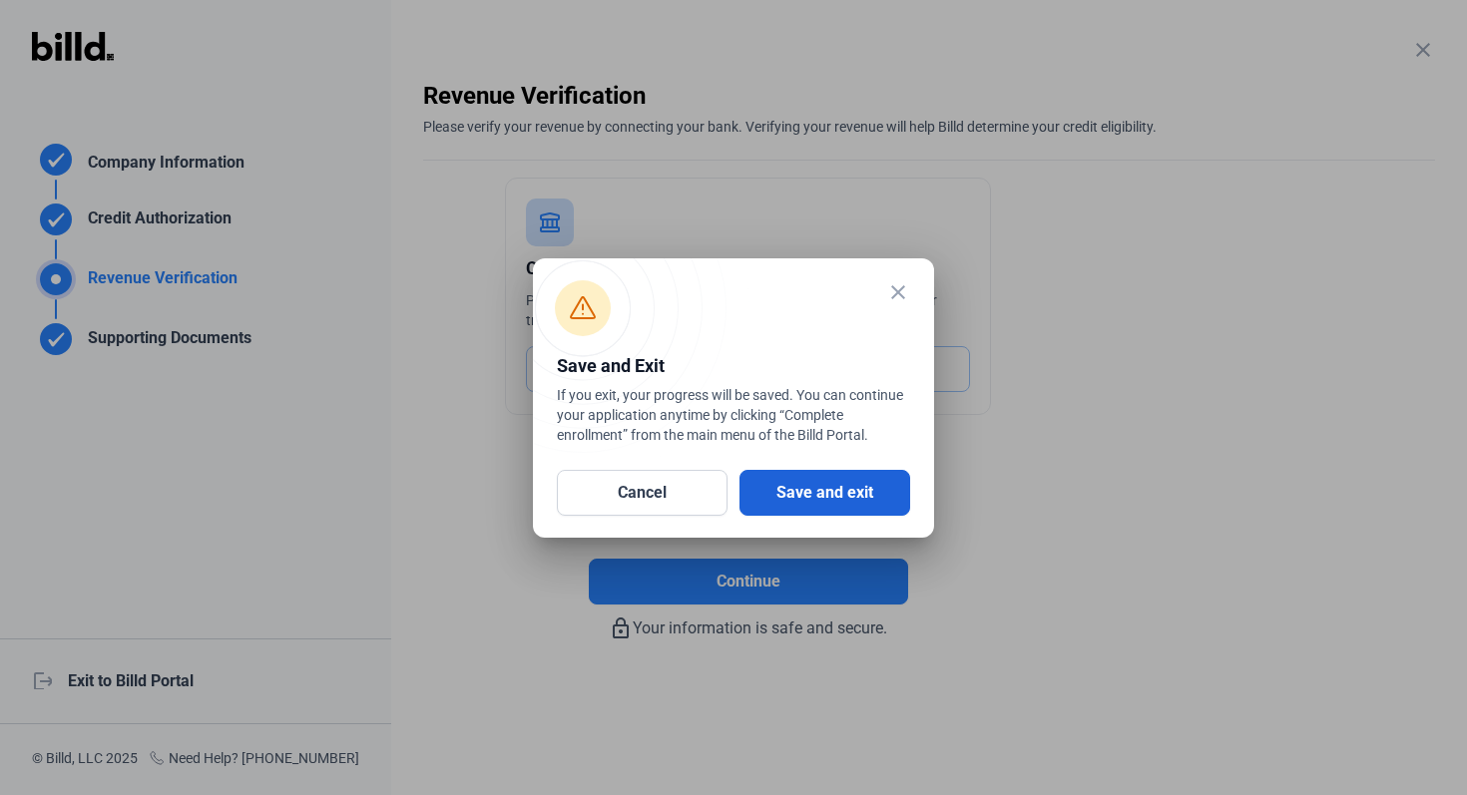
click at [865, 492] on button "Save and exit" at bounding box center [824, 493] width 171 height 46
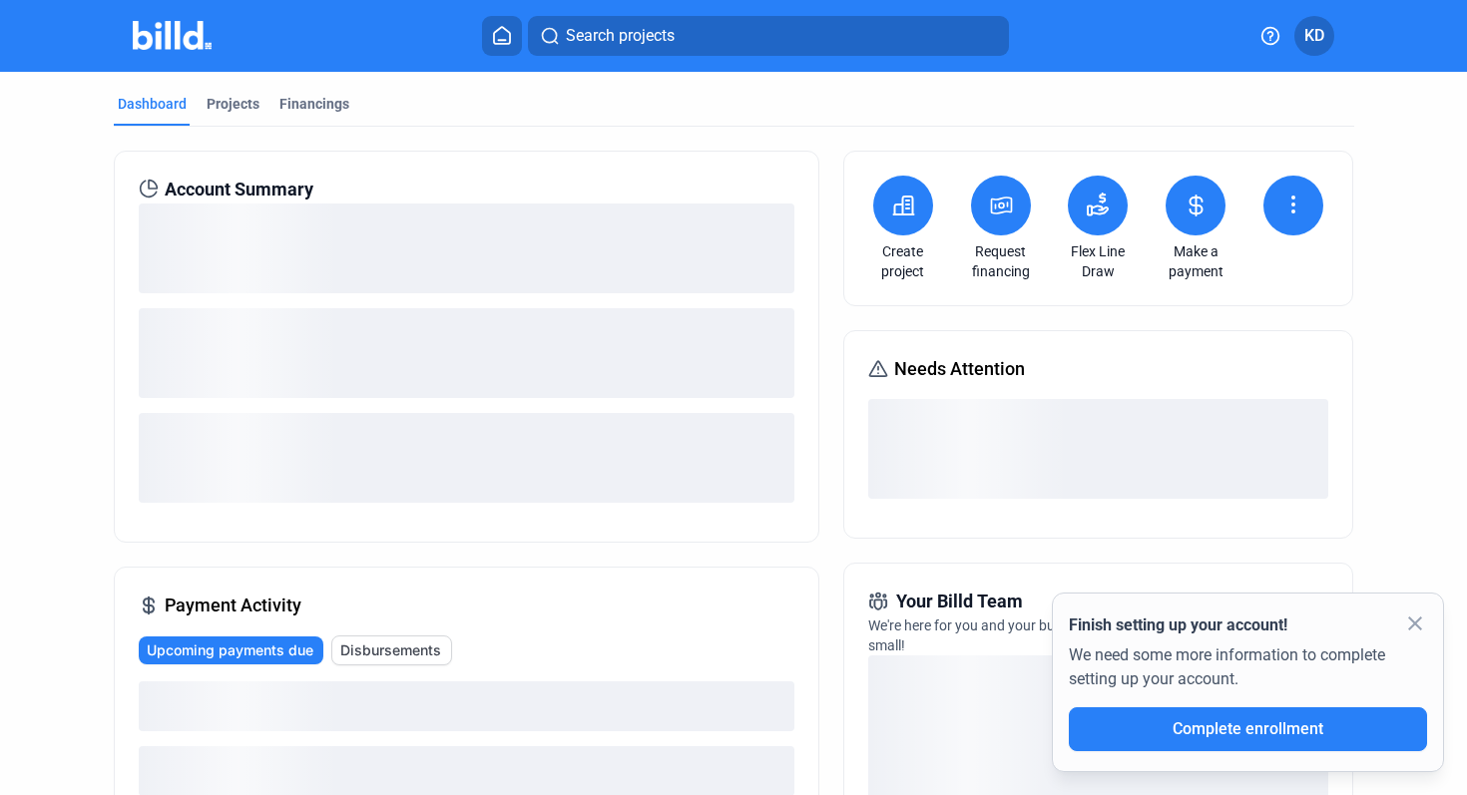
click at [994, 218] on button at bounding box center [1001, 206] width 60 height 60
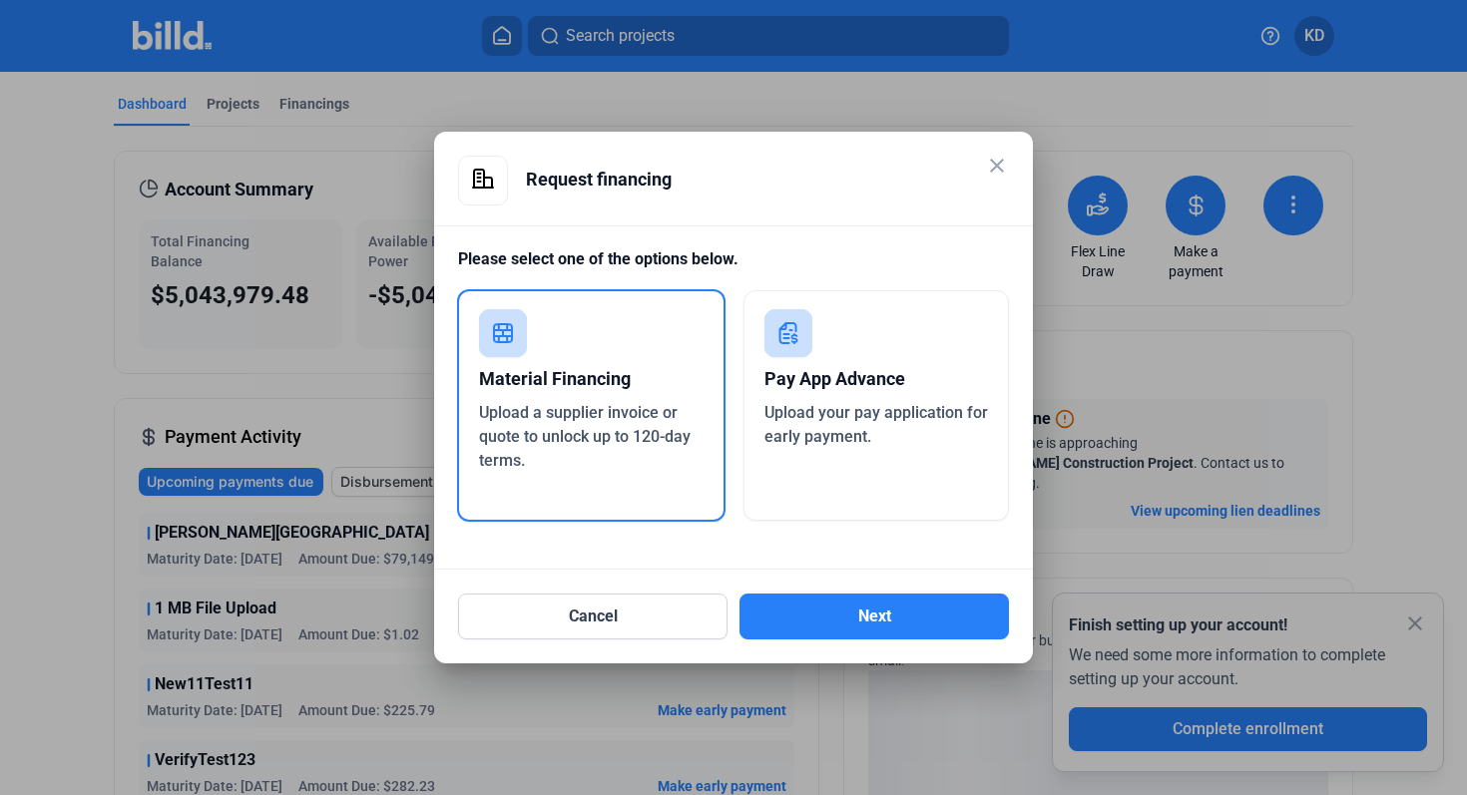
click at [1012, 162] on mat-dialog-container "close Request financing Please select one of the options below. Material Financ…" at bounding box center [733, 398] width 599 height 532
click at [991, 166] on mat-icon "close" at bounding box center [997, 166] width 24 height 24
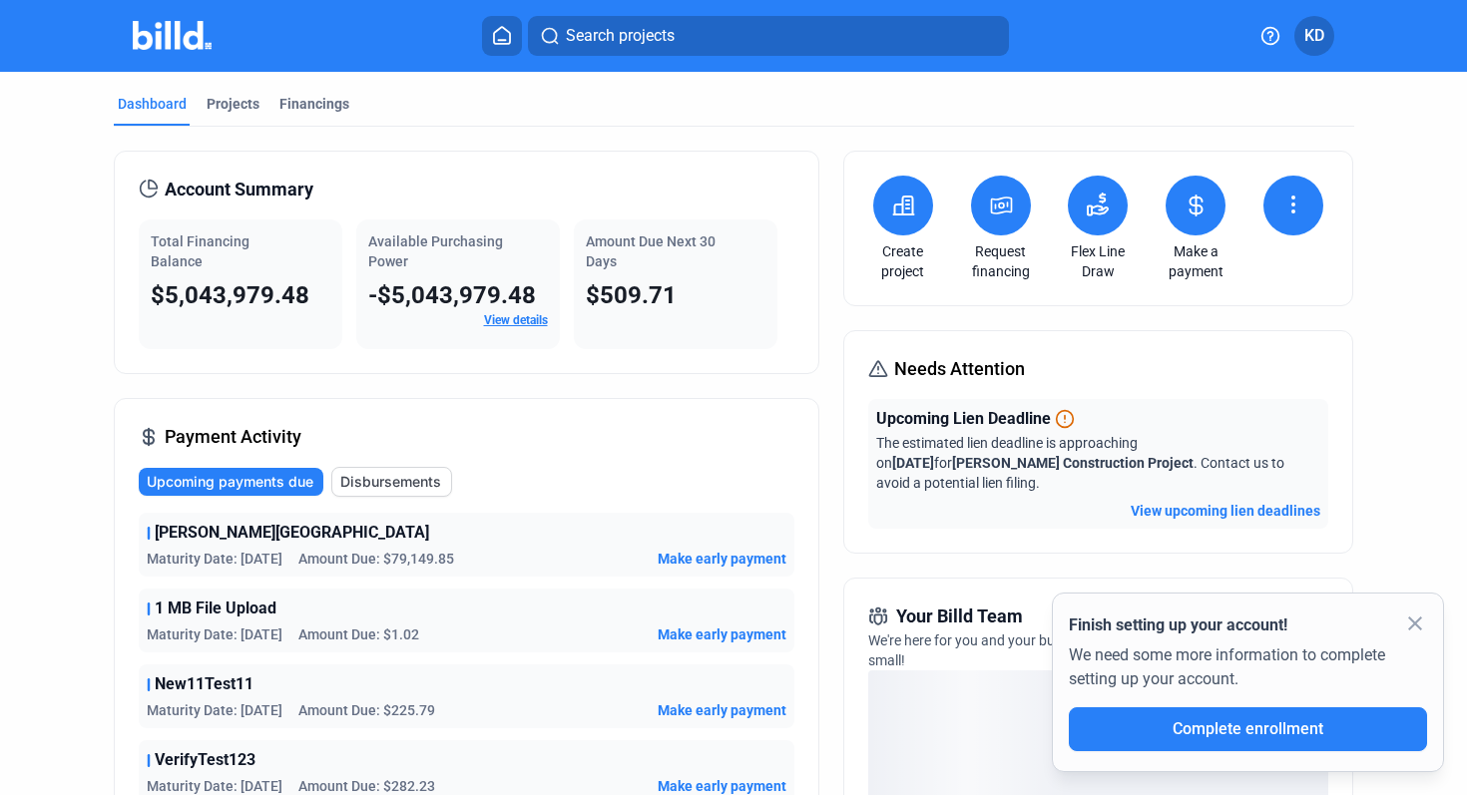
click at [1281, 201] on icon at bounding box center [1293, 205] width 24 height 24
click at [1218, 304] on button "Request waiver" at bounding box center [1222, 287] width 184 height 48
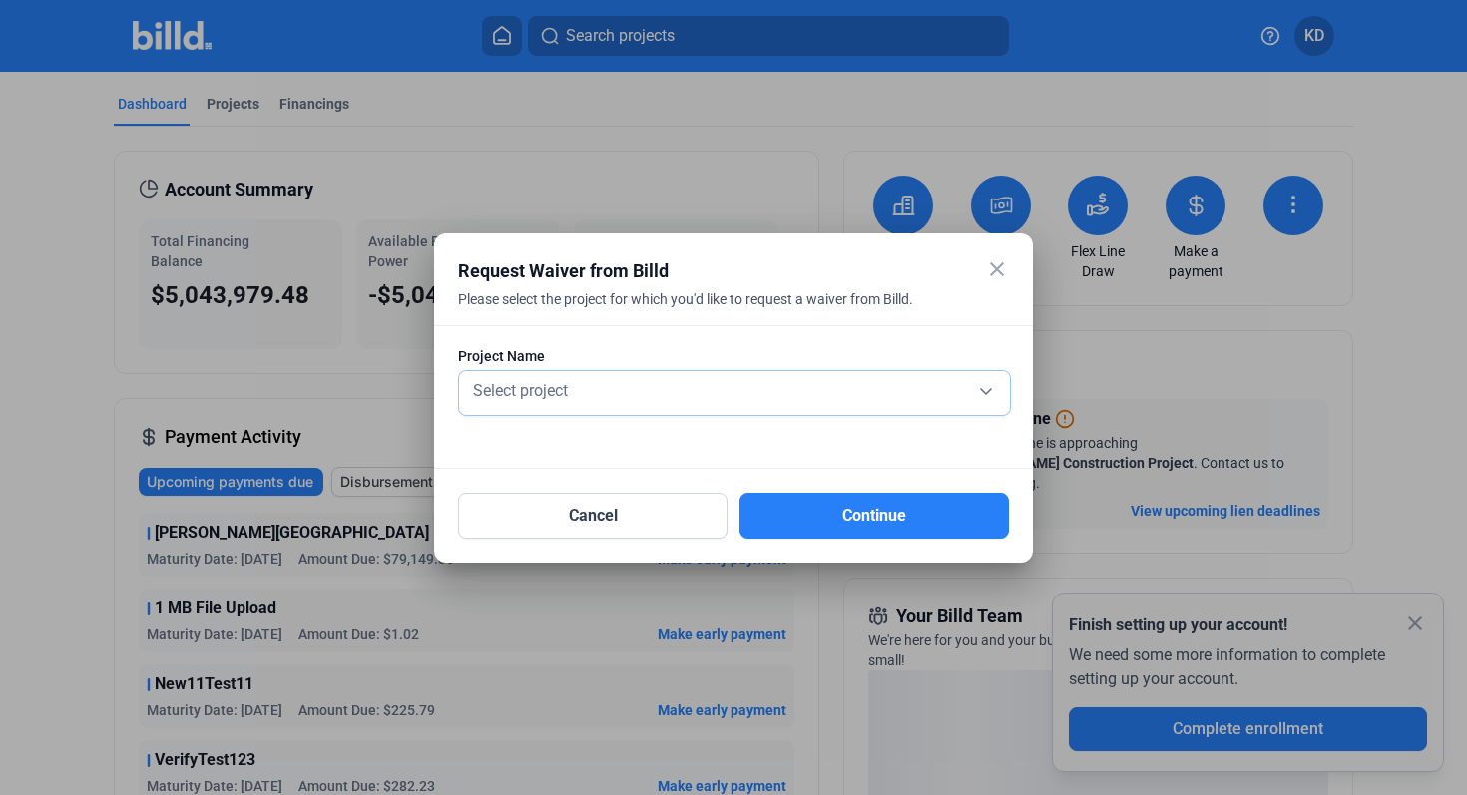
click at [798, 407] on div "Select project" at bounding box center [734, 393] width 531 height 44
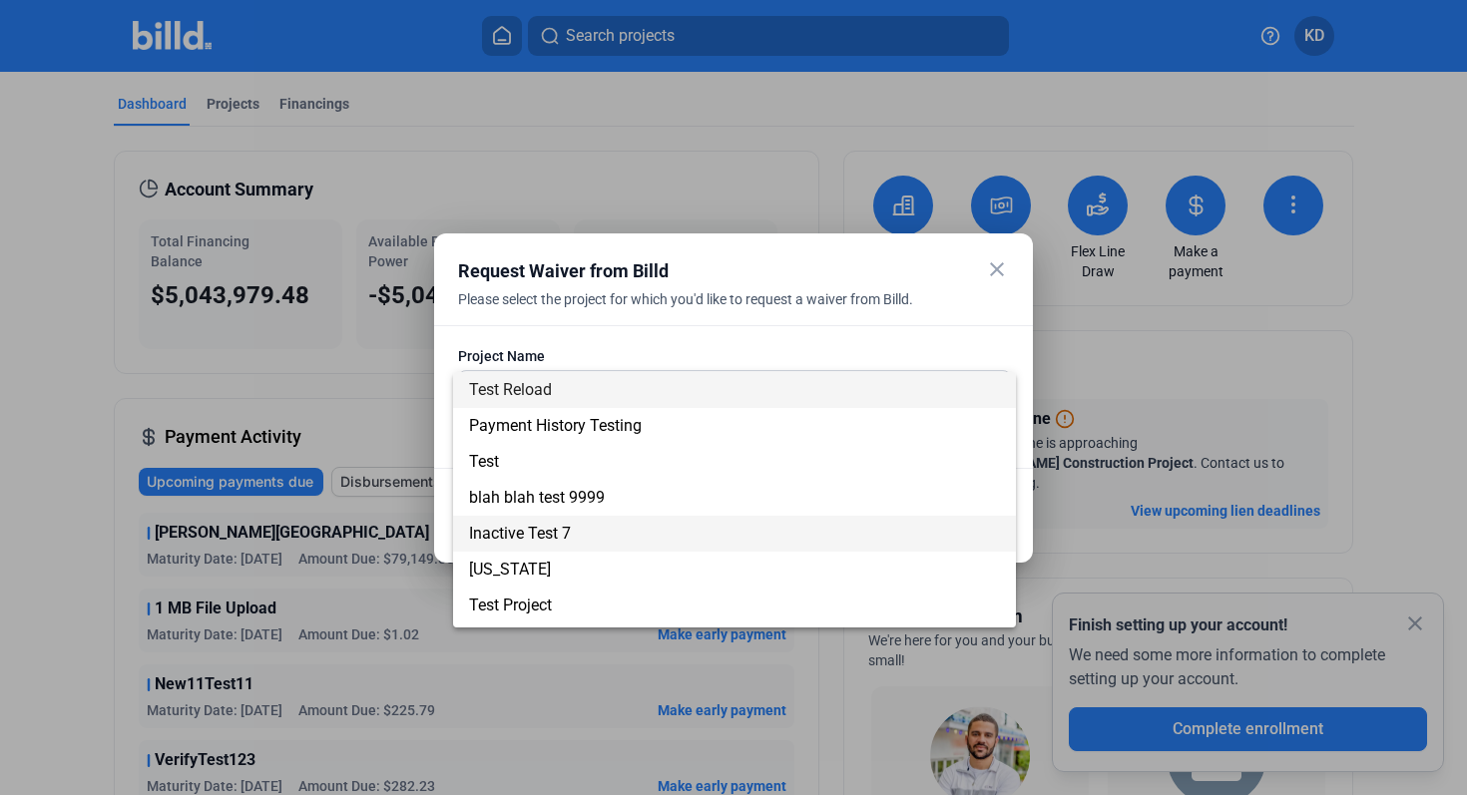
click at [579, 529] on span "Inactive Test 7" at bounding box center [734, 534] width 531 height 36
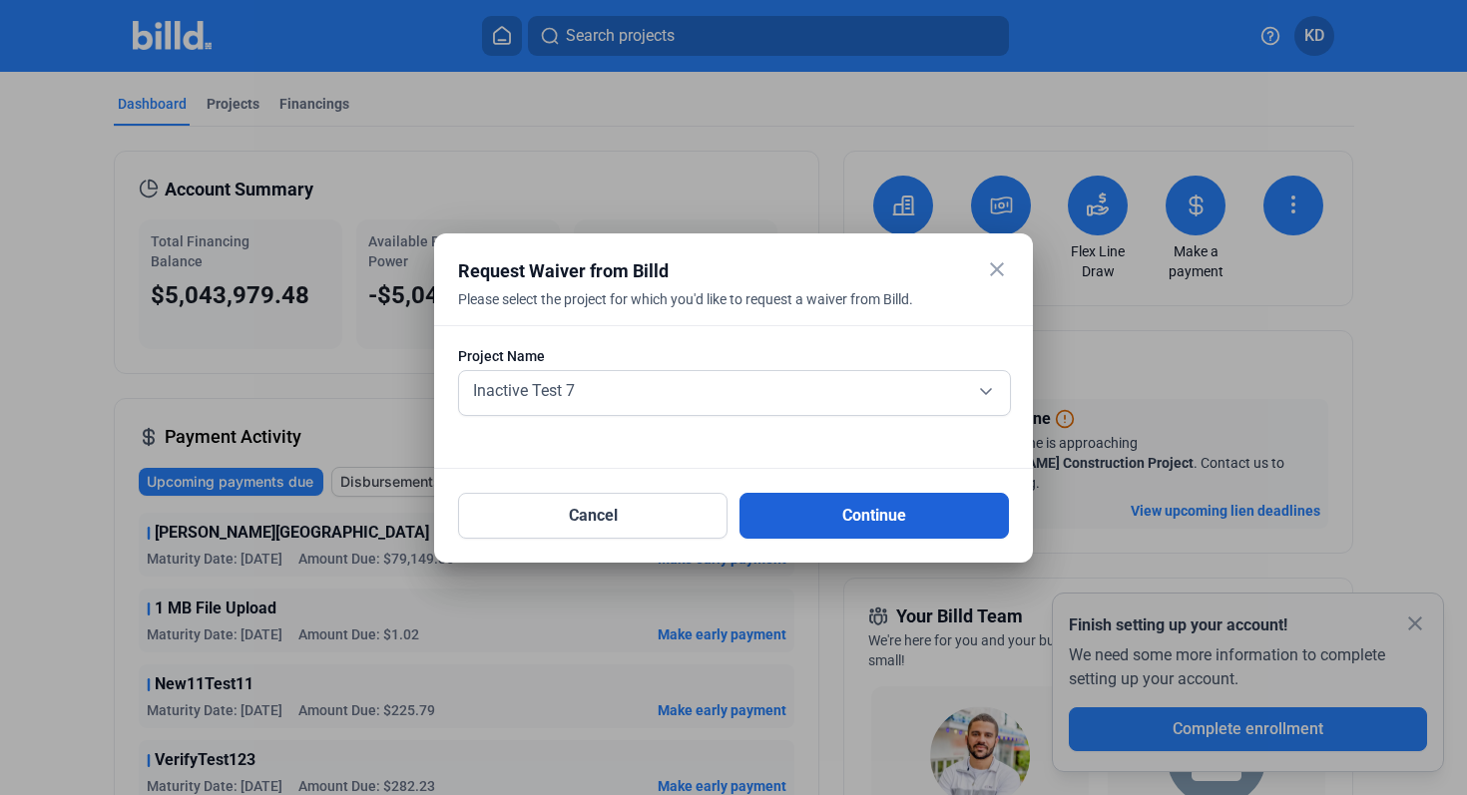
click at [872, 512] on button "Continue" at bounding box center [873, 516] width 269 height 46
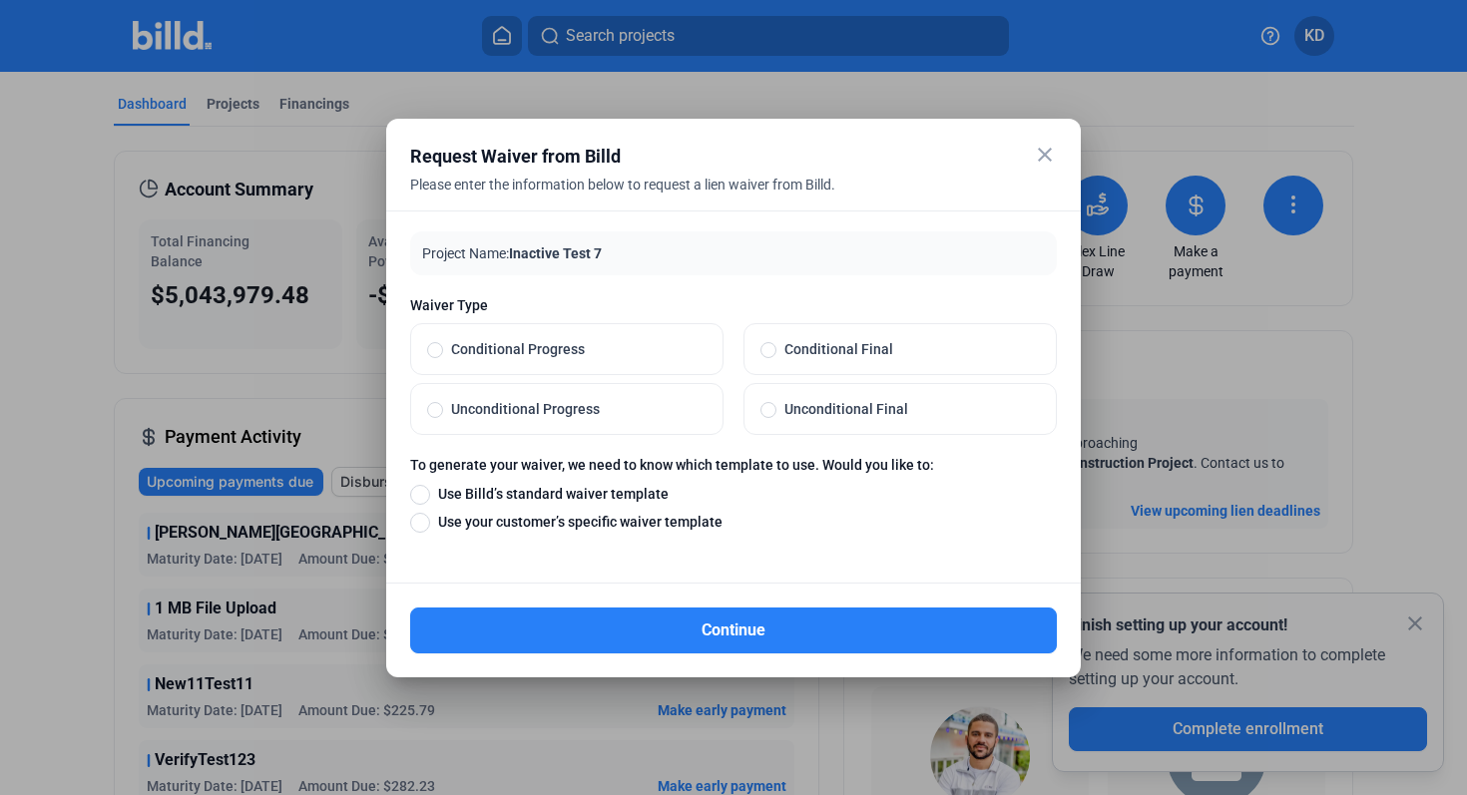
click at [626, 361] on label "Conditional Progress" at bounding box center [566, 349] width 311 height 50
click at [443, 358] on input "Conditional Progress" at bounding box center [435, 349] width 16 height 18
radio input "true"
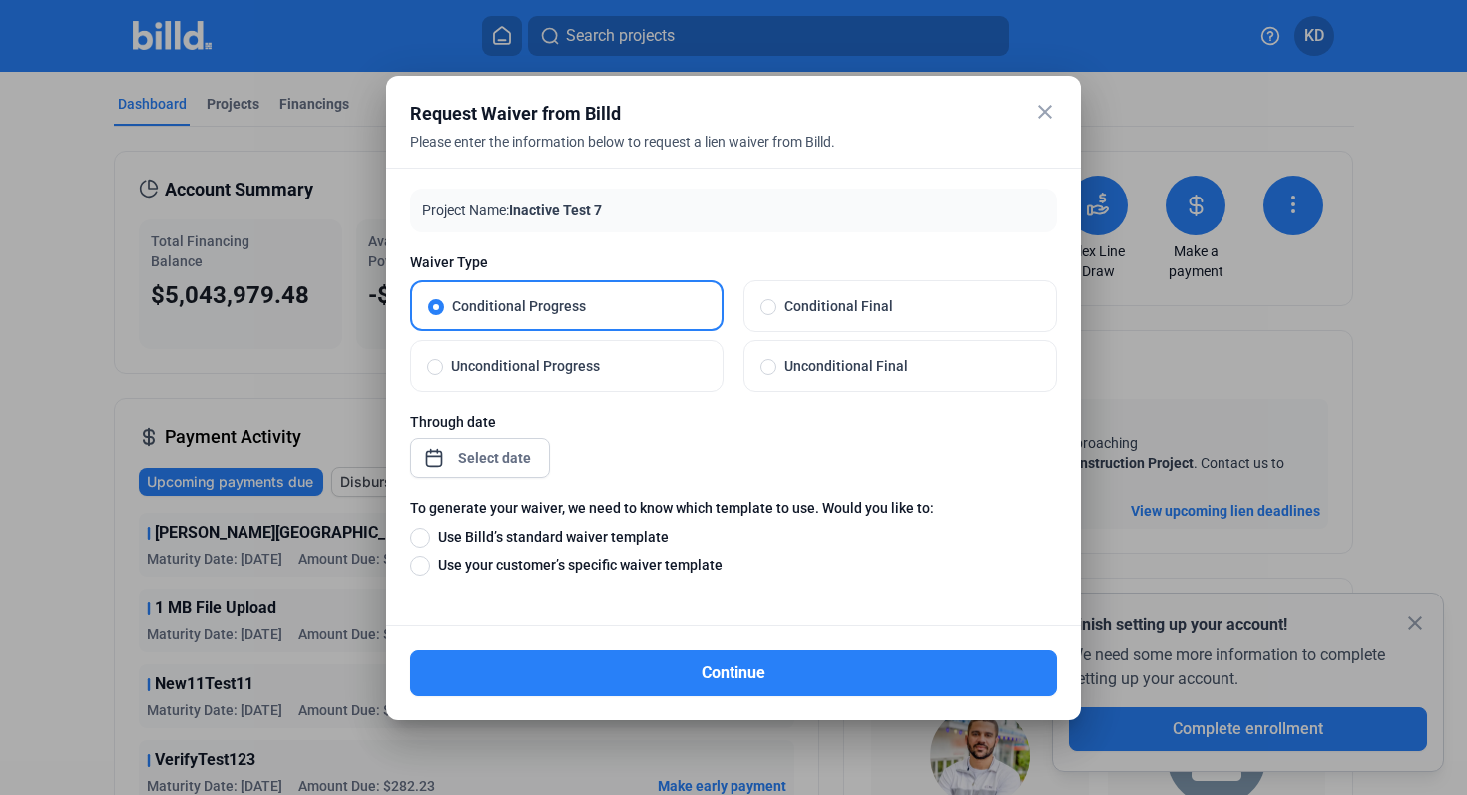
click at [509, 459] on div "close Request Waiver from Billd Please enter the information below to request a…" at bounding box center [733, 397] width 1467 height 795
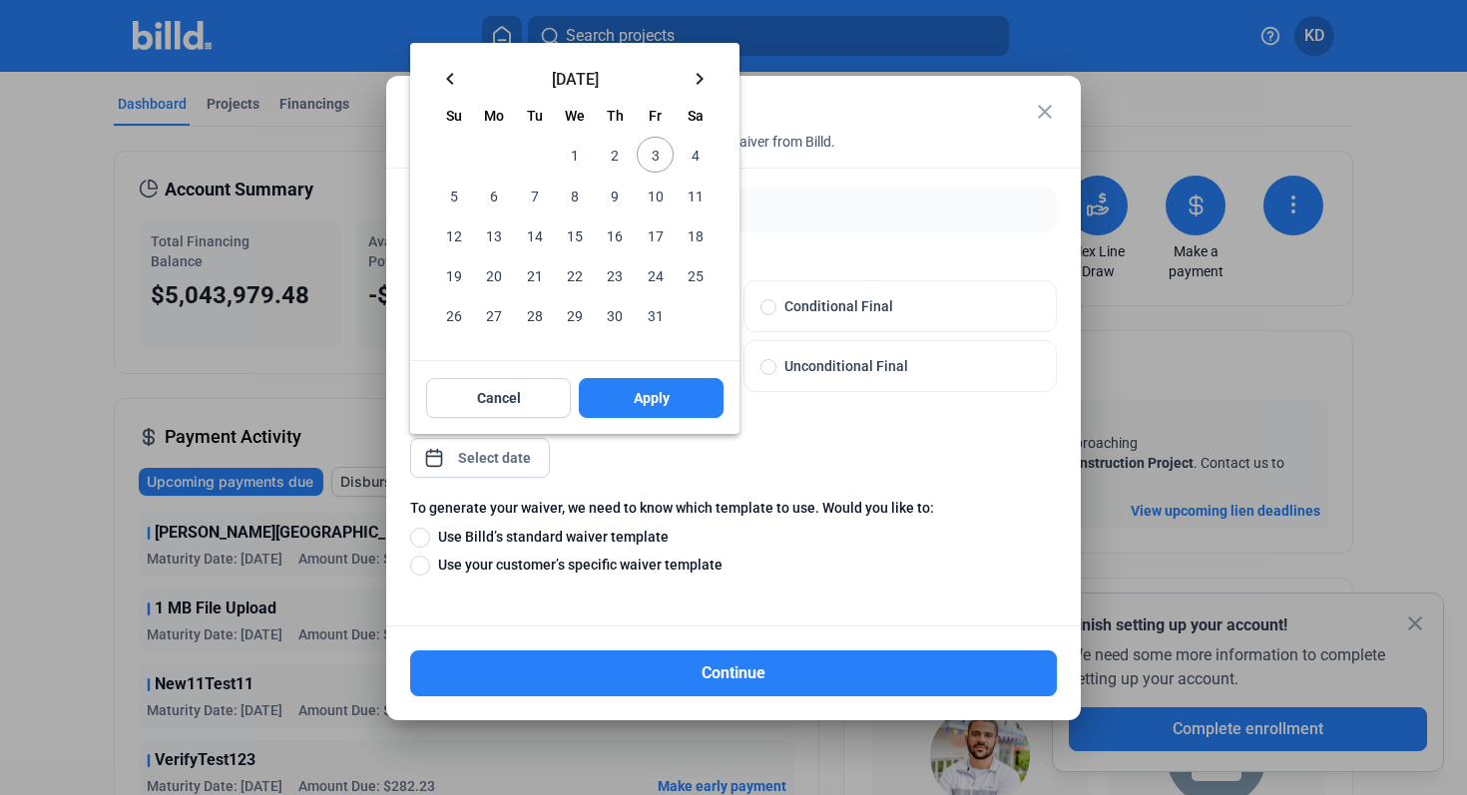
click at [657, 158] on span "3" at bounding box center [655, 155] width 36 height 36
click at [678, 399] on button "Apply" at bounding box center [651, 398] width 145 height 40
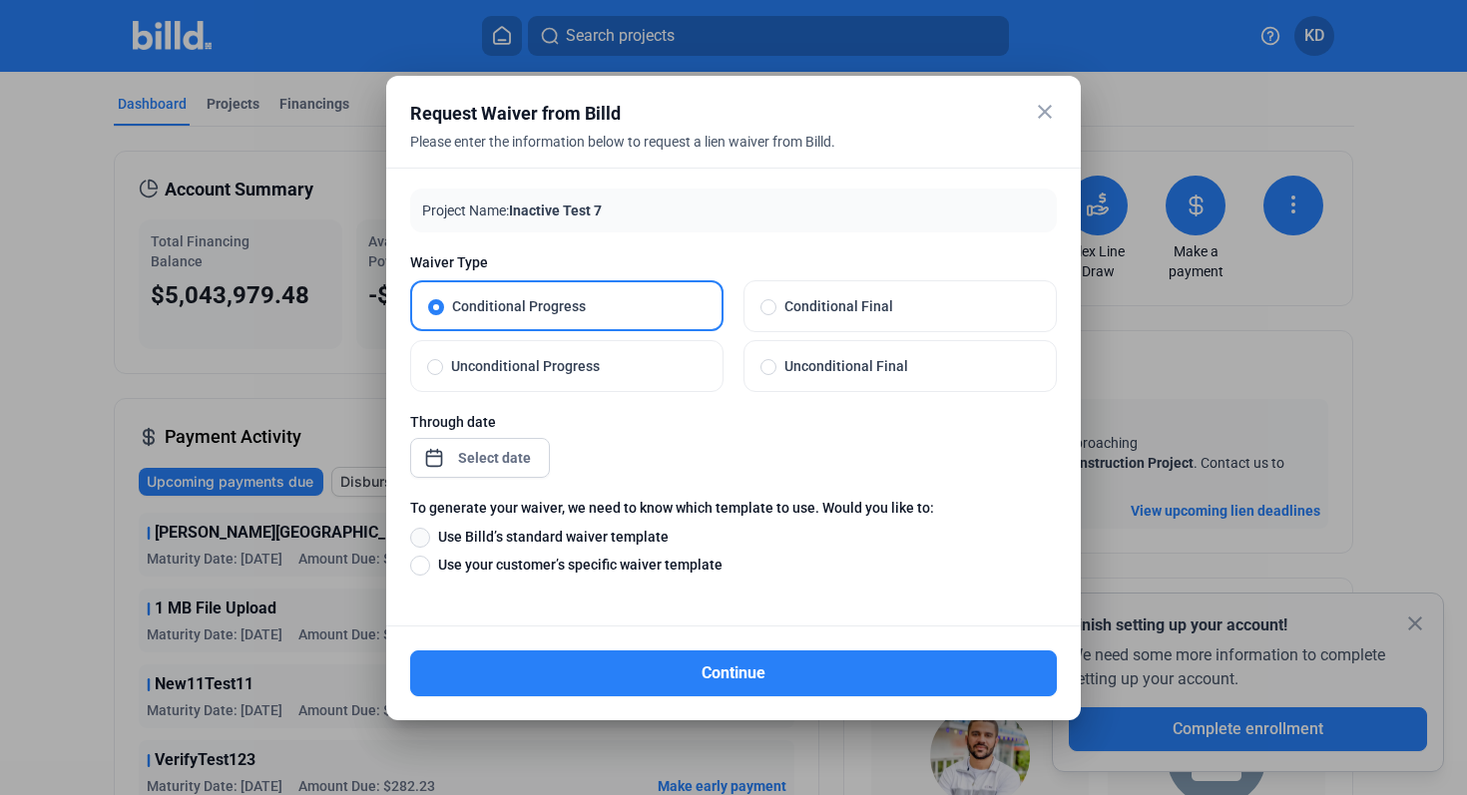
click at [425, 533] on span at bounding box center [420, 538] width 20 height 20
click at [425, 533] on input "Use Billd’s standard waiver template" at bounding box center [420, 537] width 20 height 22
radio input "true"
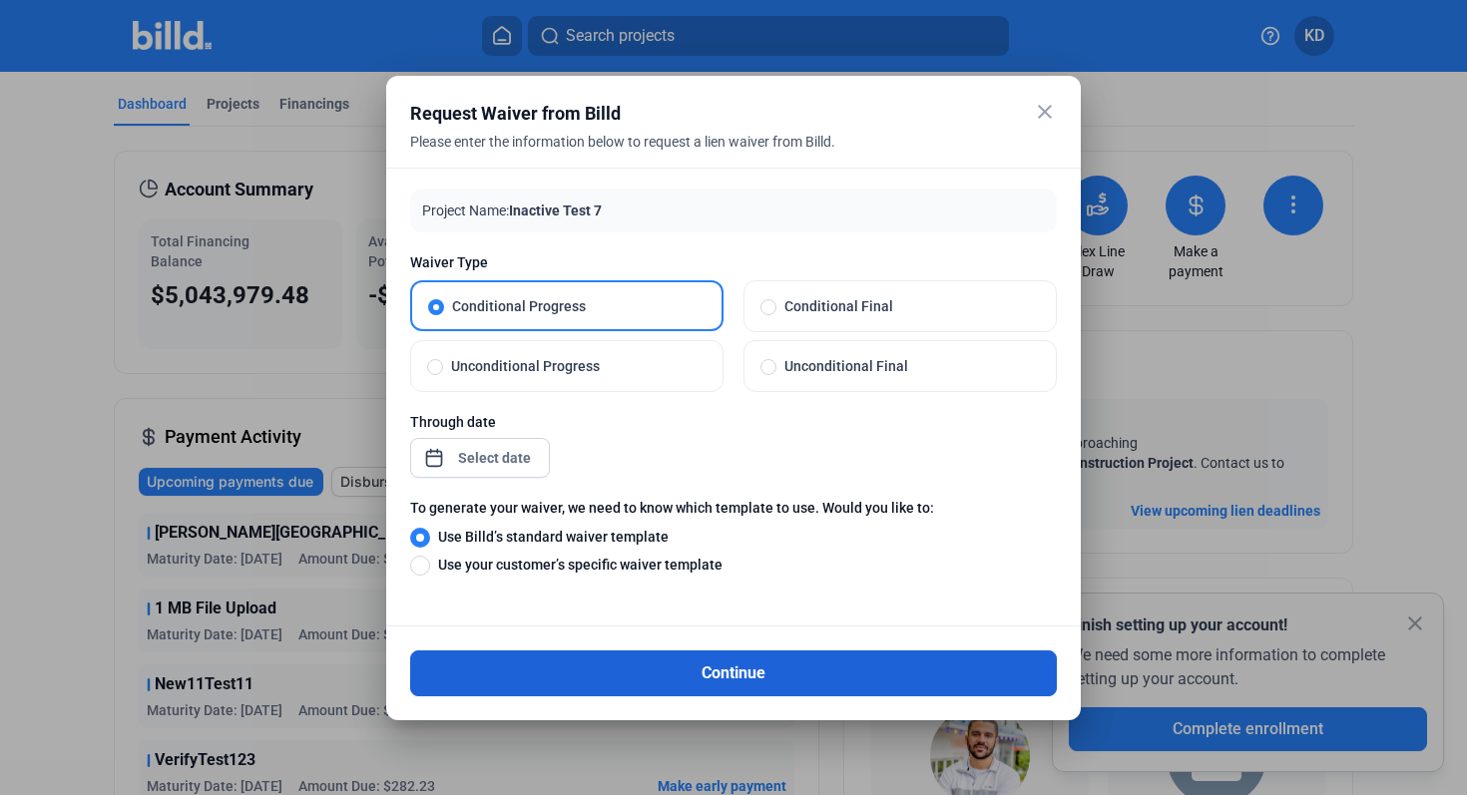
click at [569, 660] on button "Continue" at bounding box center [733, 673] width 646 height 46
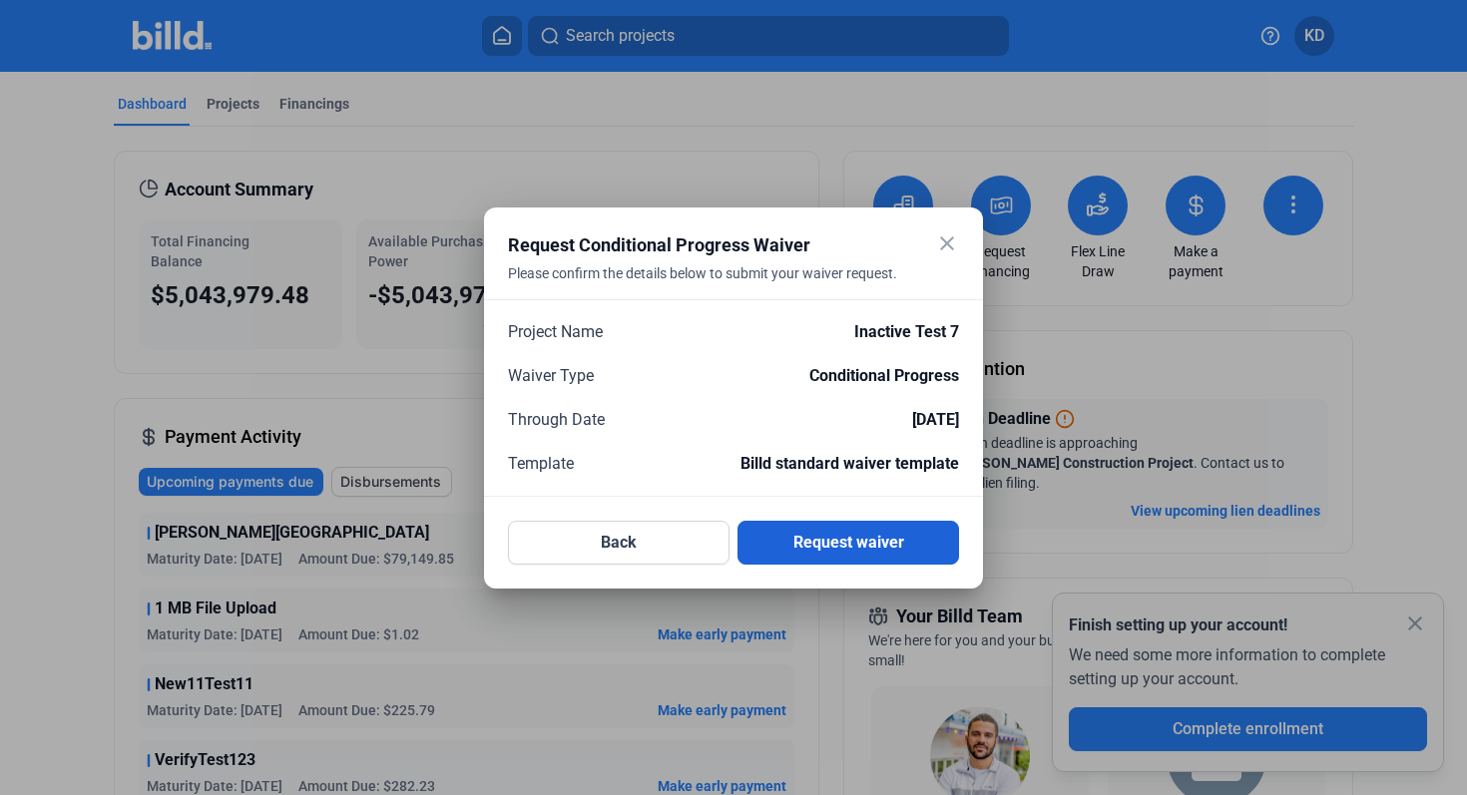
click at [864, 543] on button "Request waiver" at bounding box center [847, 543] width 221 height 44
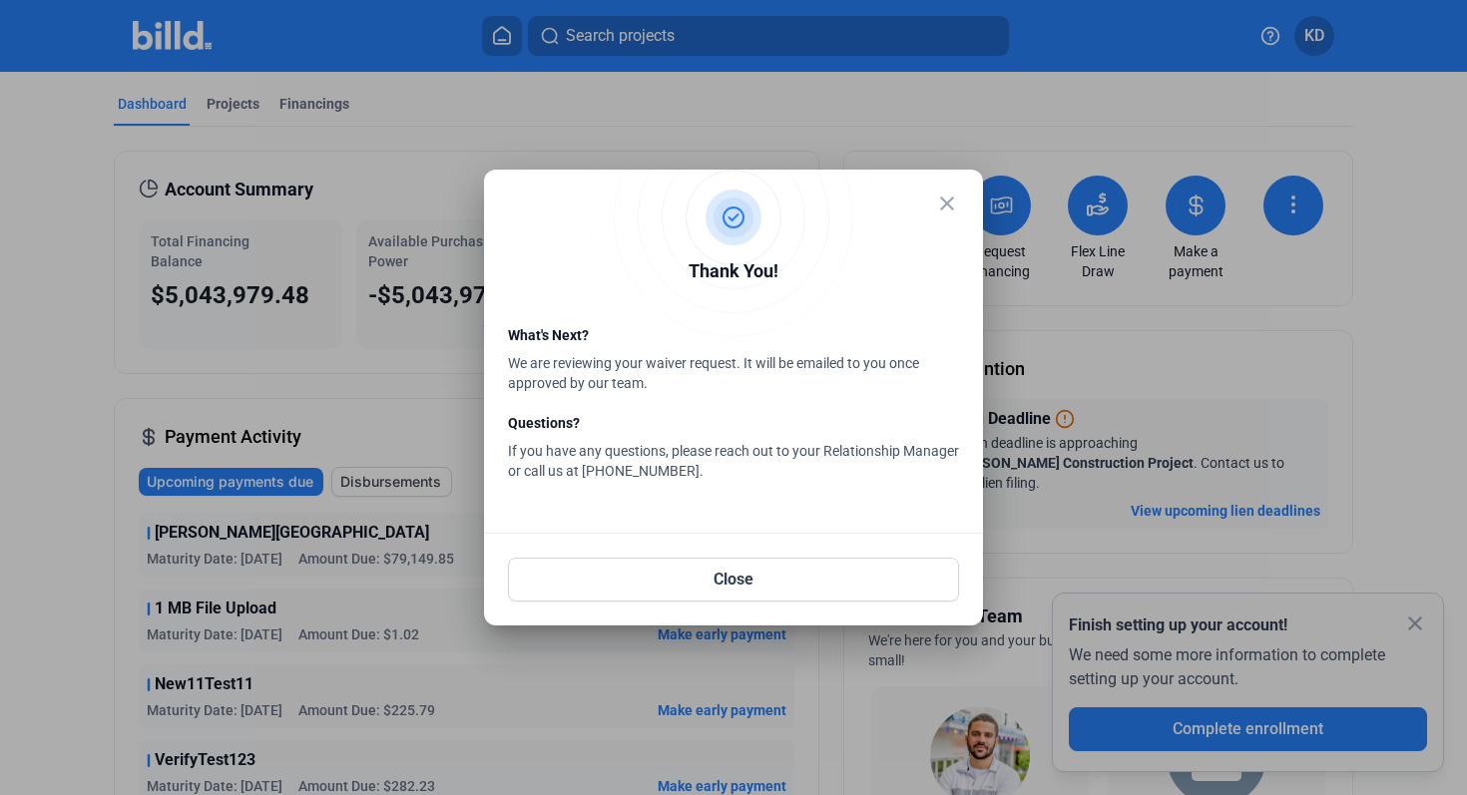
click at [952, 206] on mat-icon "close" at bounding box center [947, 204] width 24 height 24
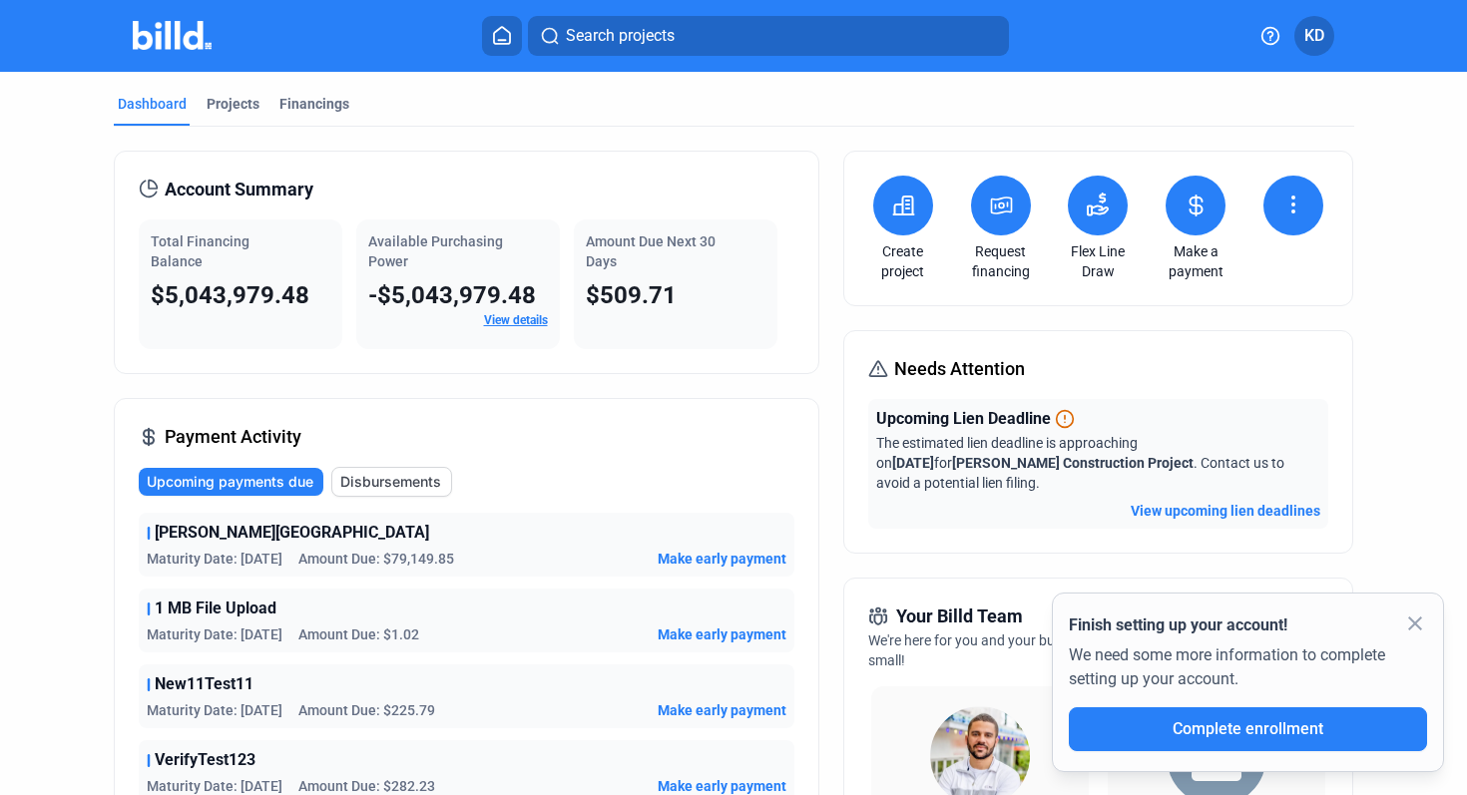
click at [1293, 193] on icon at bounding box center [1293, 205] width 24 height 24
click at [1246, 291] on span "Request waiver" at bounding box center [1225, 287] width 95 height 20
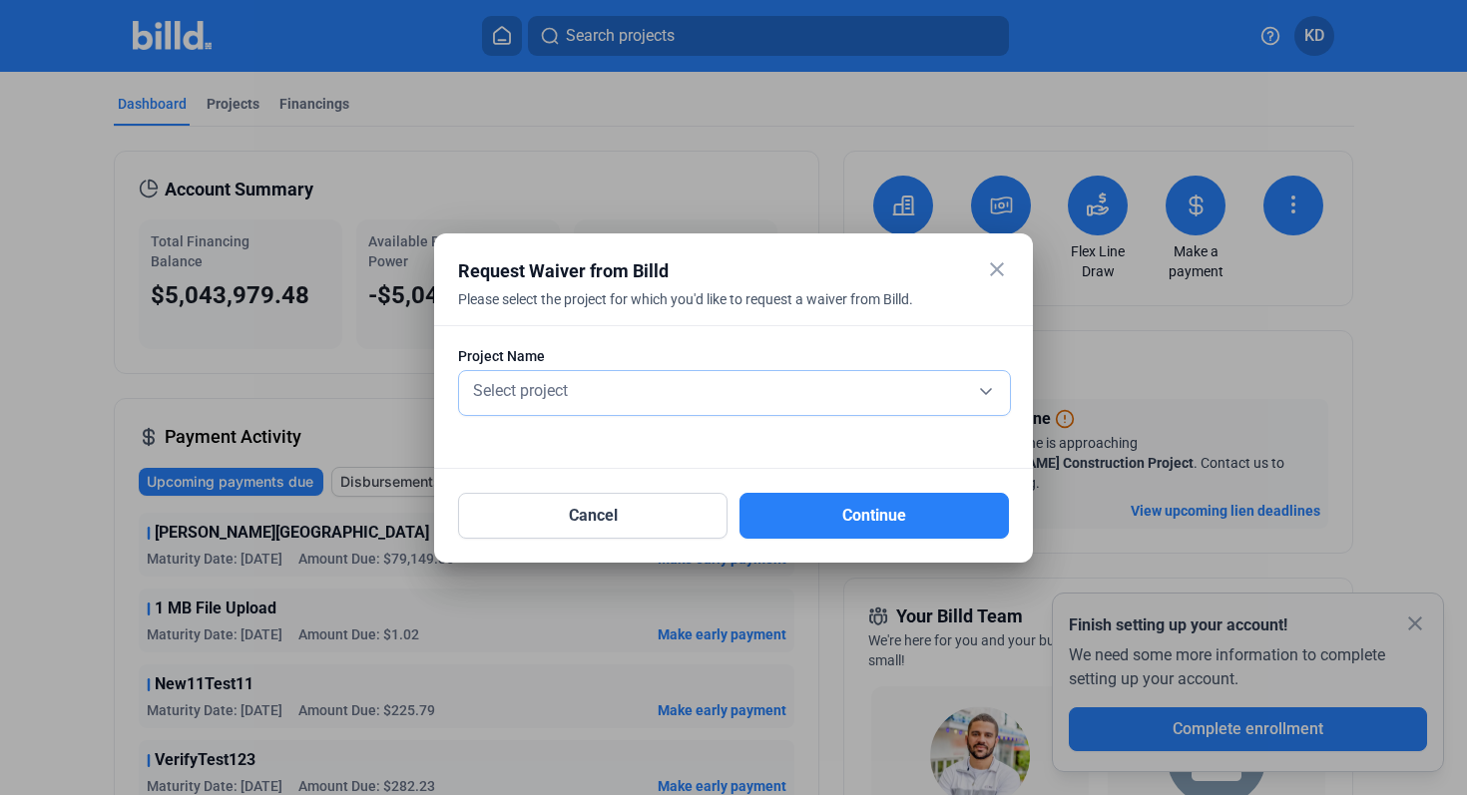
click at [880, 390] on div "Select project" at bounding box center [734, 389] width 531 height 28
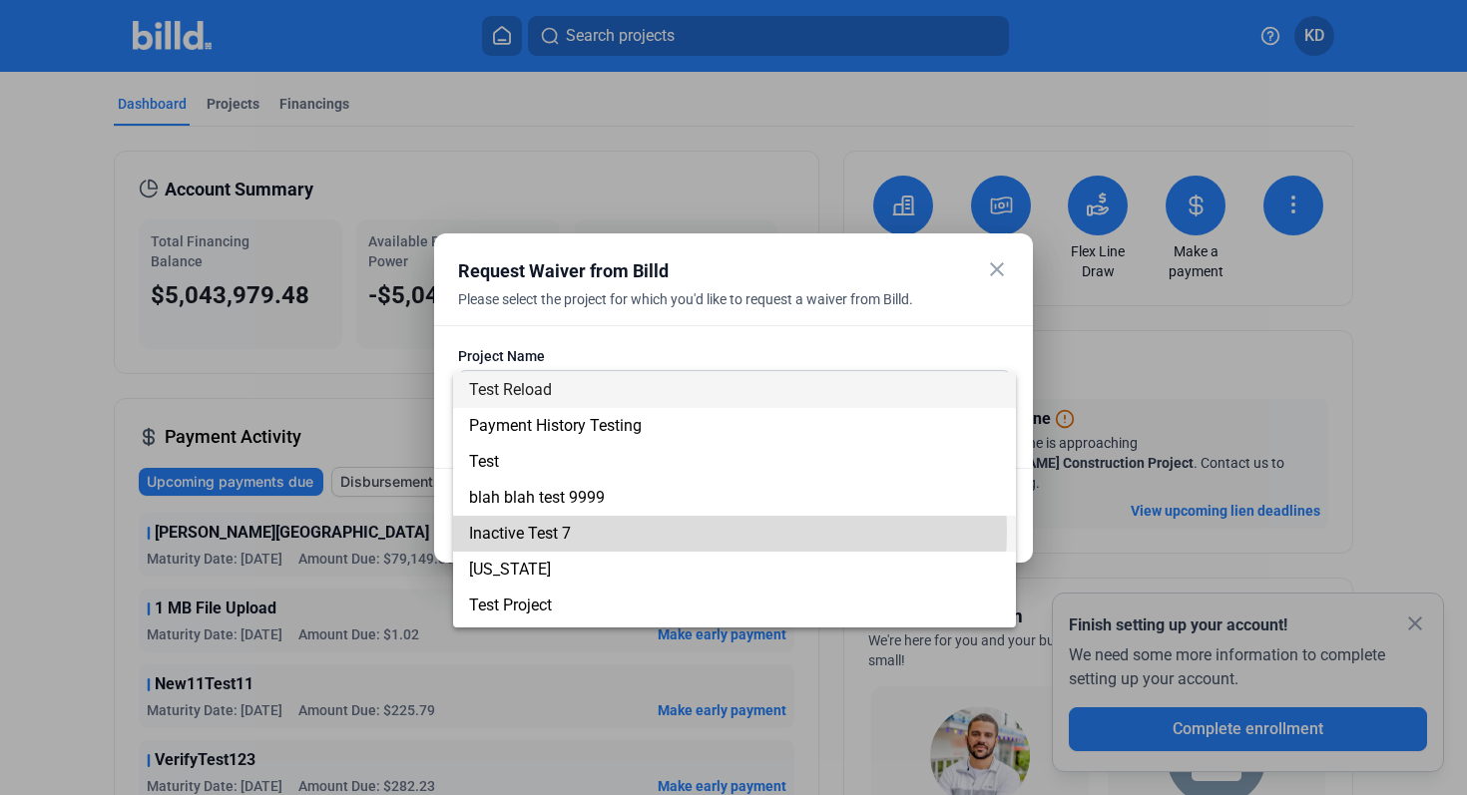
click at [688, 531] on span "Inactive Test 7" at bounding box center [734, 534] width 531 height 36
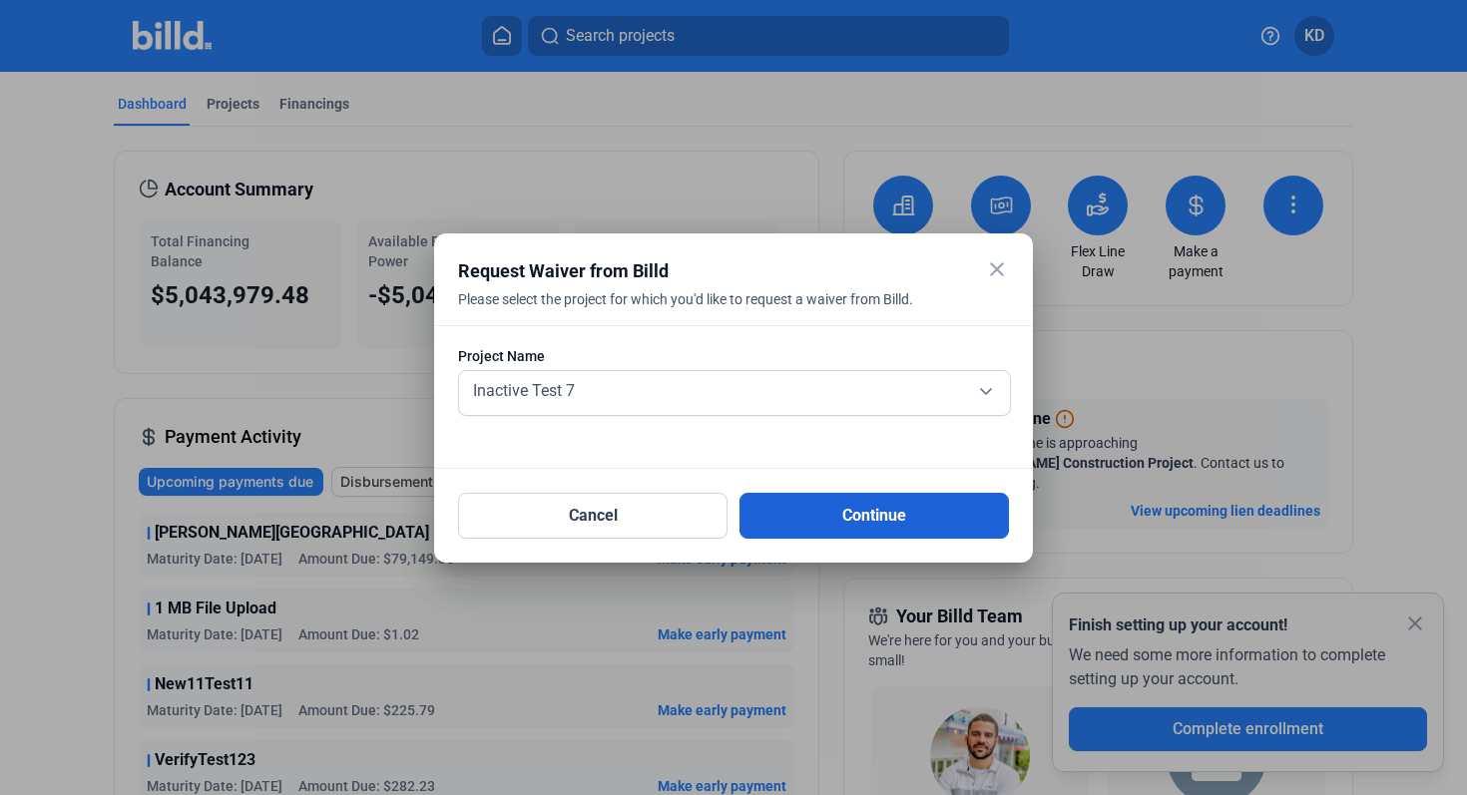
click at [778, 524] on button "Continue" at bounding box center [873, 516] width 269 height 46
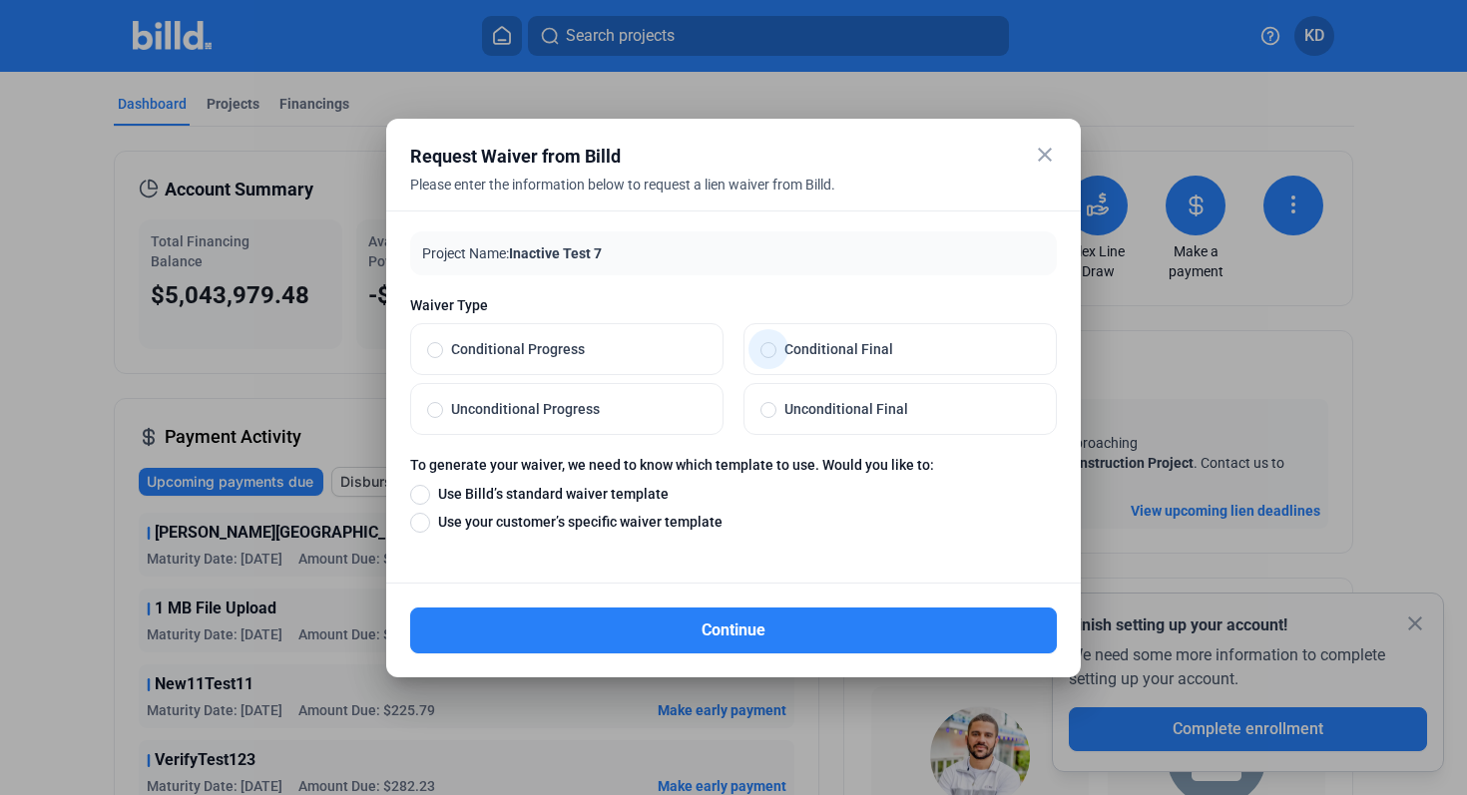
click at [889, 357] on span "Conditional Final" at bounding box center [907, 349] width 263 height 20
click at [776, 357] on input "Conditional Final" at bounding box center [768, 349] width 16 height 18
radio input "true"
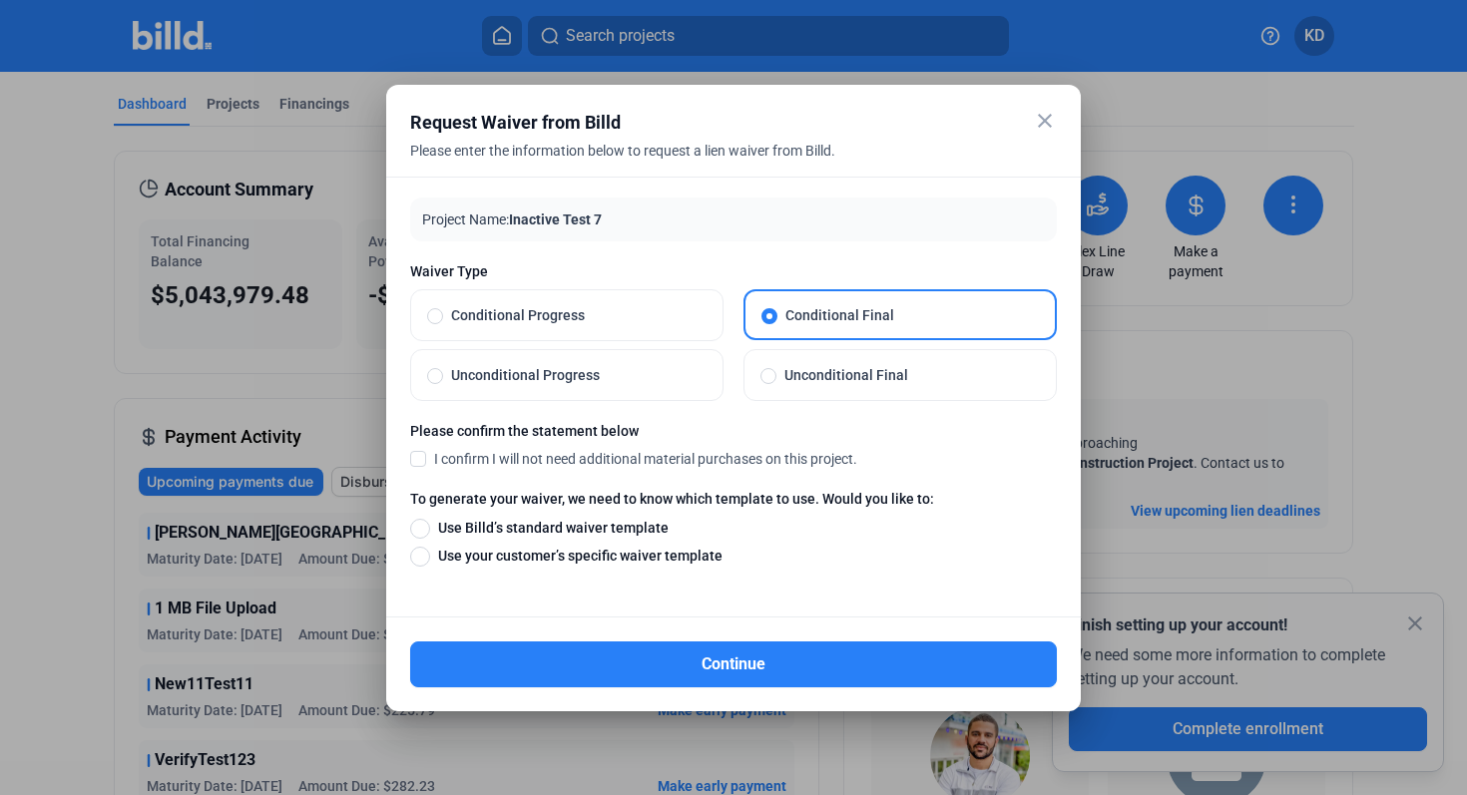
click at [1048, 124] on mat-icon "close" at bounding box center [1045, 121] width 24 height 24
